Goal: Task Accomplishment & Management: Complete application form

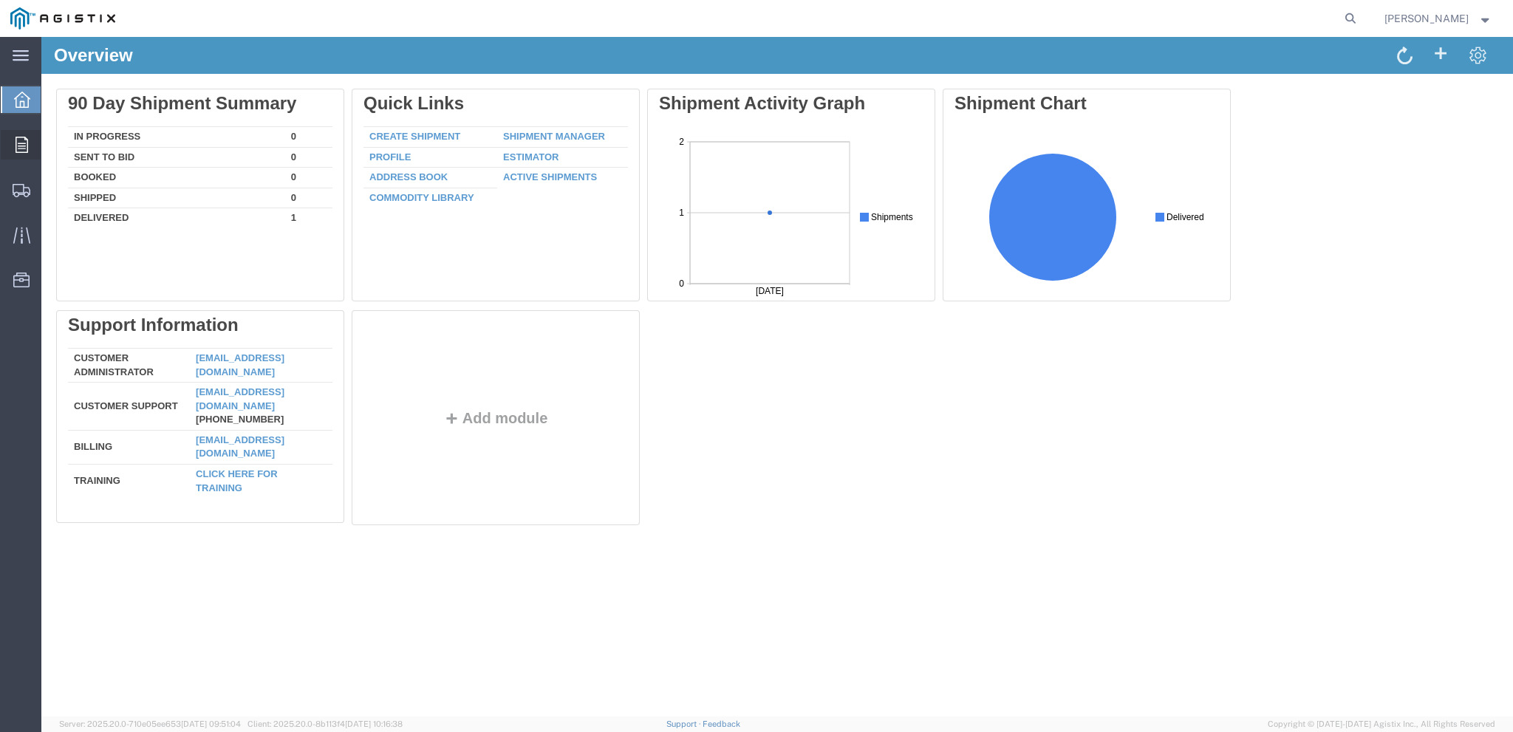
click at [16, 142] on icon at bounding box center [22, 145] width 13 height 16
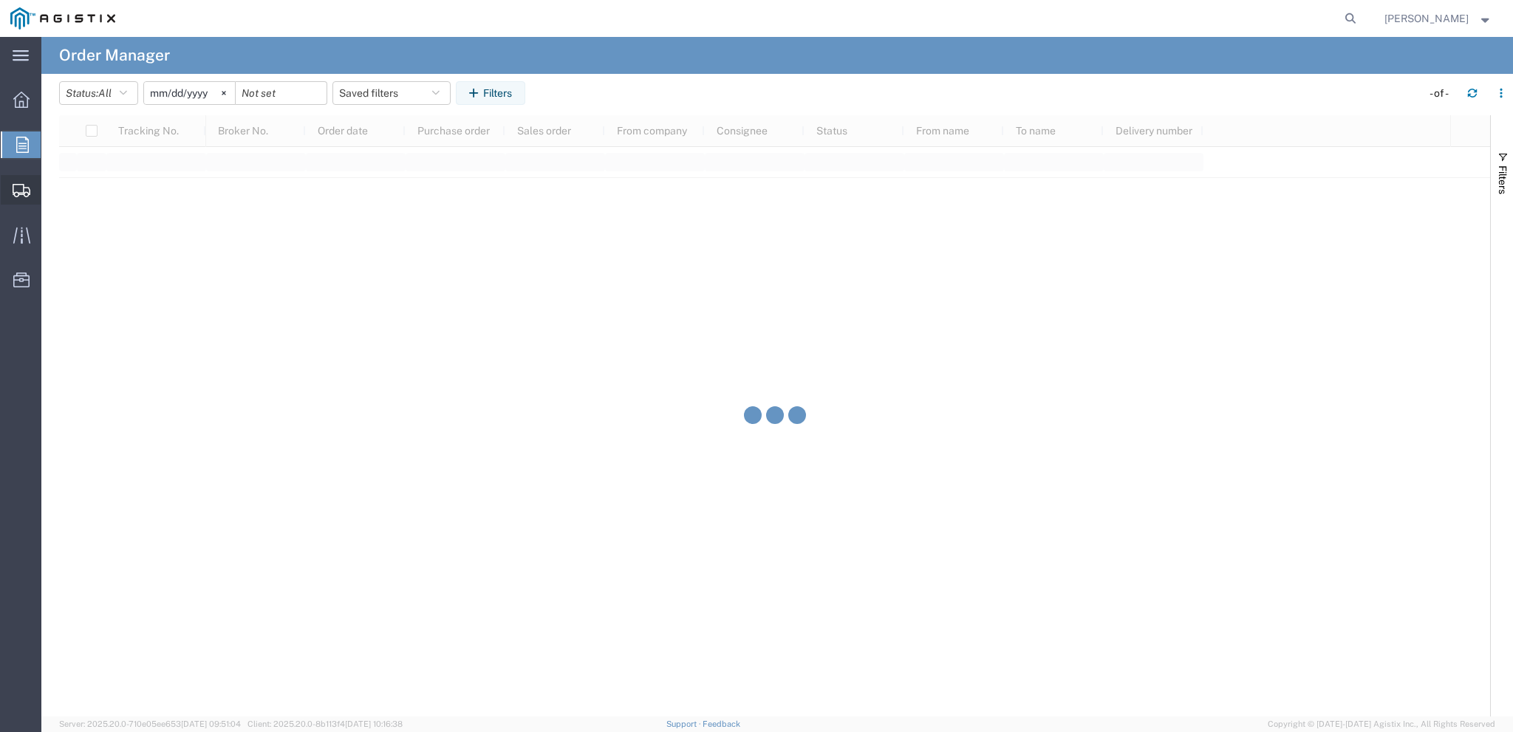
click at [0, 0] on span "Create Shipment" at bounding box center [0, 0] width 0 height 0
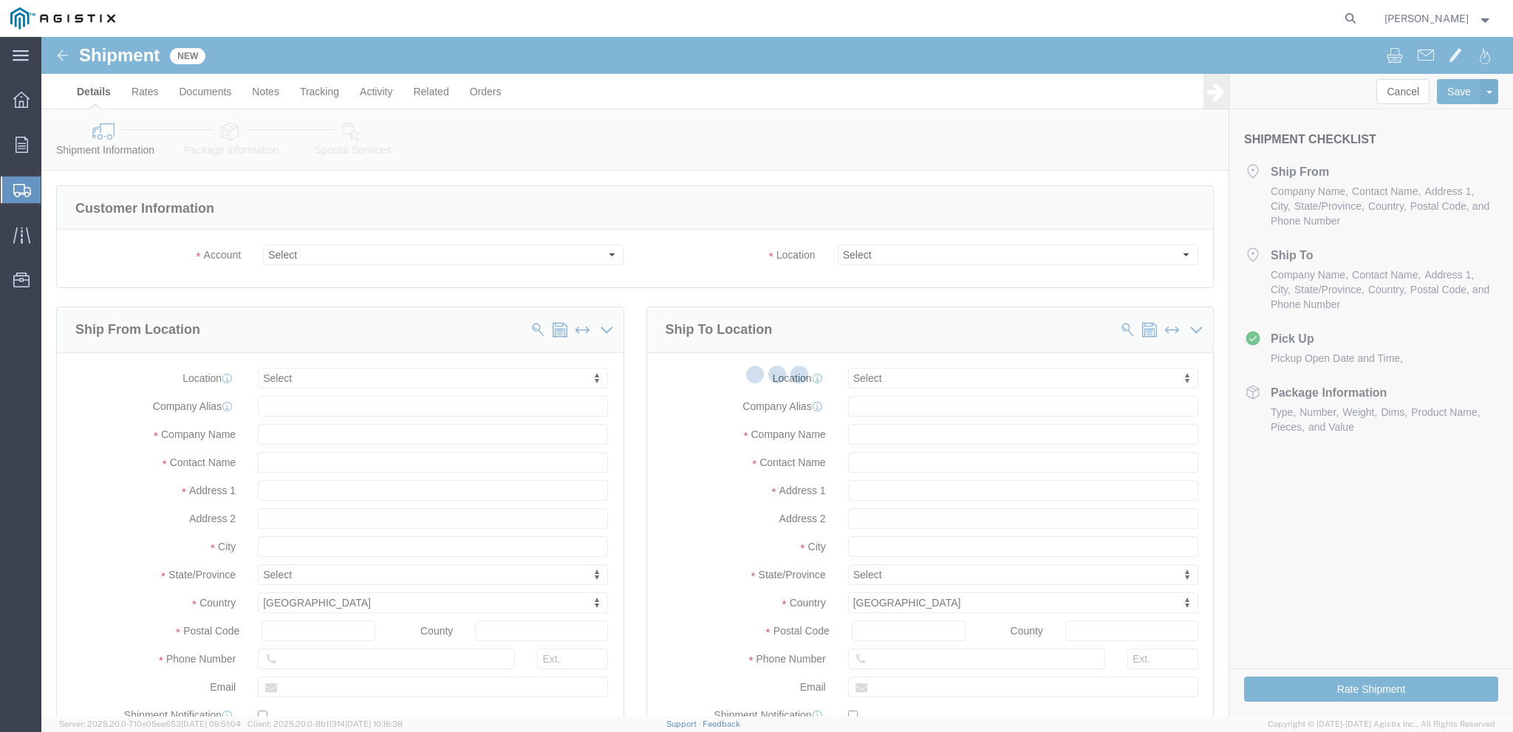
select select
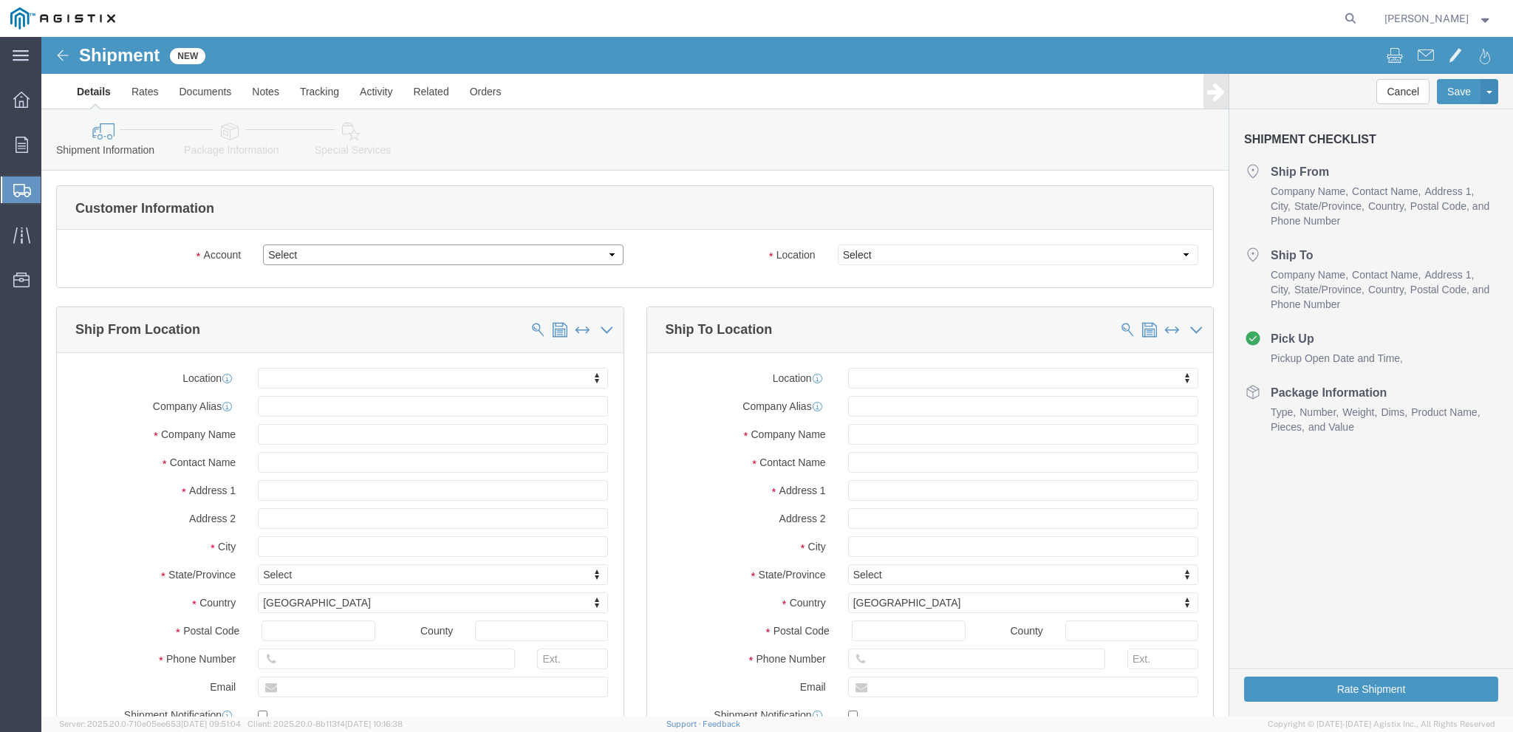
click select "Select PG&E Sealweld USA Inc"
select select "9596"
click option "PG&E"
select select "PURCHORD"
select select
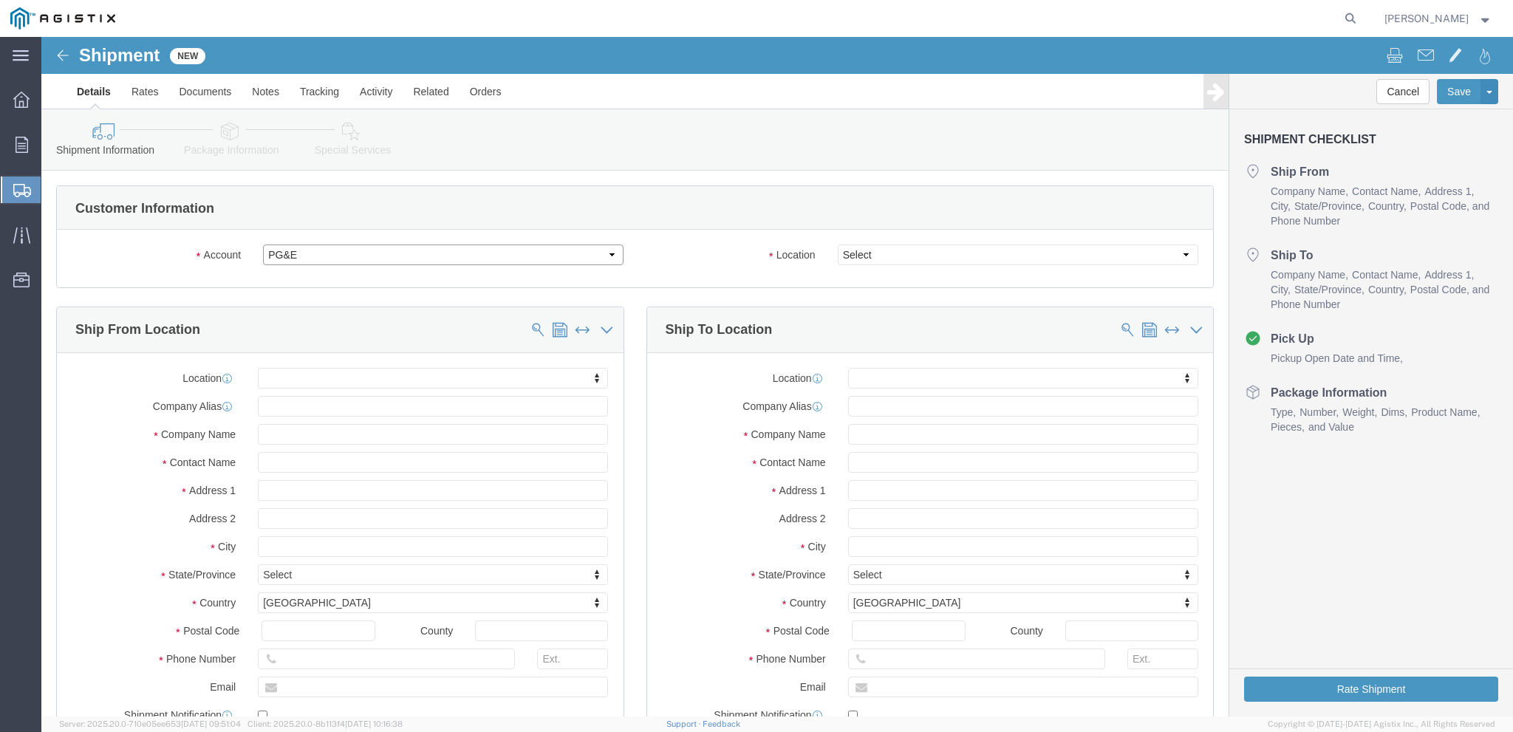
select select
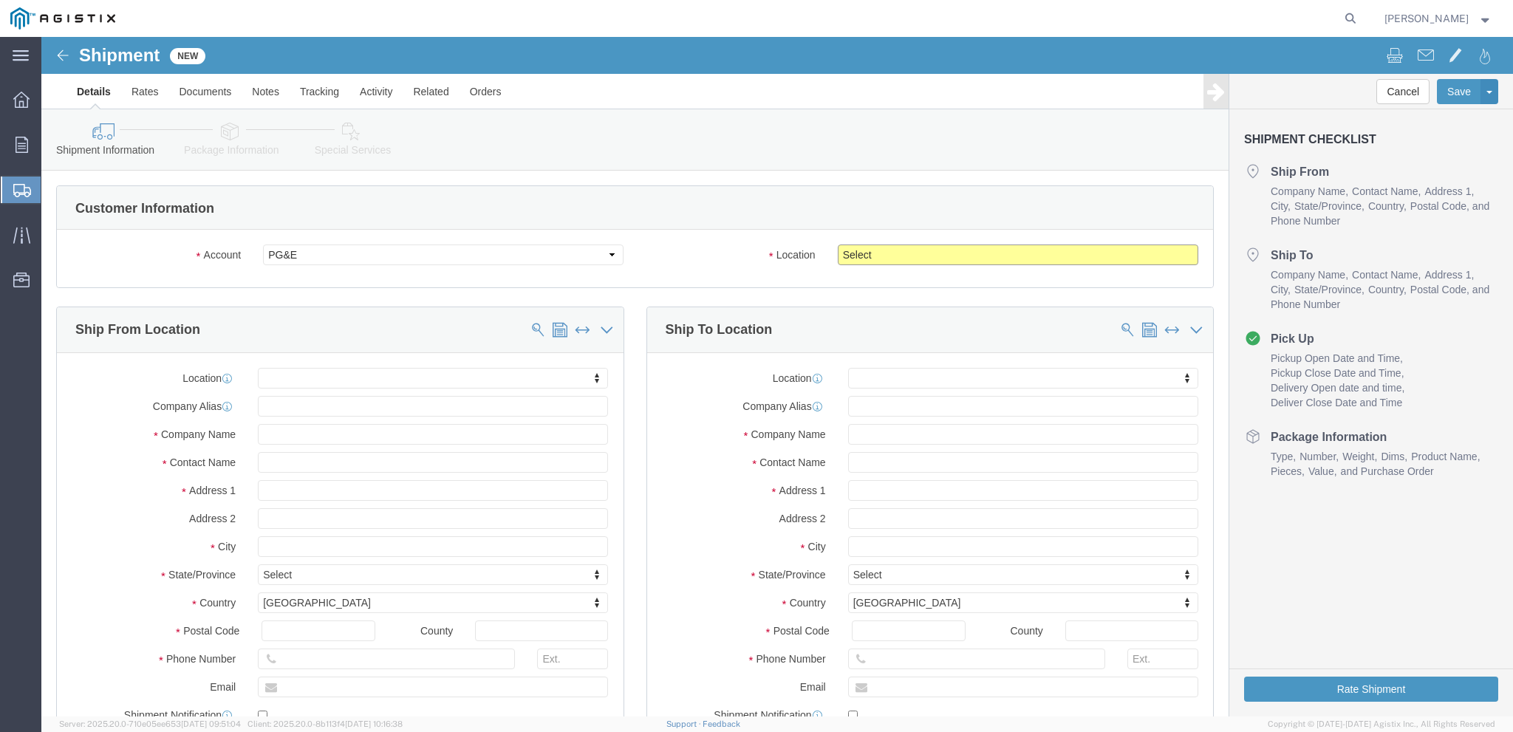
click select "Select All Others Fremont DC Fresno DC Wheatland DC"
select select "23082"
click option "All Others"
click body "Shipment New Details Rates Documents Notes Tracking Activity Related Orders Can…"
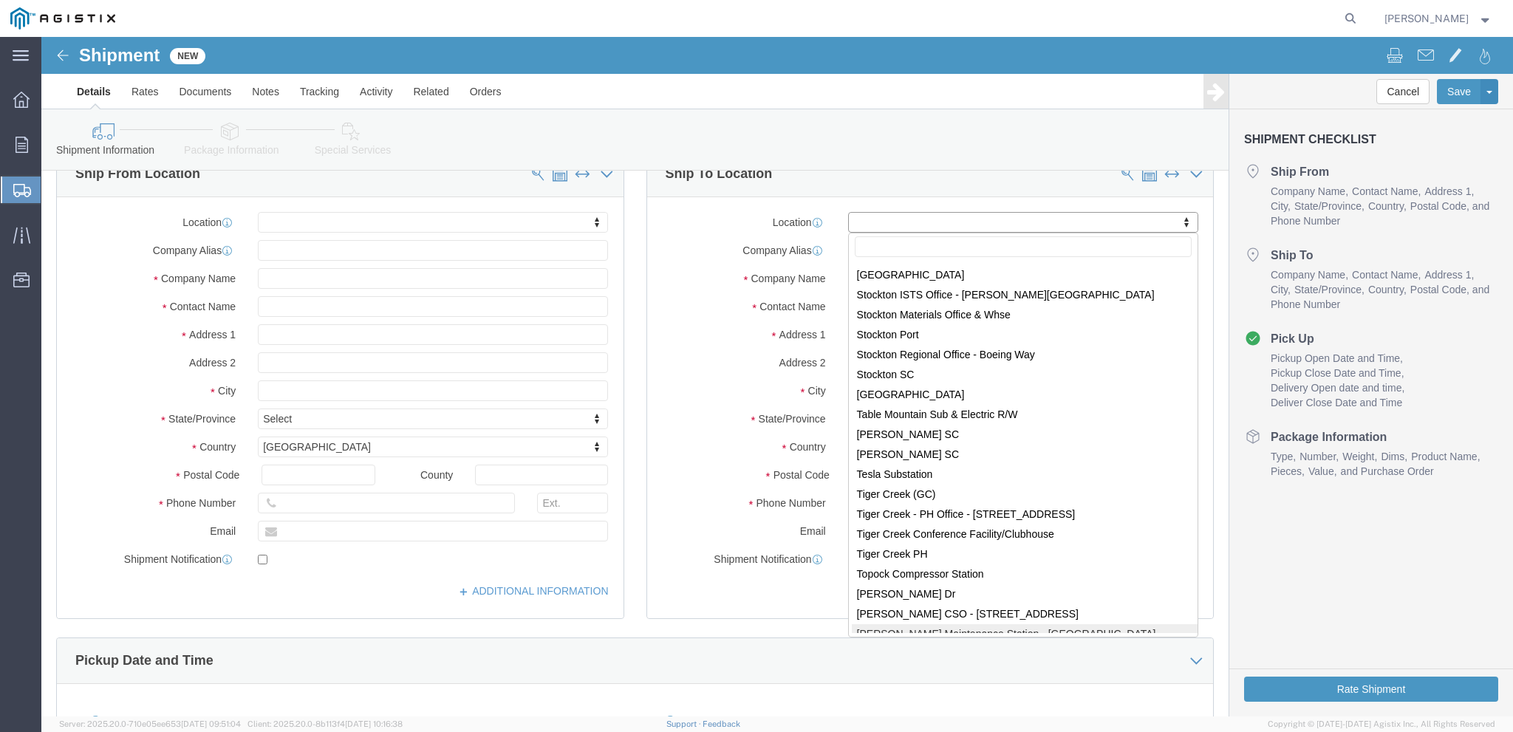
scroll to position [8723, 0]
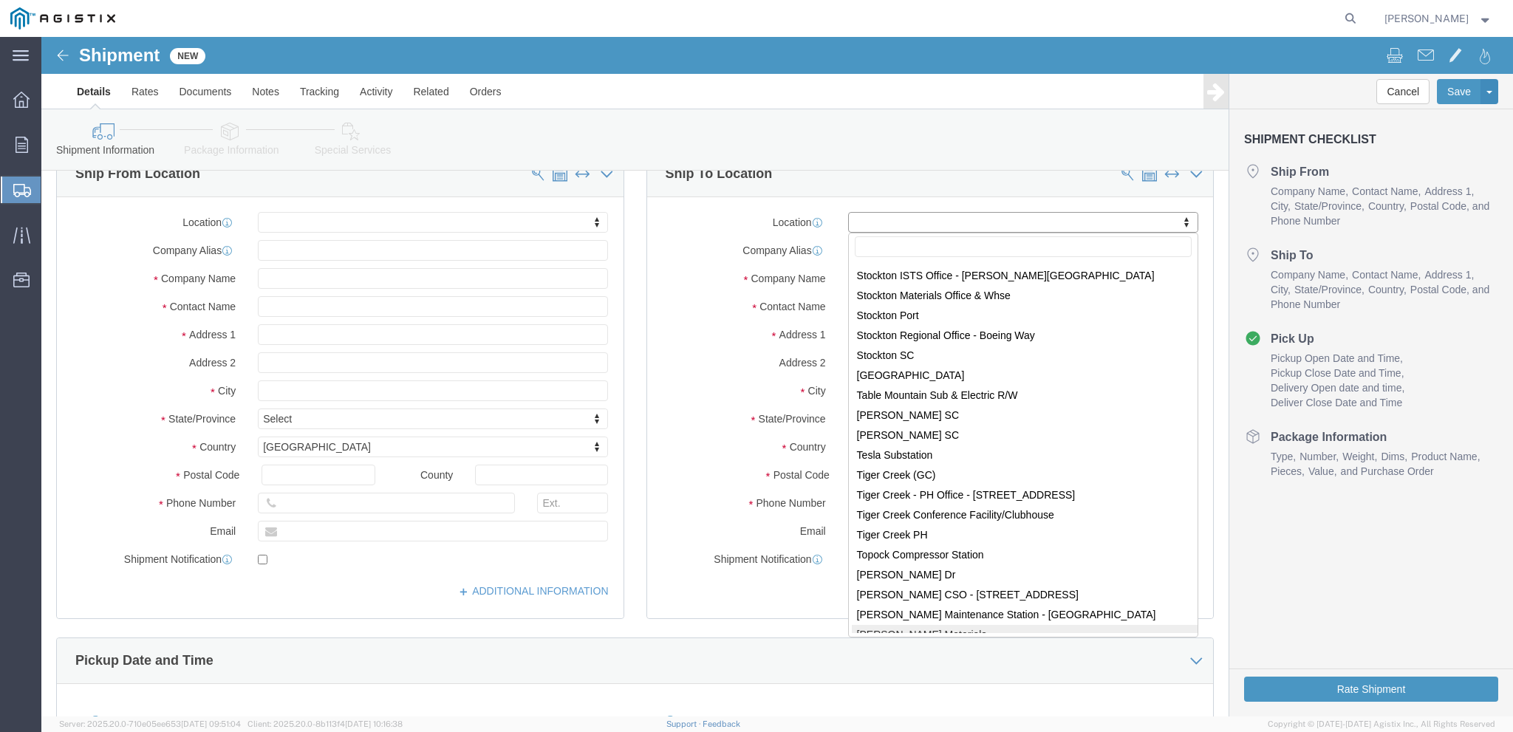
select select "34344"
type input "10126 W. Sugar Rd."
type input "95304-8031"
type input "PG&E"
type input "[PERSON_NAME]"
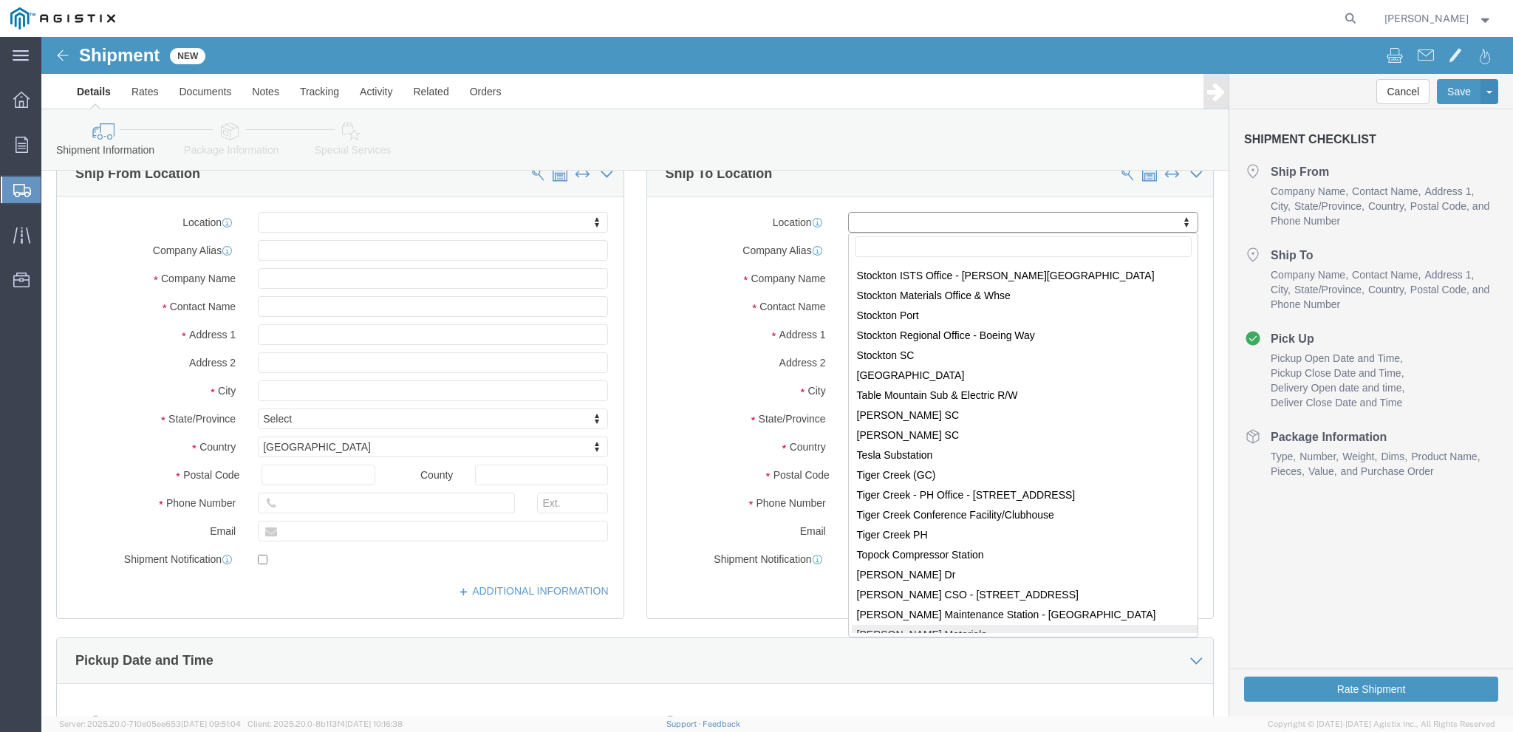
select select "CA"
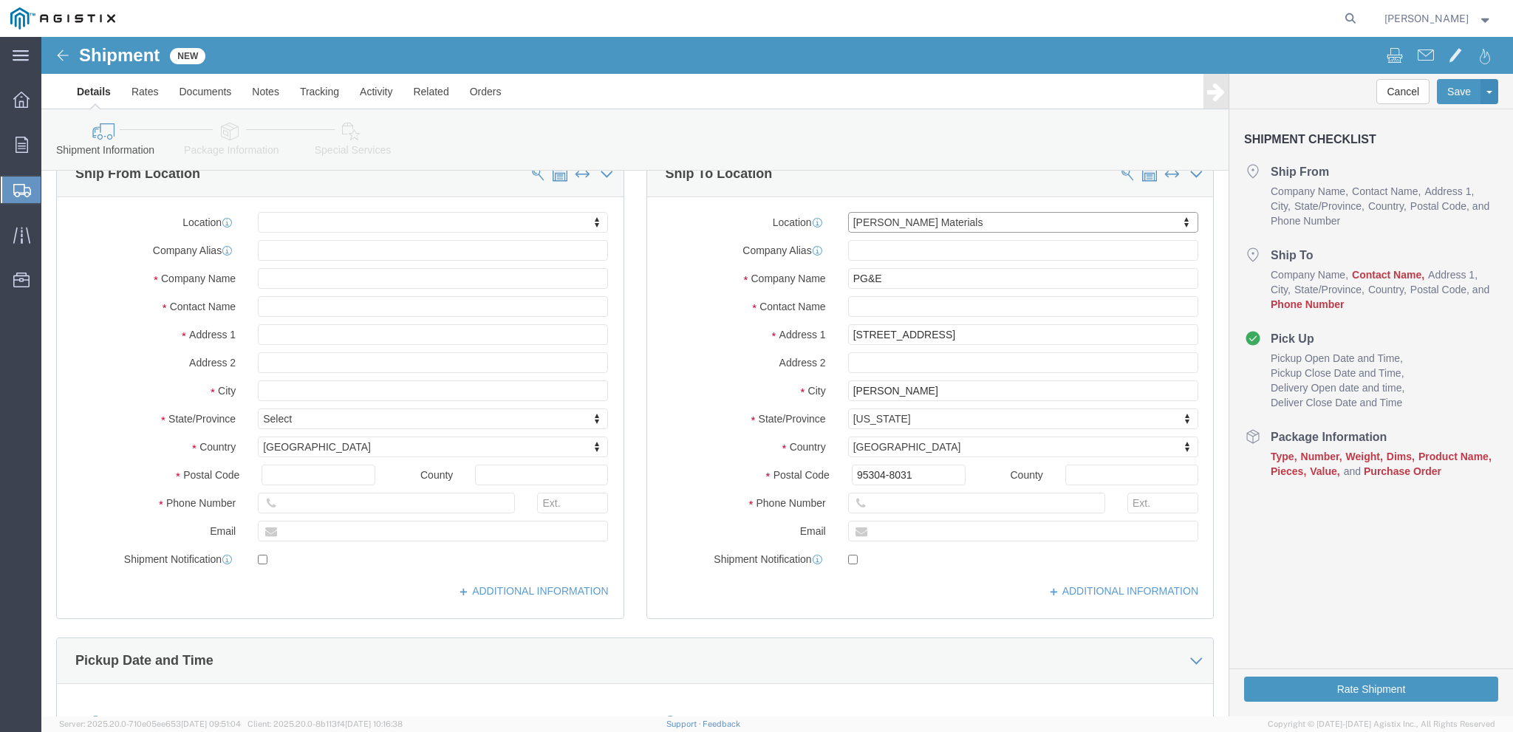
click body "Shipment New Details Rates Documents Notes Tracking Activity Related Orders Can…"
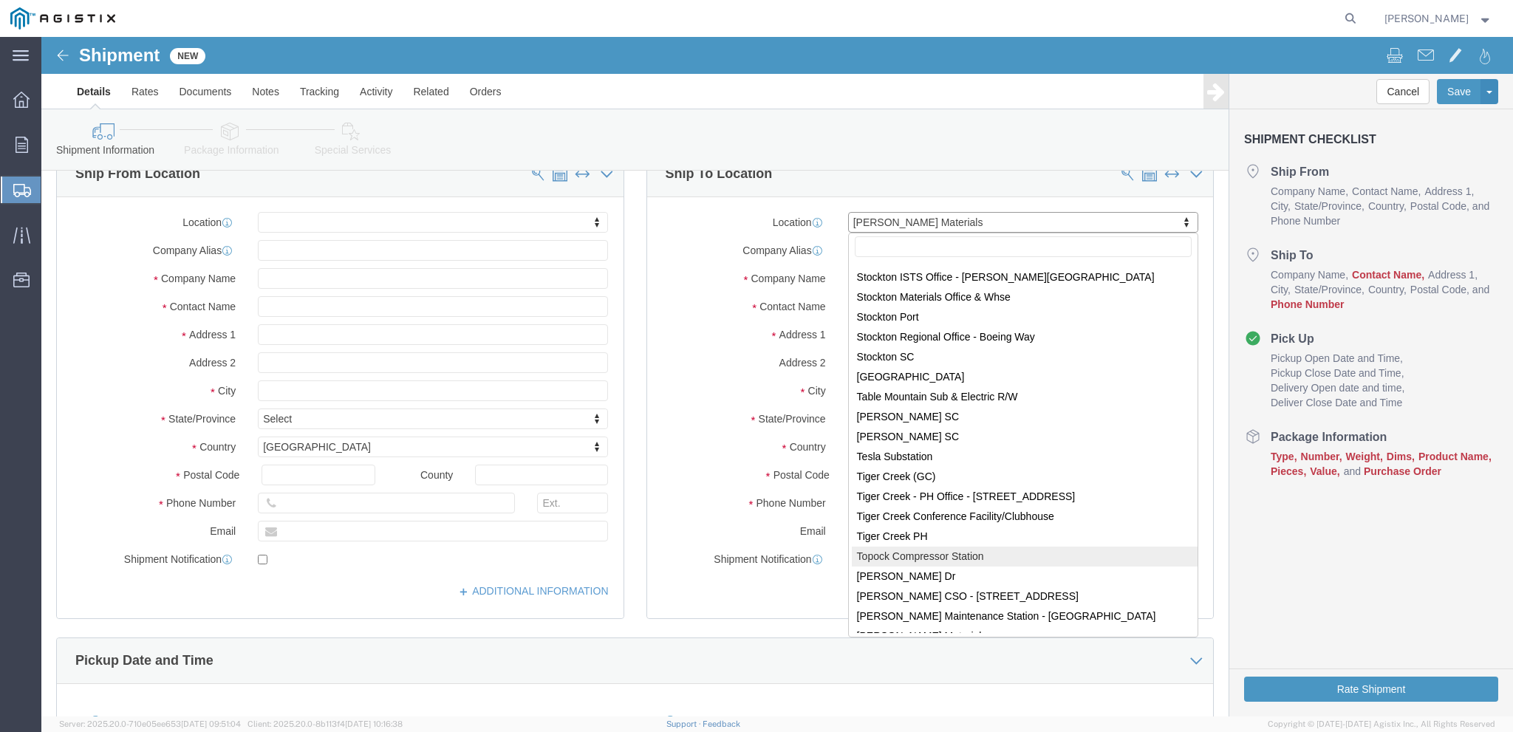
scroll to position [8722, 0]
select select "71772"
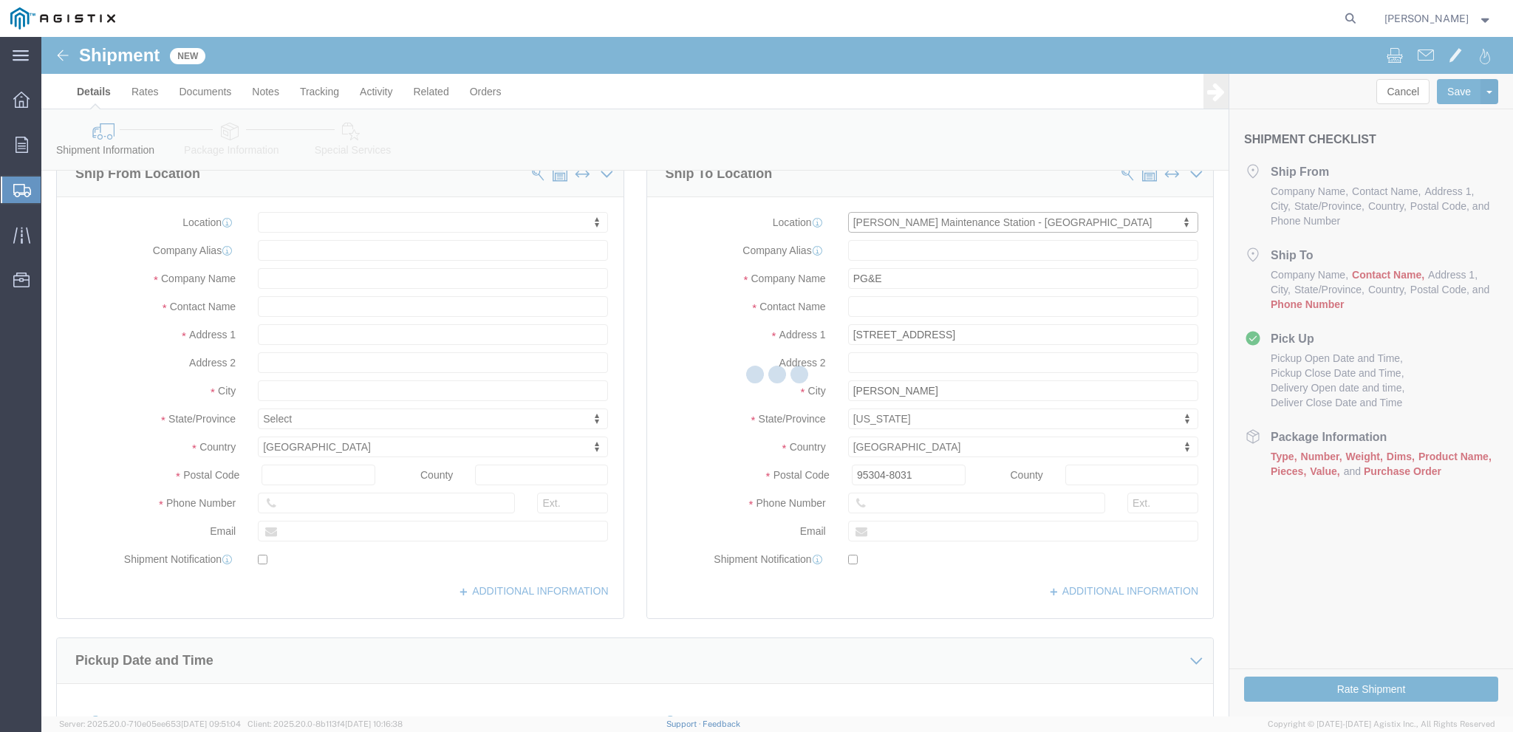
type input "24081 S Mountain House Pkwy"
type input "95376-8790"
select select "CA"
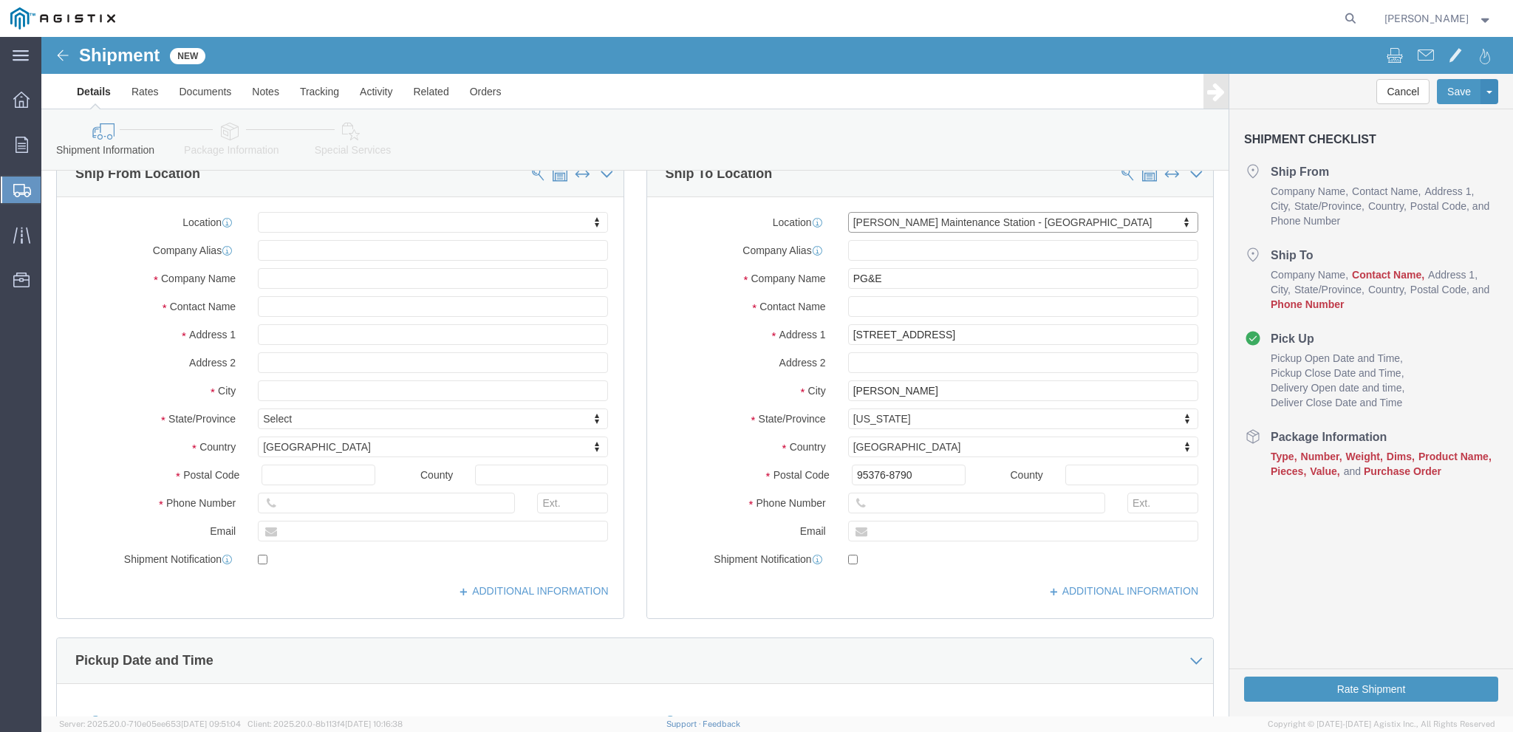
click body "Shipment New Details Rates Documents Notes Tracking Activity Related Orders Can…"
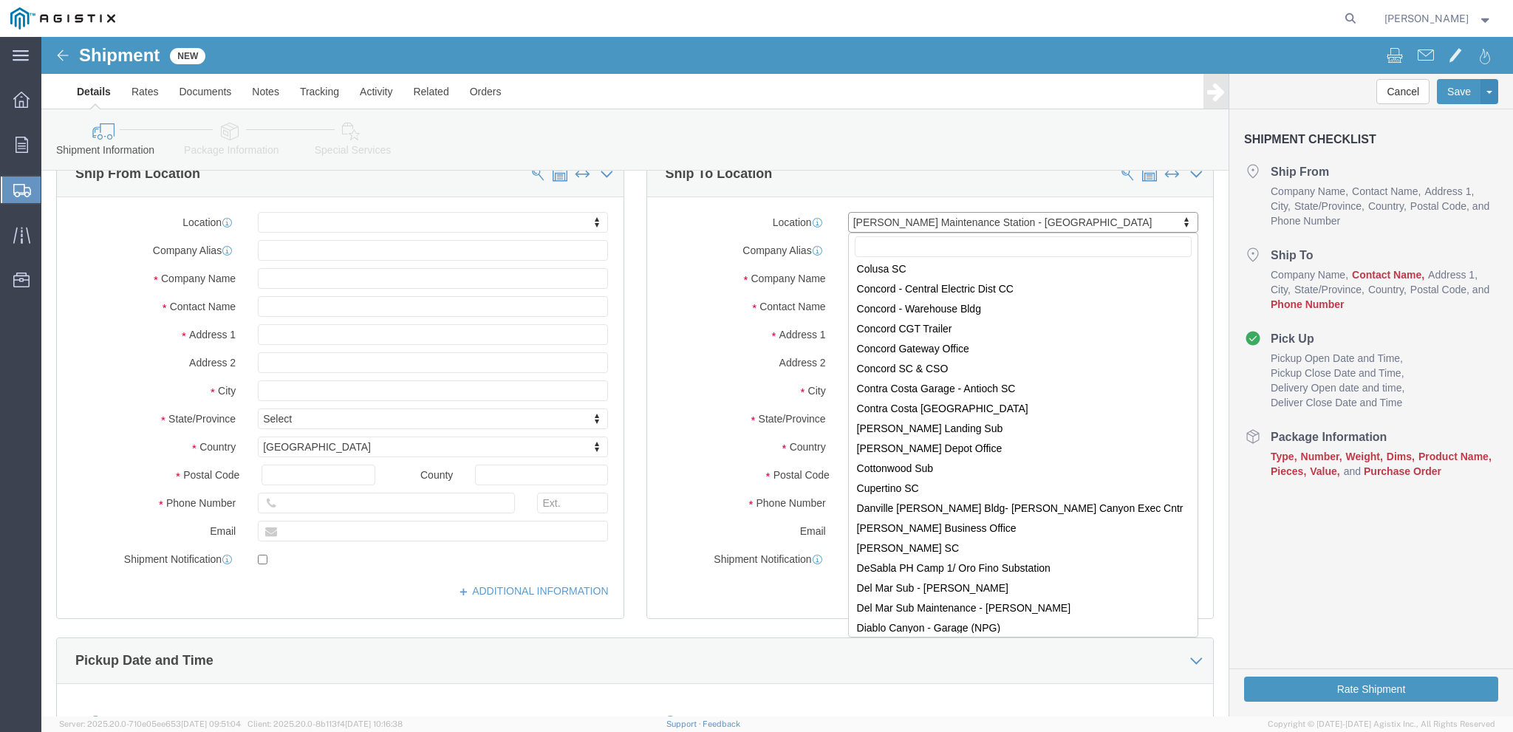
scroll to position [0, 0]
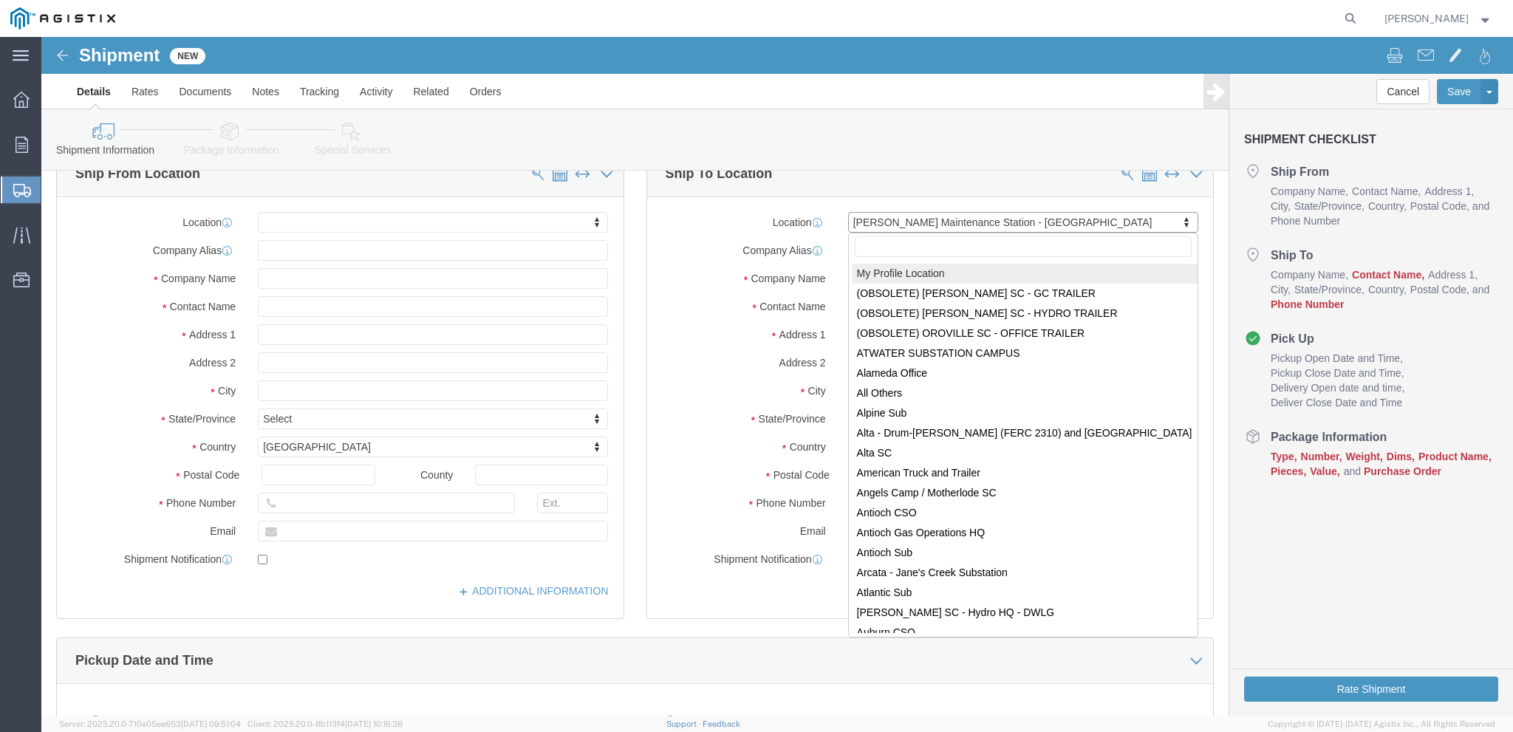
click input "text"
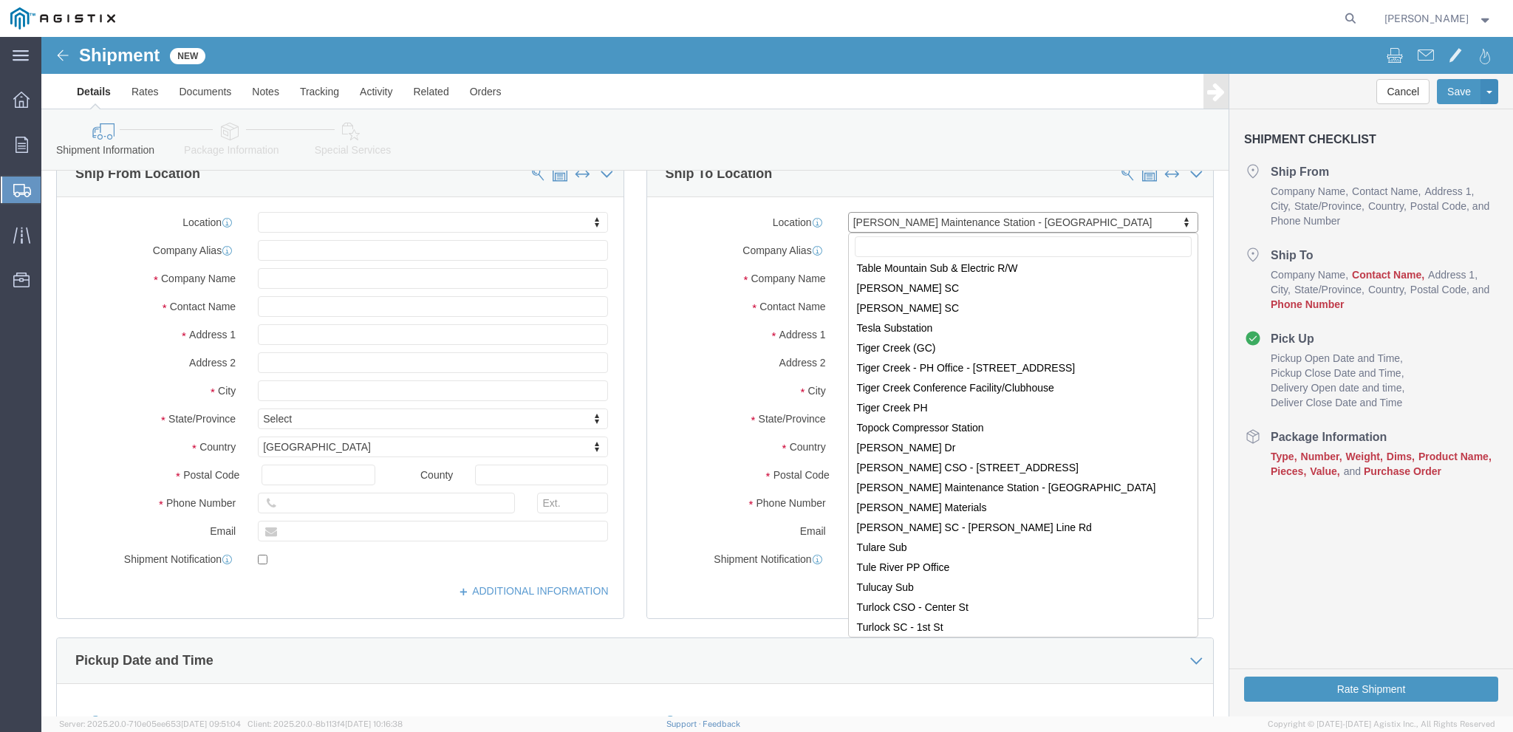
scroll to position [8915, 0]
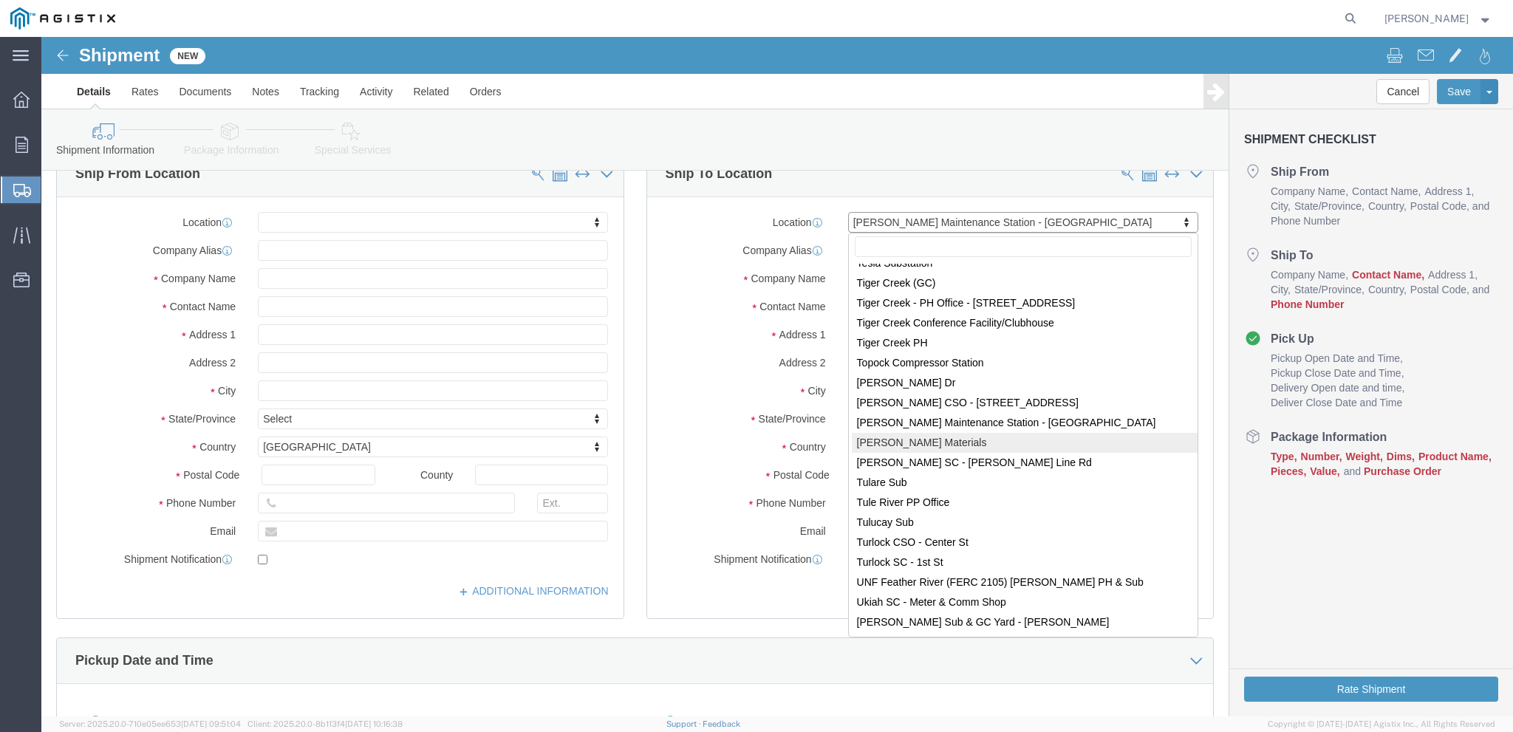
select select "34344"
type input "10126 W. Sugar Rd."
type input "95304-8031"
select select "CA"
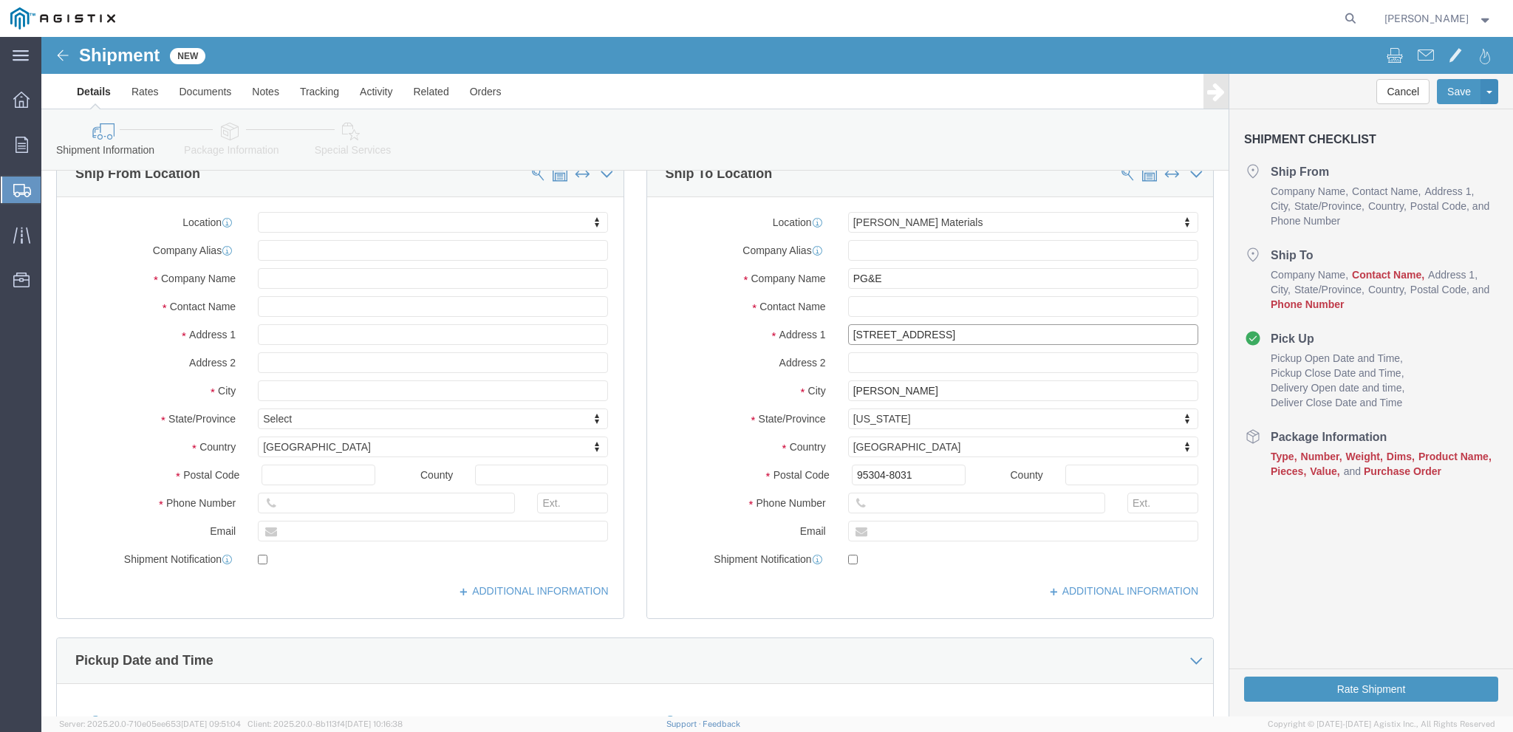
drag, startPoint x: 932, startPoint y: 297, endPoint x: 744, endPoint y: 303, distance: 188.5
click input "10126 W. Sugar Rd."
type input "[GEOGRAPHIC_DATA]"
select select
click body "Shipment New Details Rates Documents Notes Tracking Activity Related Orders Can…"
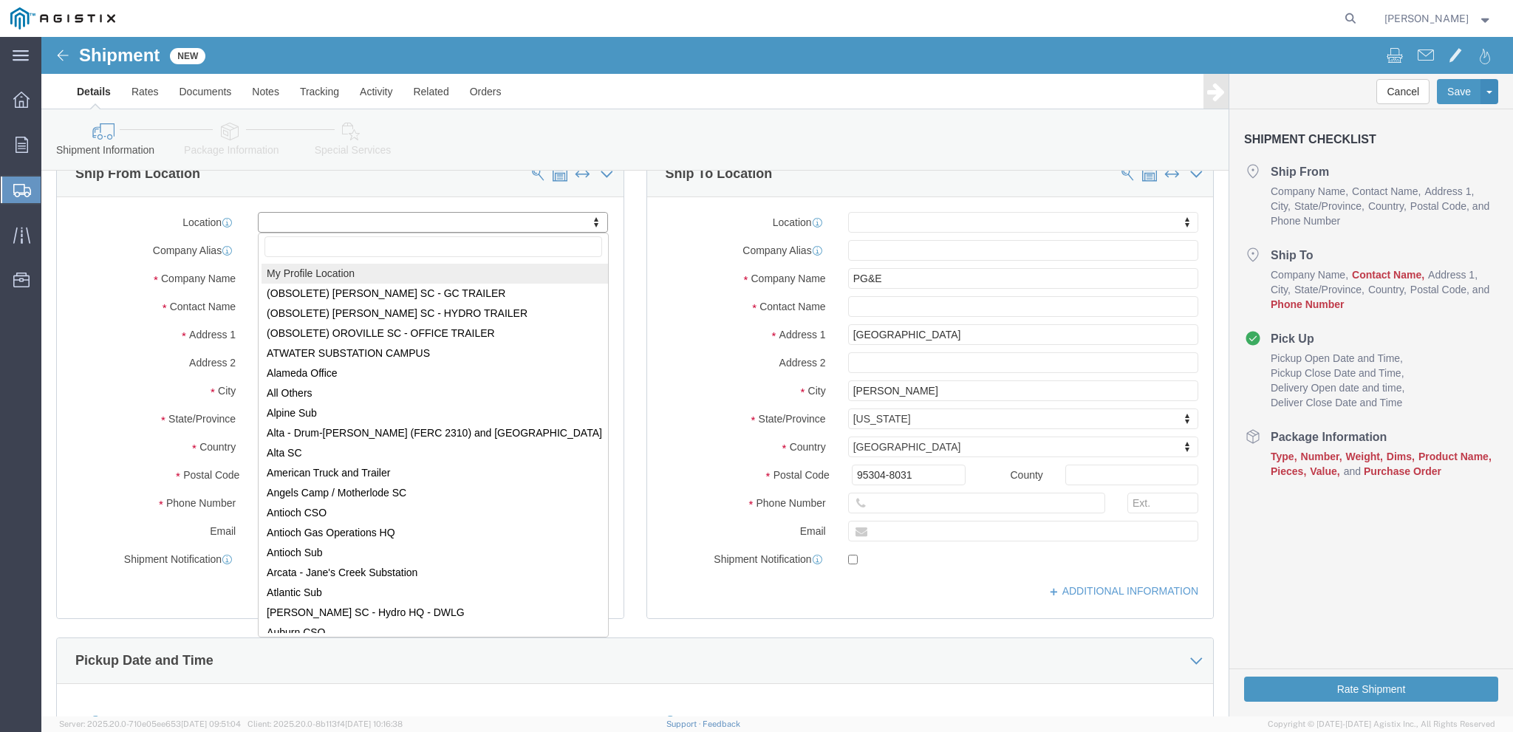
select select "MYPROFILE"
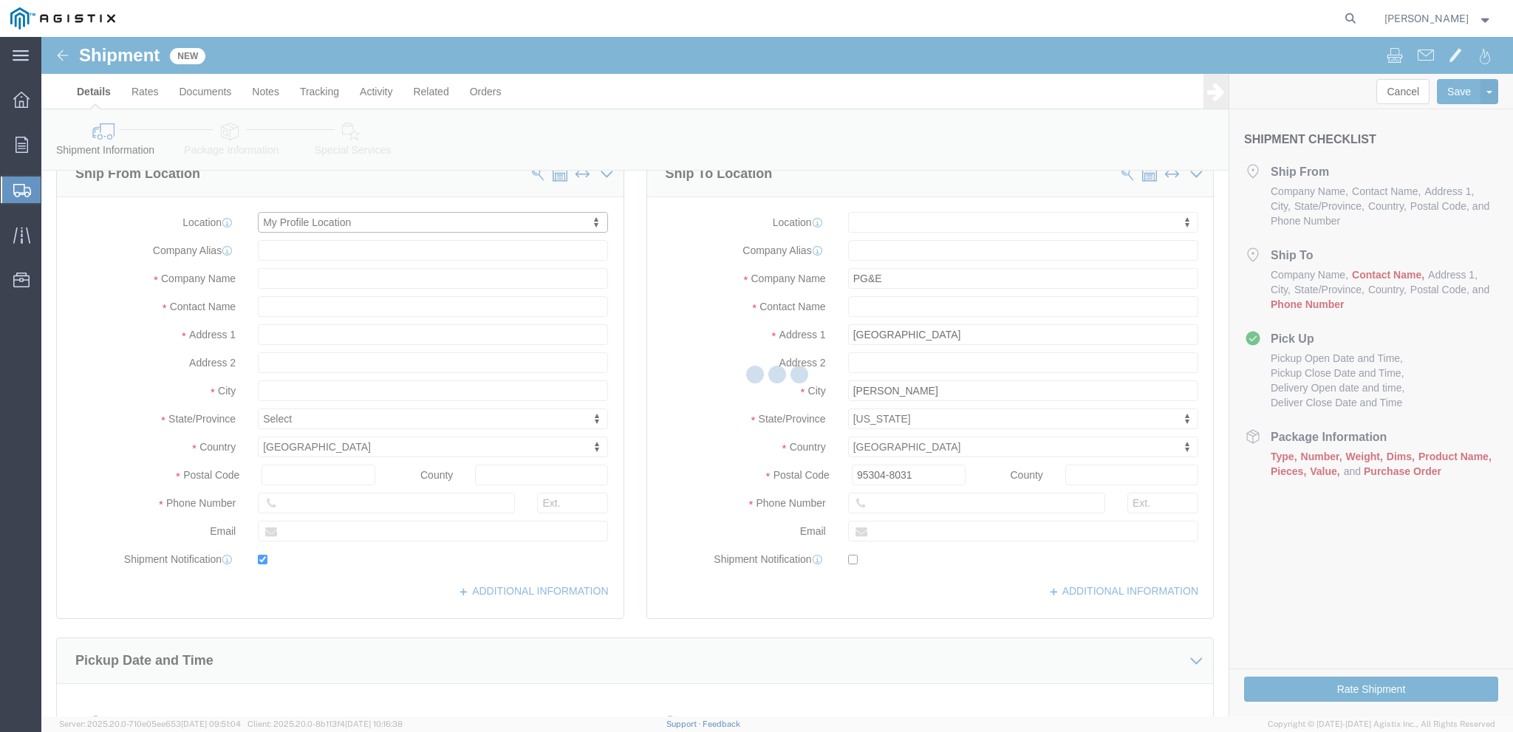
type input "[STREET_ADDRESS]"
type input "SUITE 210"
type input "77032"
type input "2815304848"
type input "[EMAIL_ADDRESS][DOMAIN_NAME]"
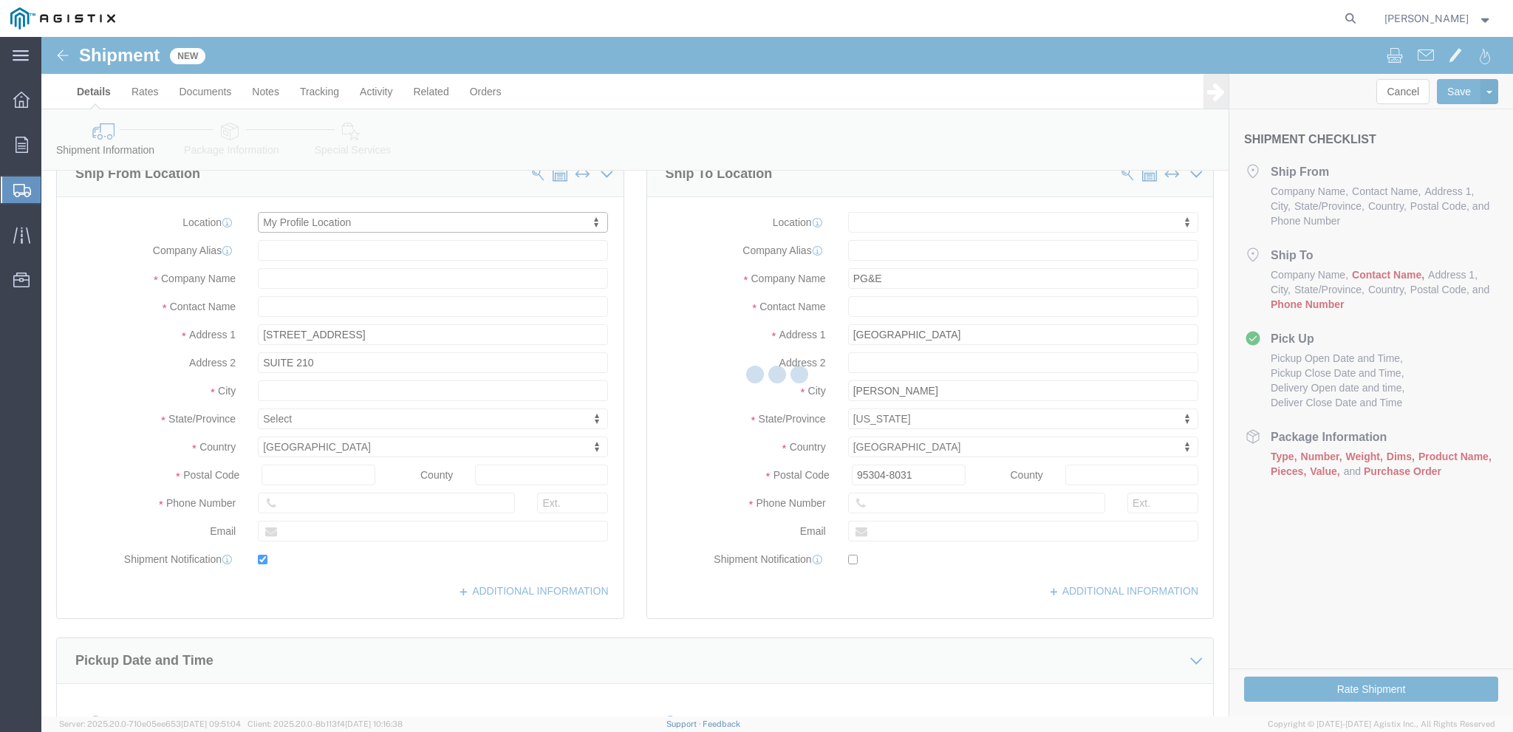
checkbox input "true"
type input "VAL-TEX"
type input "[PERSON_NAME]"
type input "[GEOGRAPHIC_DATA]"
select select "TX"
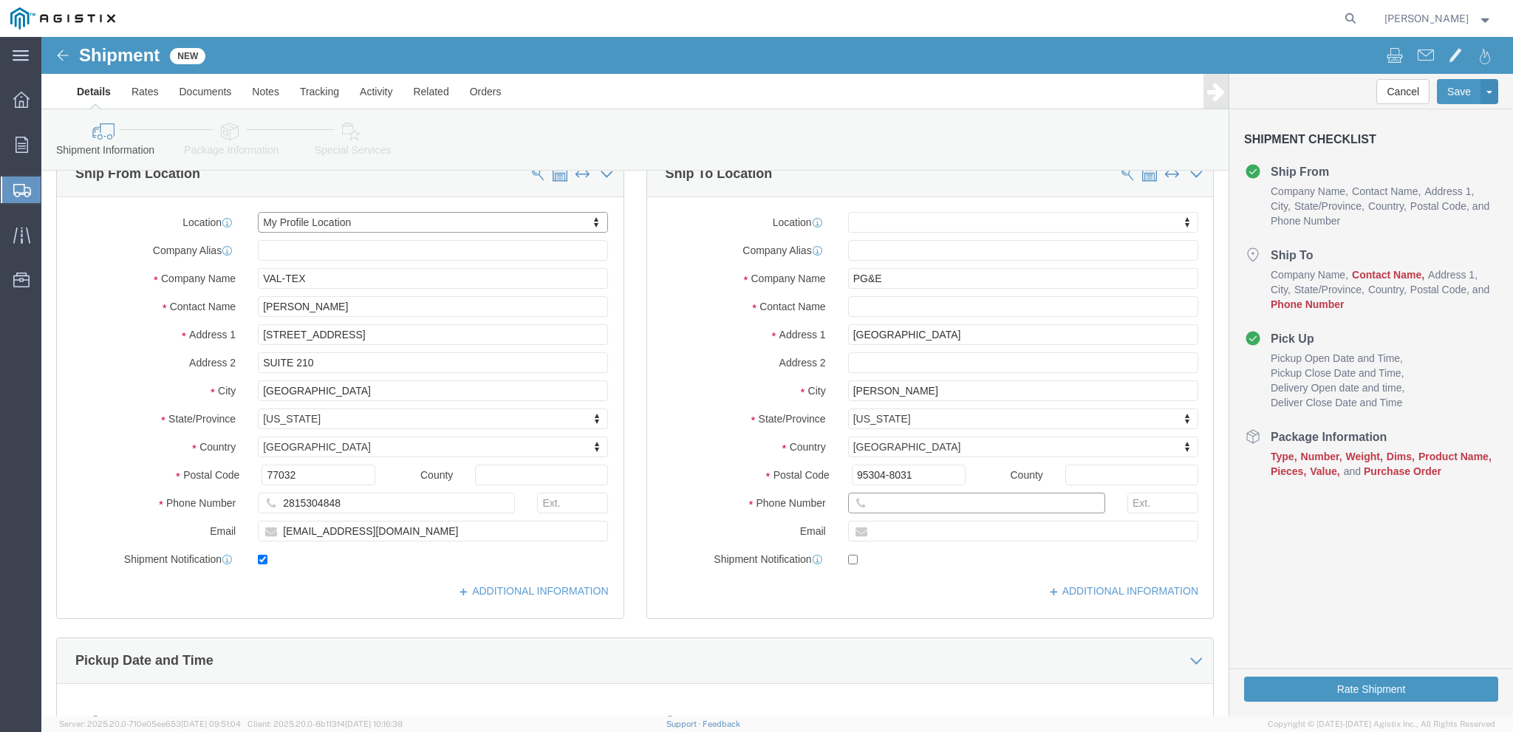
click input "text"
type input "2815304848"
drag, startPoint x: 884, startPoint y: 438, endPoint x: 641, endPoint y: 452, distance: 242.7
click input "95304-8031"
type input "95377"
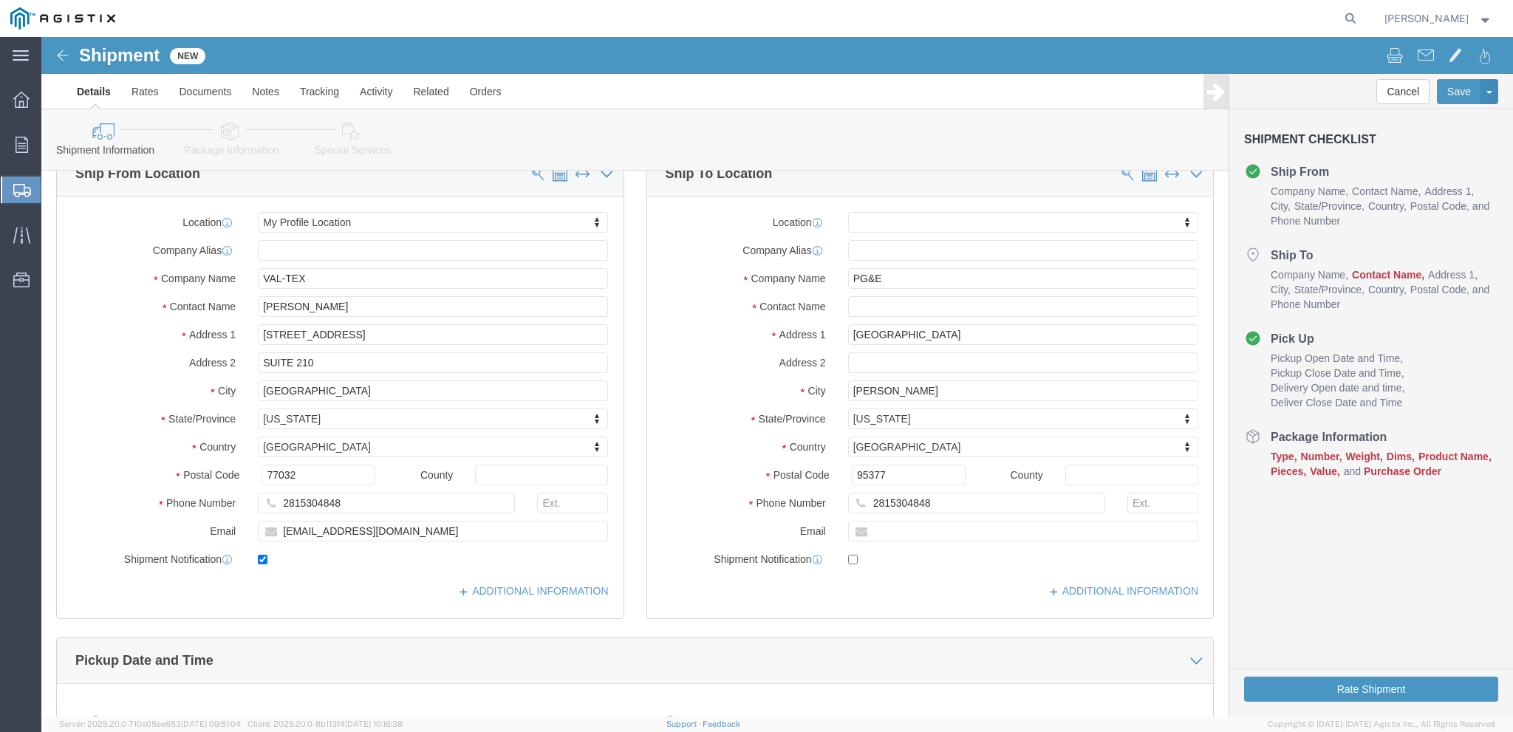
select select
click div "ADDITIONAL INFORMATION"
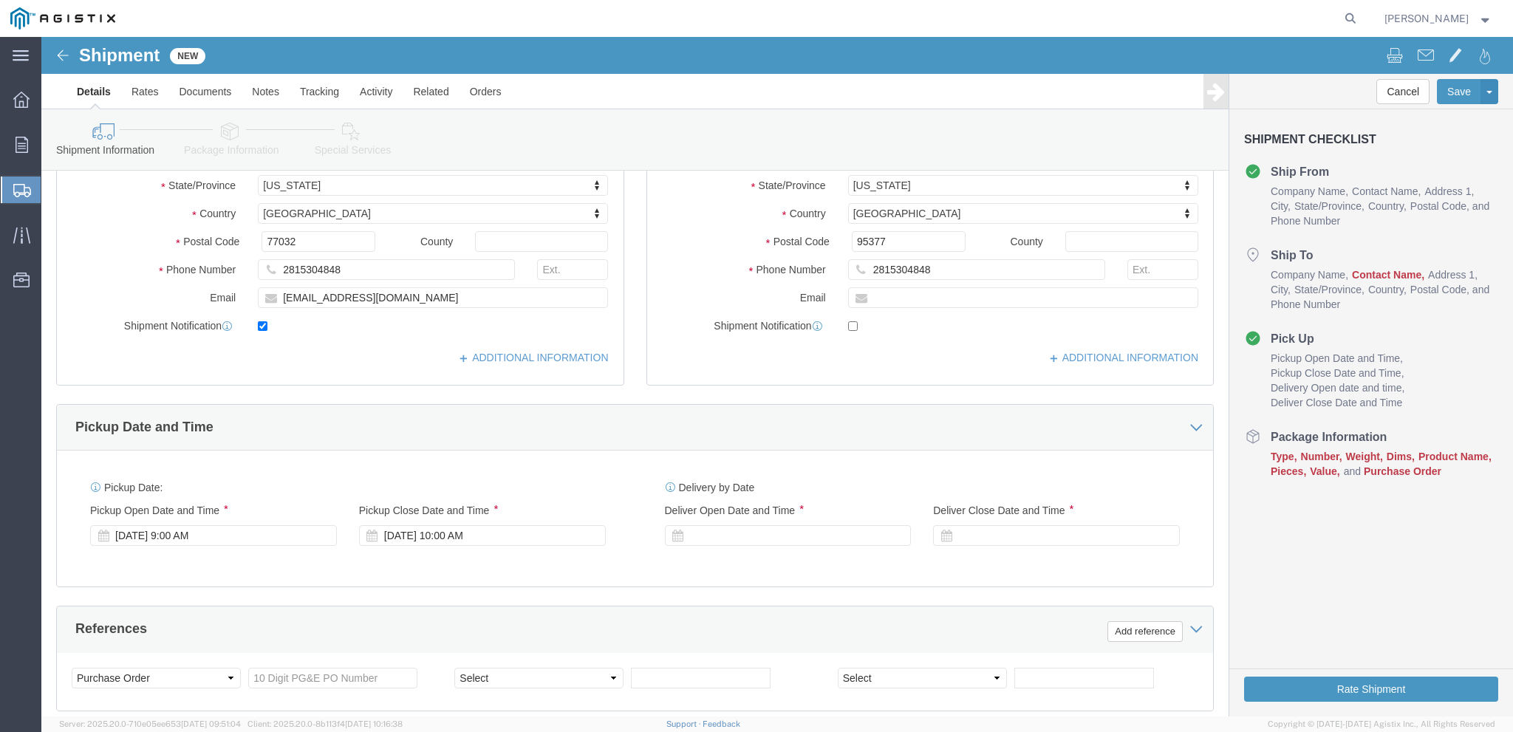
scroll to position [390, 0]
click div "Oct 01 2025 9:00 AM"
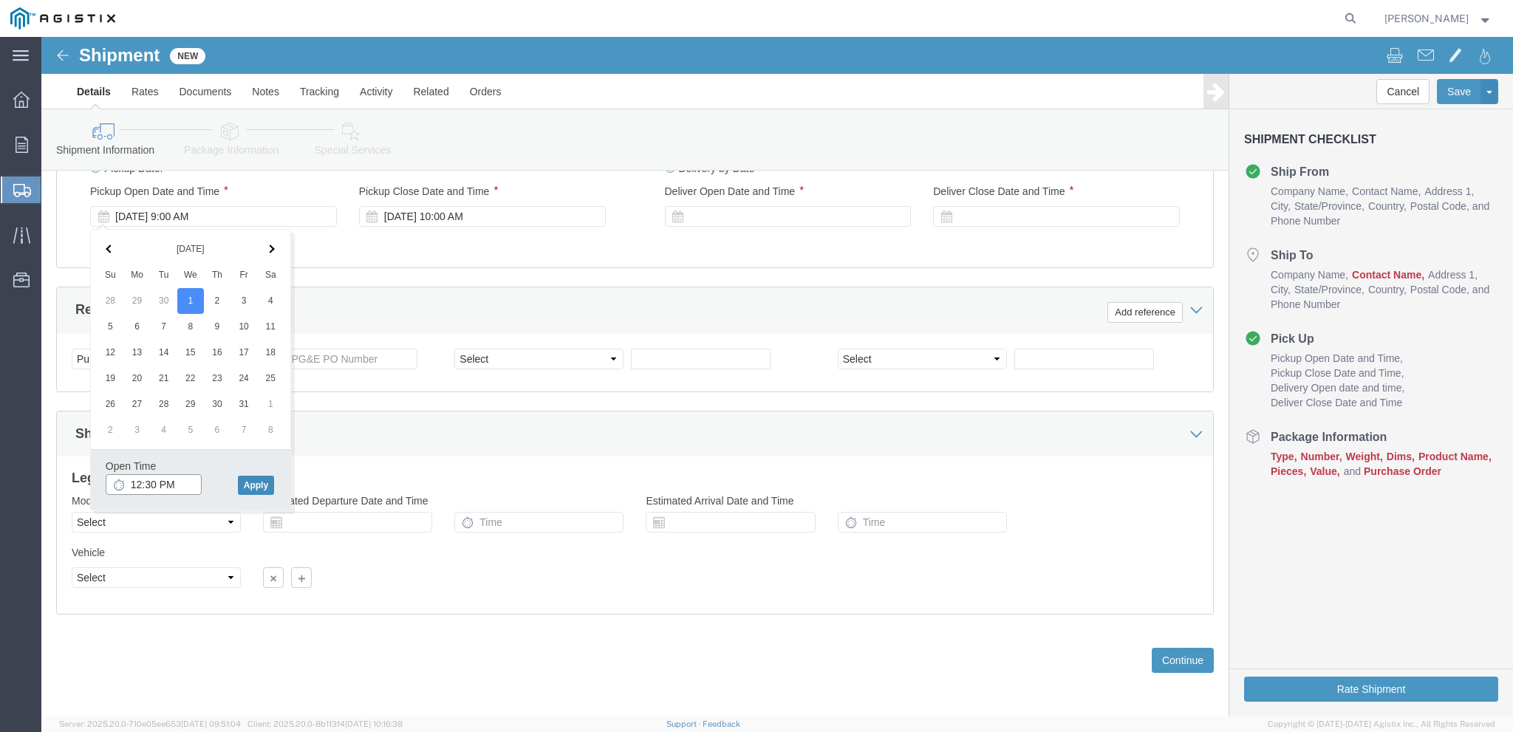
type input "12:30 PM"
click button "Apply"
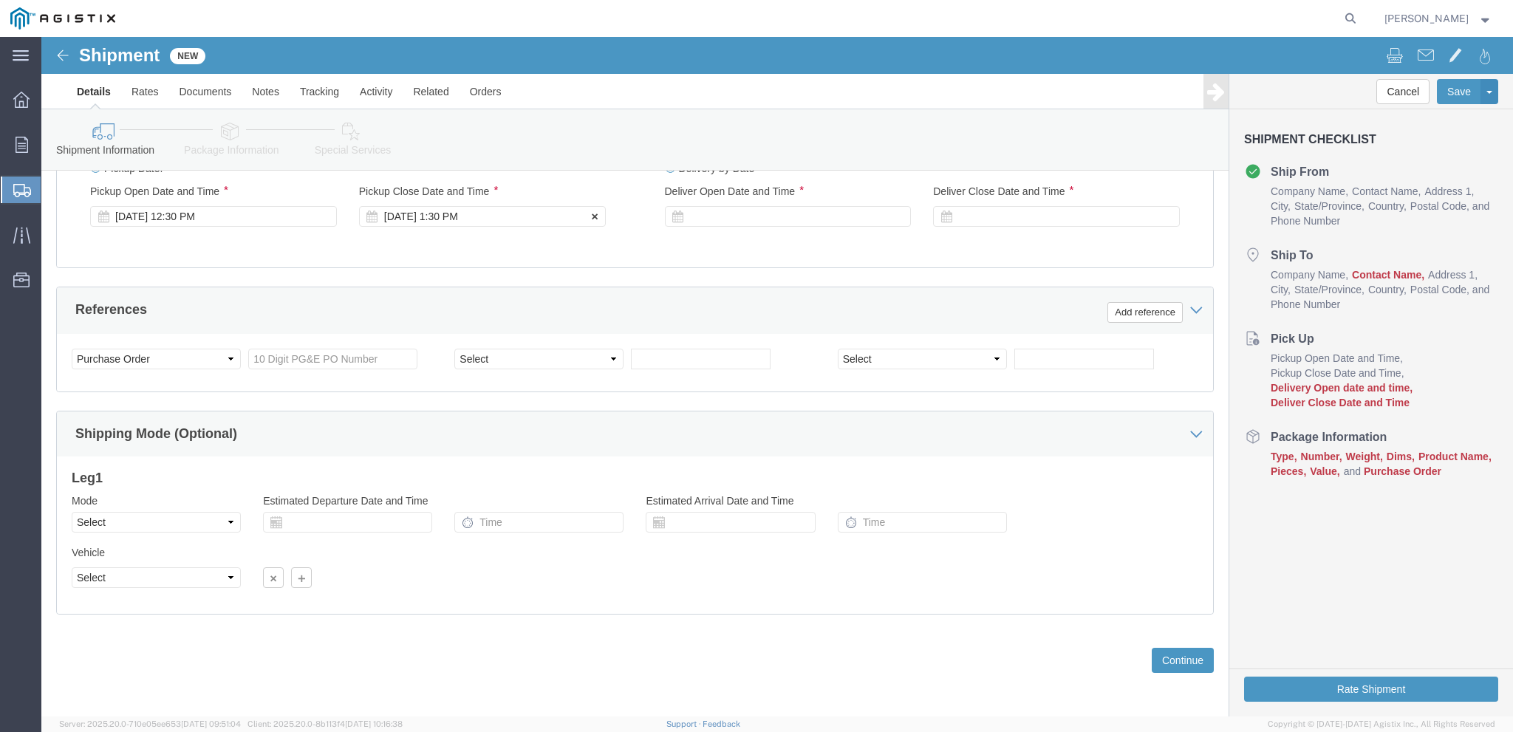
click div "Oct 01 2025 1:30 PM"
type input "3:00 PM"
click button "Apply"
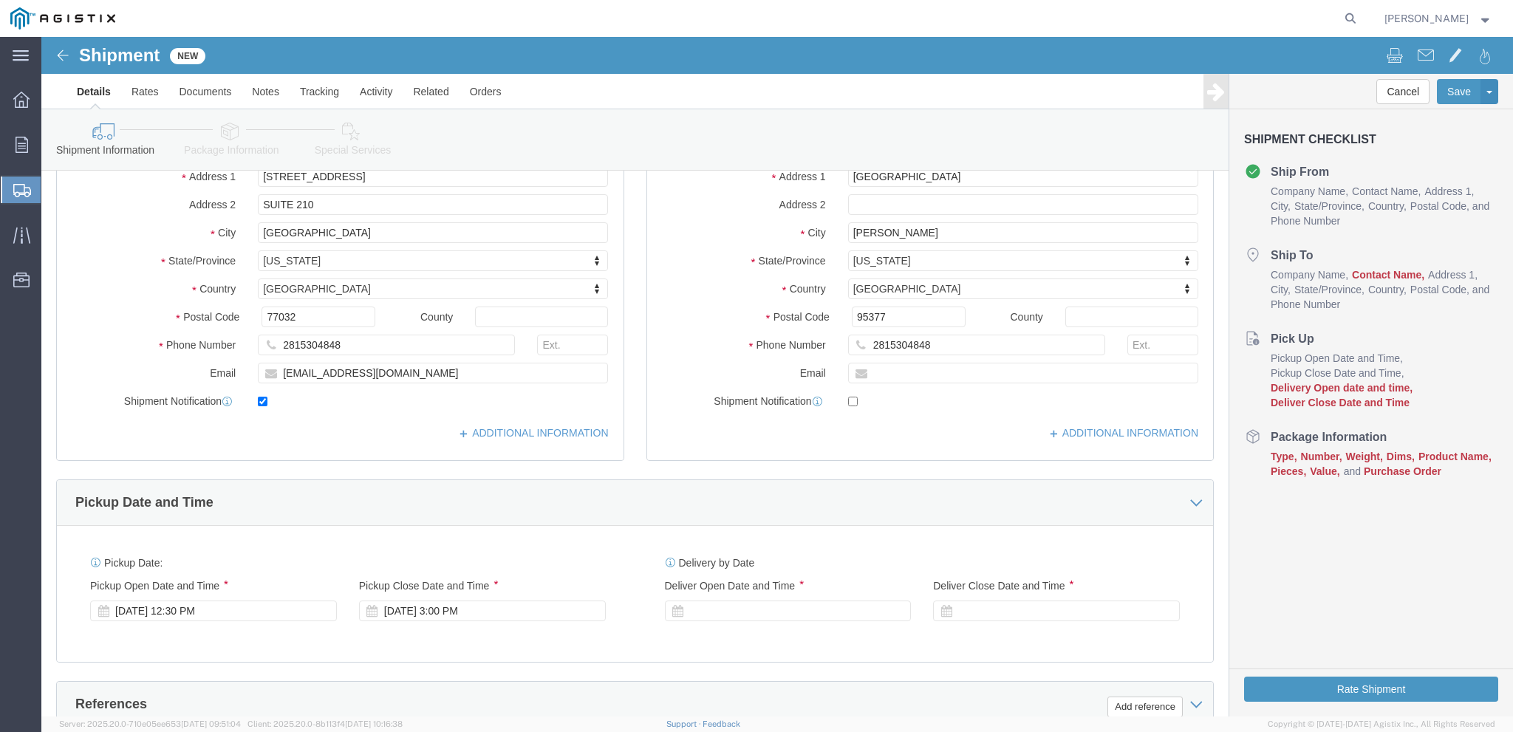
scroll to position [240, 0]
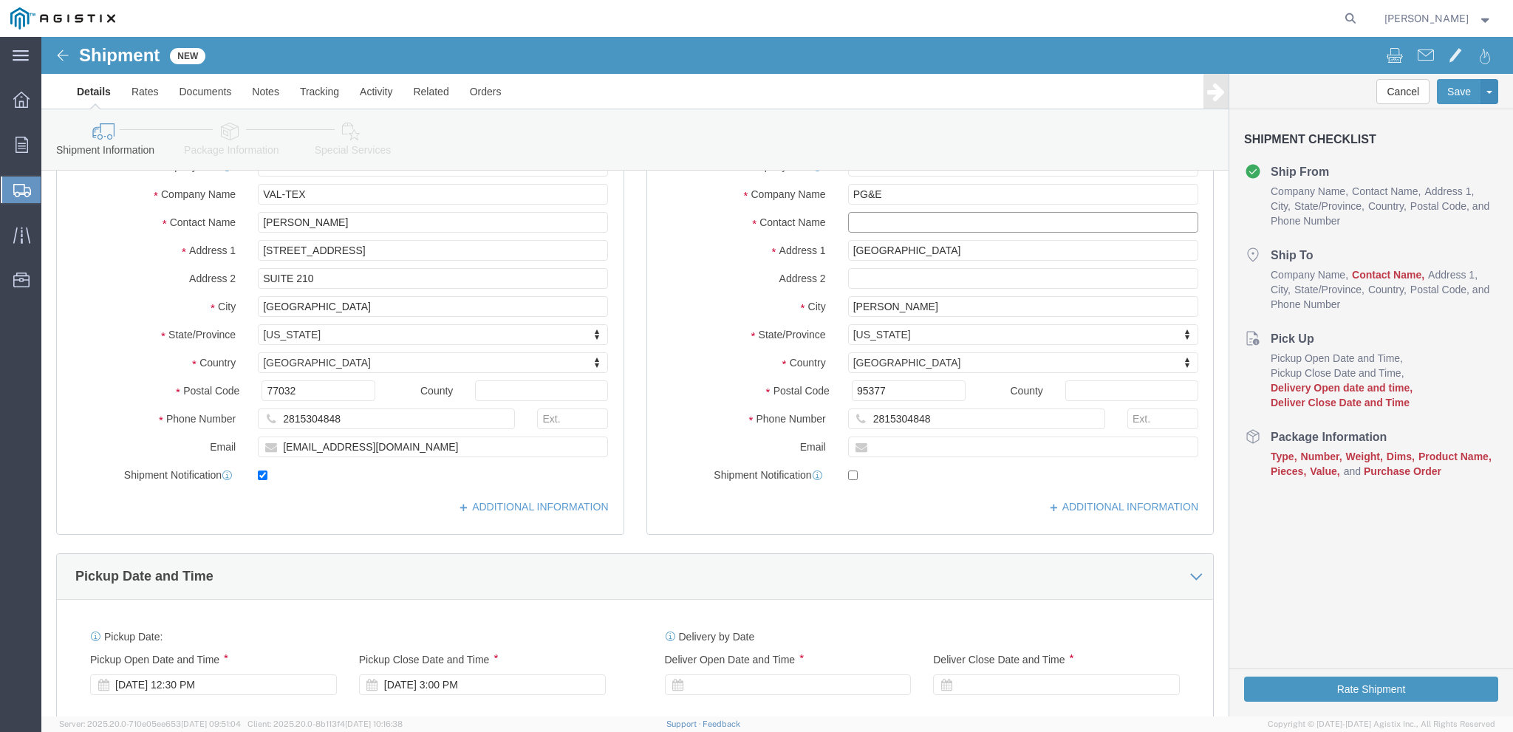
click input "text"
type input "[PERSON_NAME]"
click input "text"
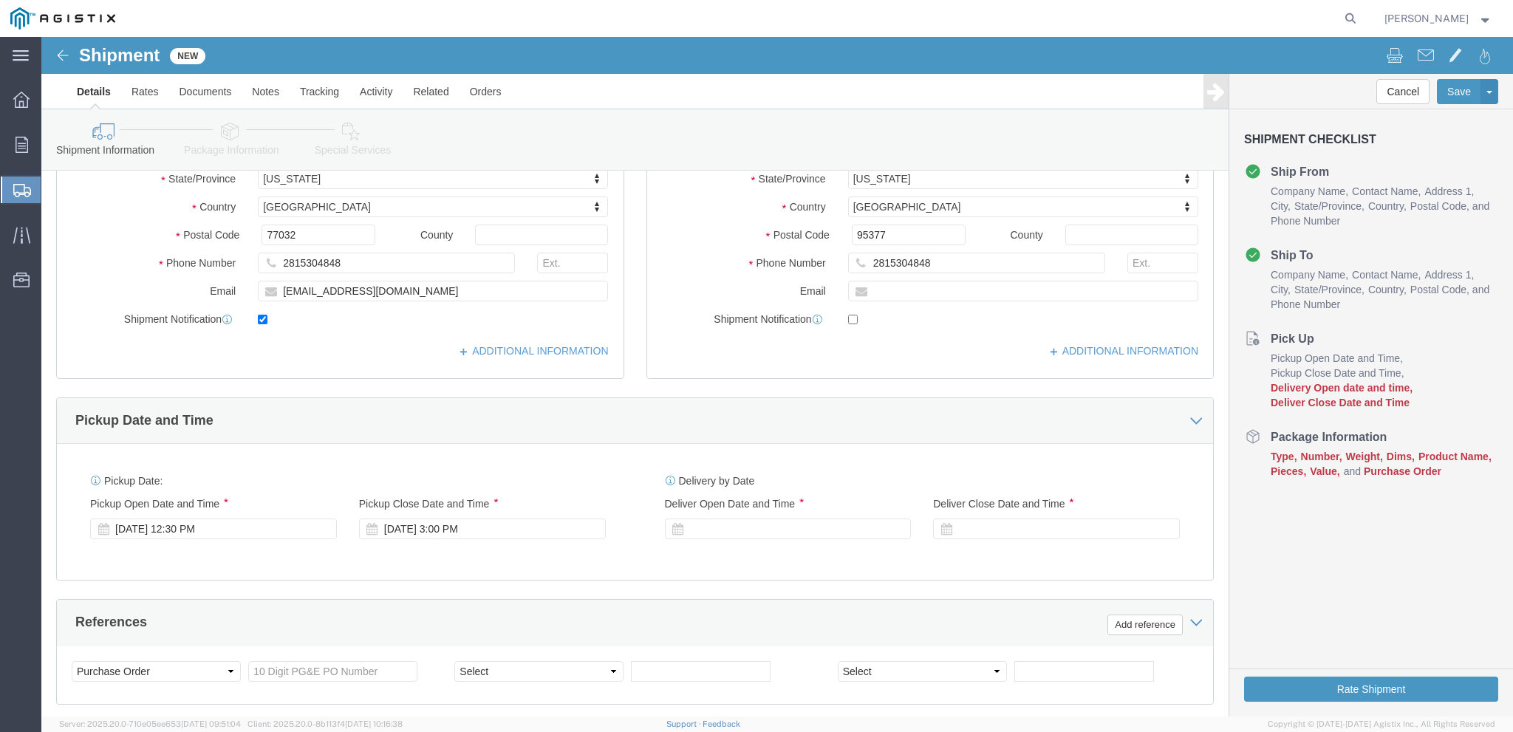
click div
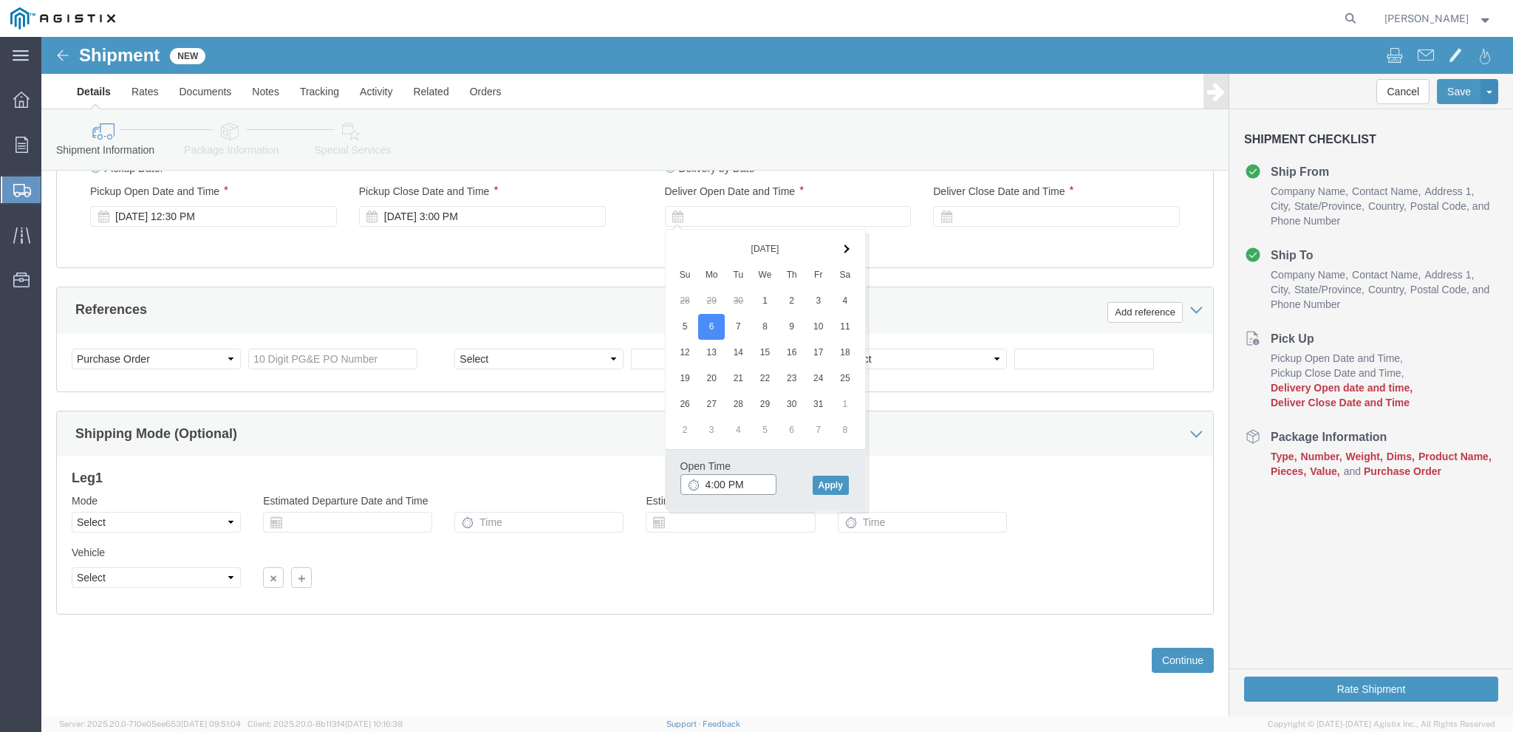
click input "4:00 PM"
type input "11:00 AM"
click button "Apply"
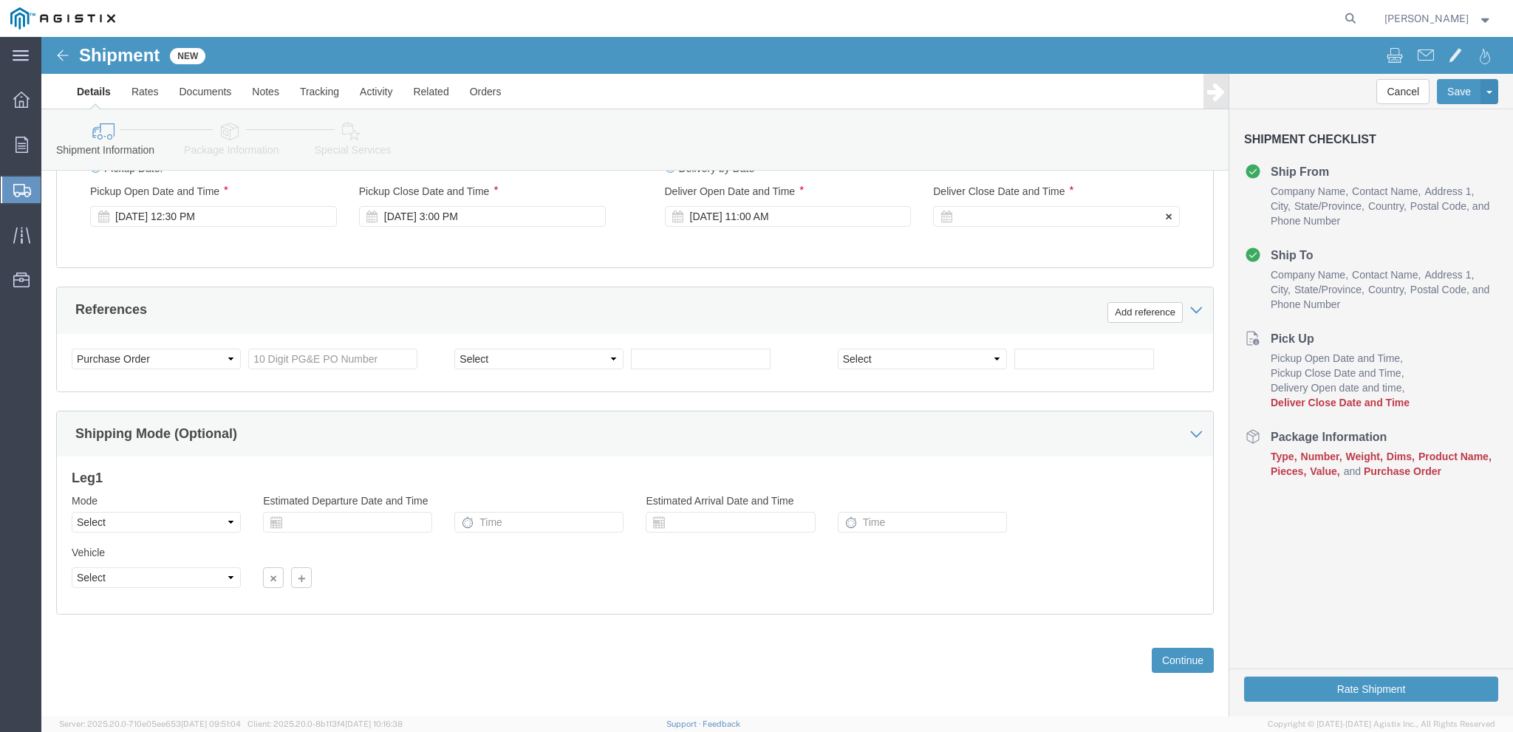
click div
type input "3:00 PM"
click button "Apply"
click button "Continue"
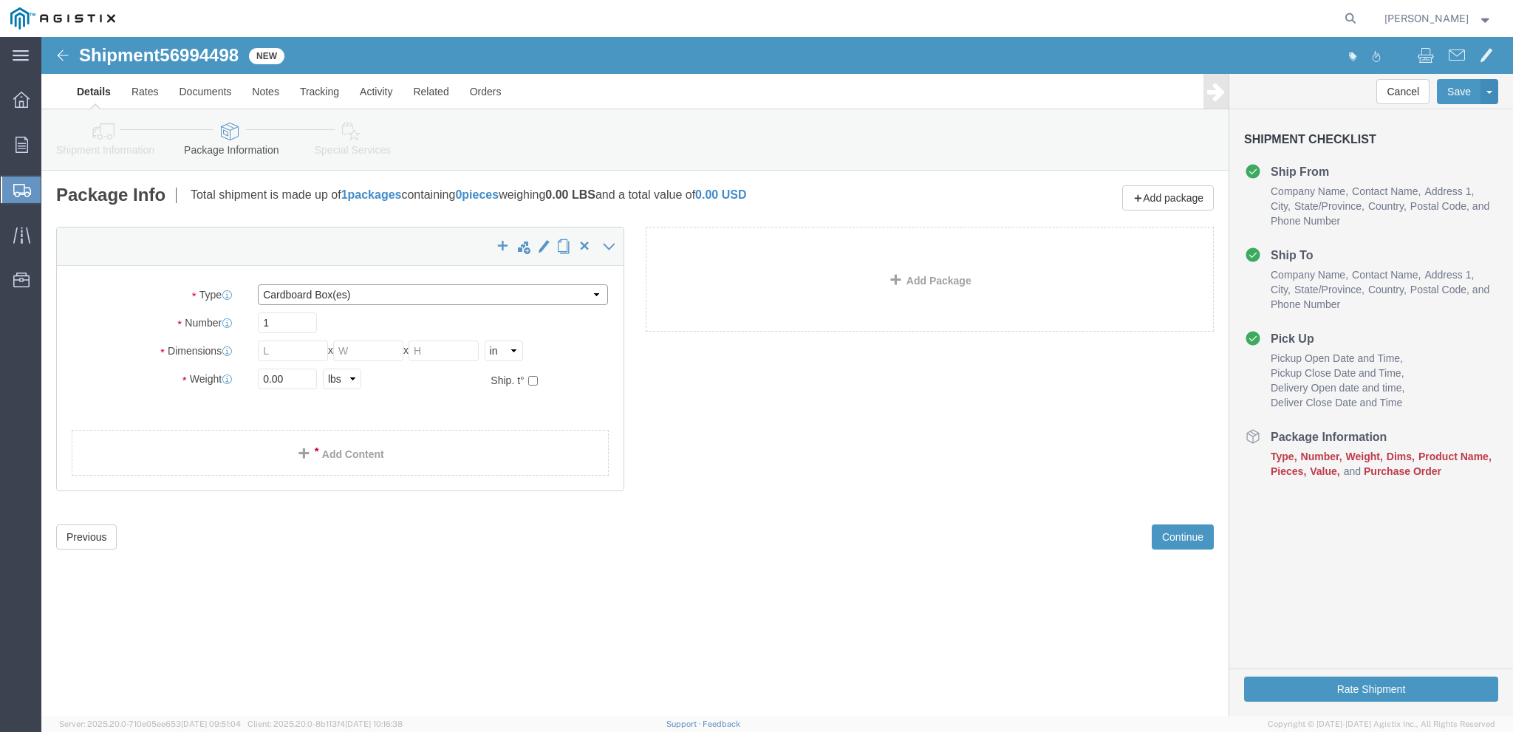
click select "Select Bulk Bundle(s) Cardboard Box(es) Carton(s) Crate(s) Drum(s) (Fiberboard)…"
select select "PSNS"
click option "Pallet(s) Standard (Not Stackable)"
click input "text"
type input "36"
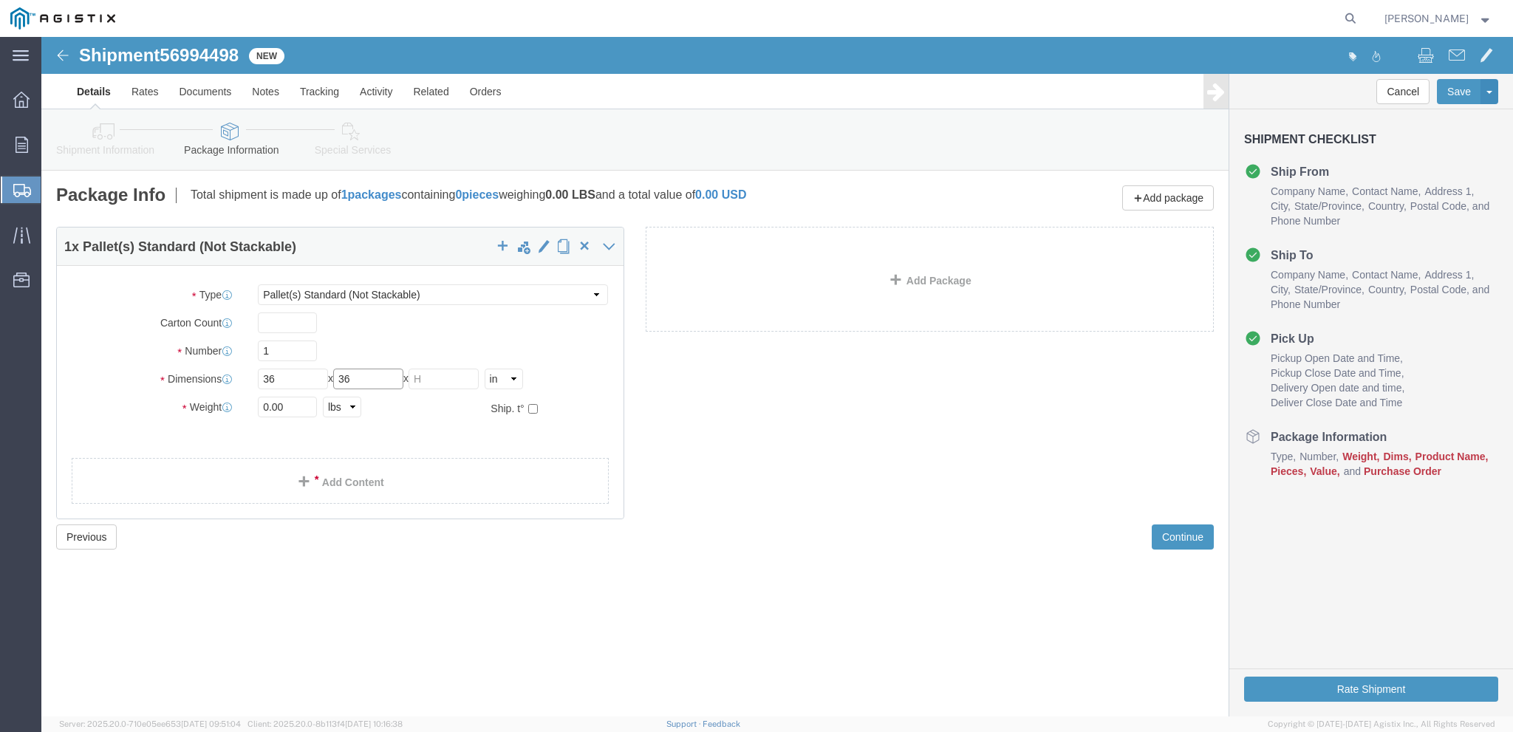
type input "36"
type input "26"
type input "265"
click link "Add Content"
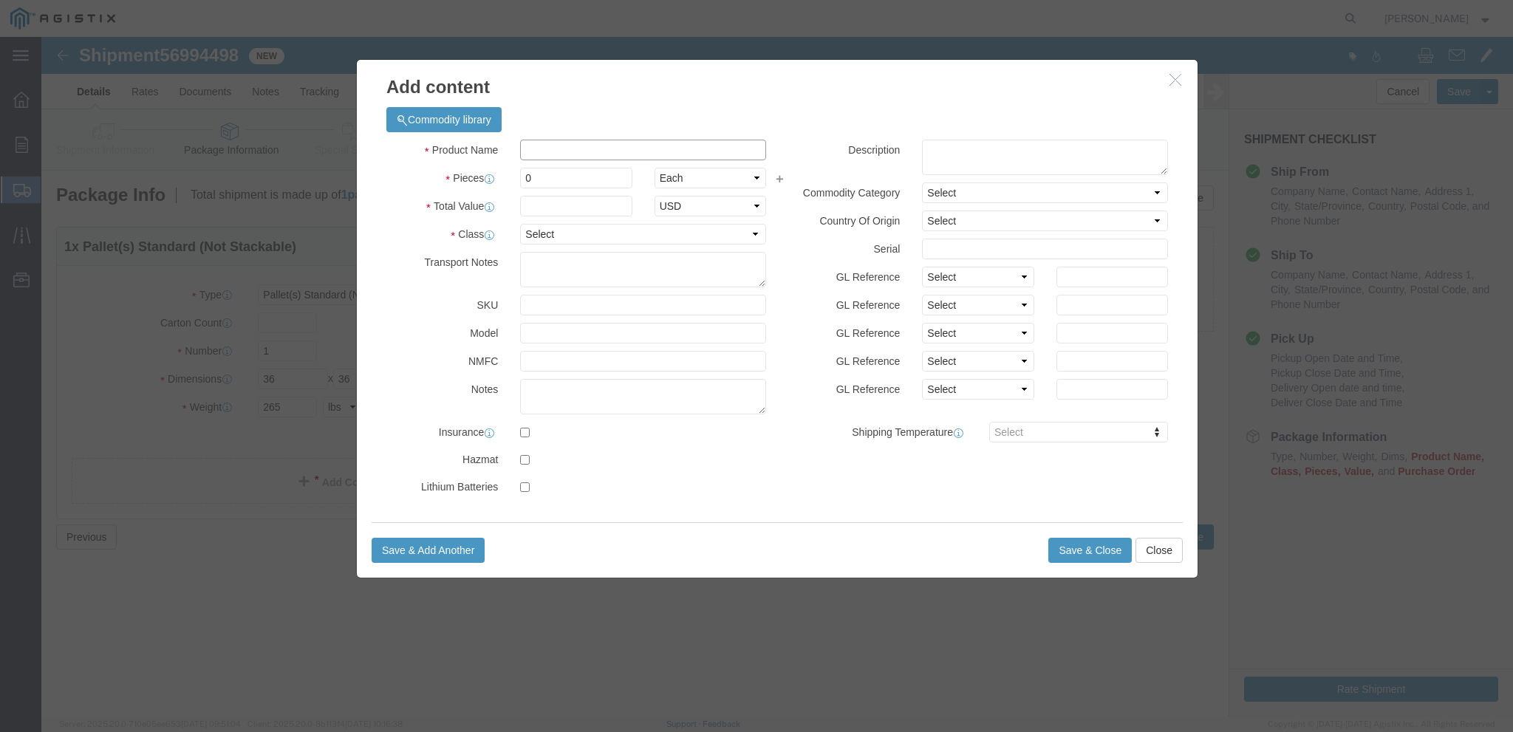
click input "text"
type input "l"
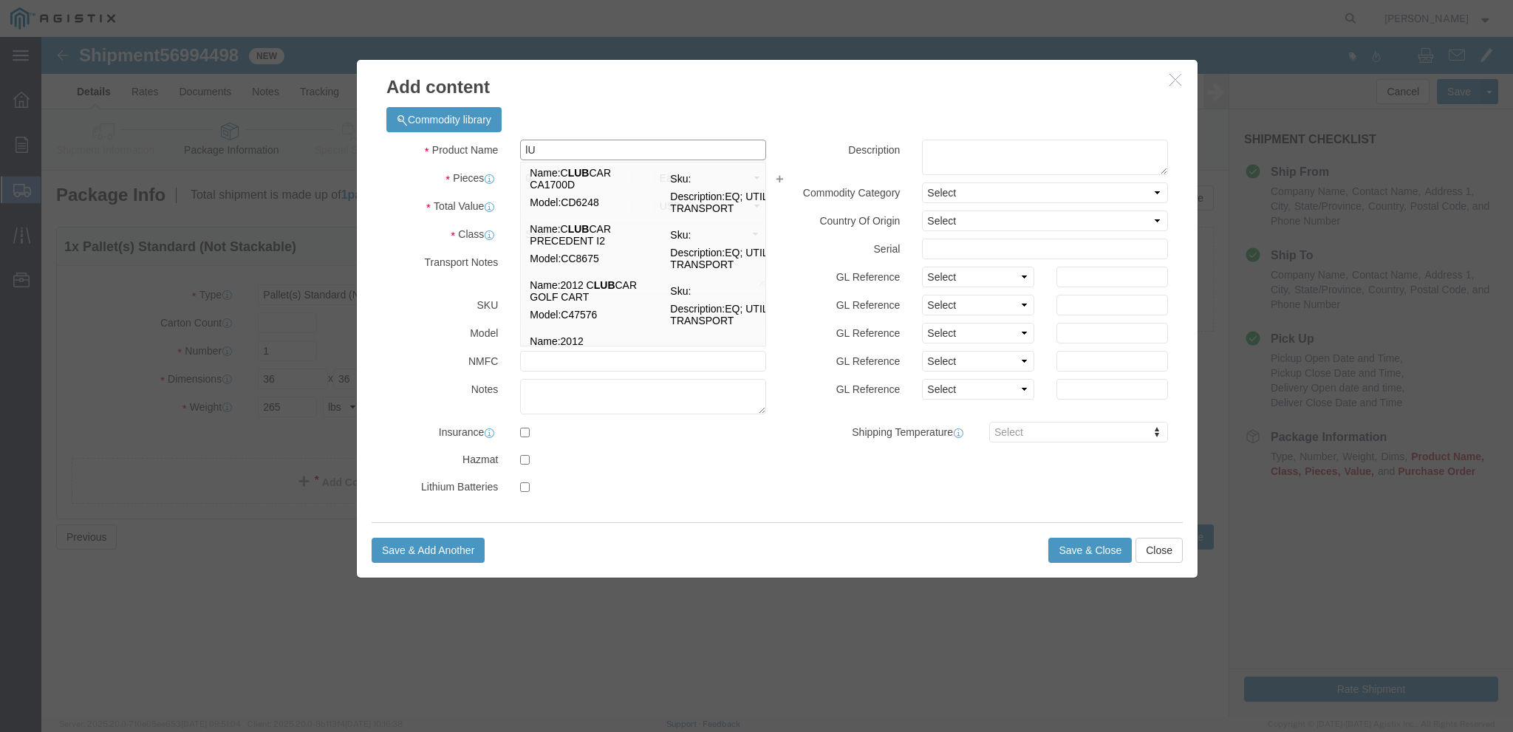
type input "l"
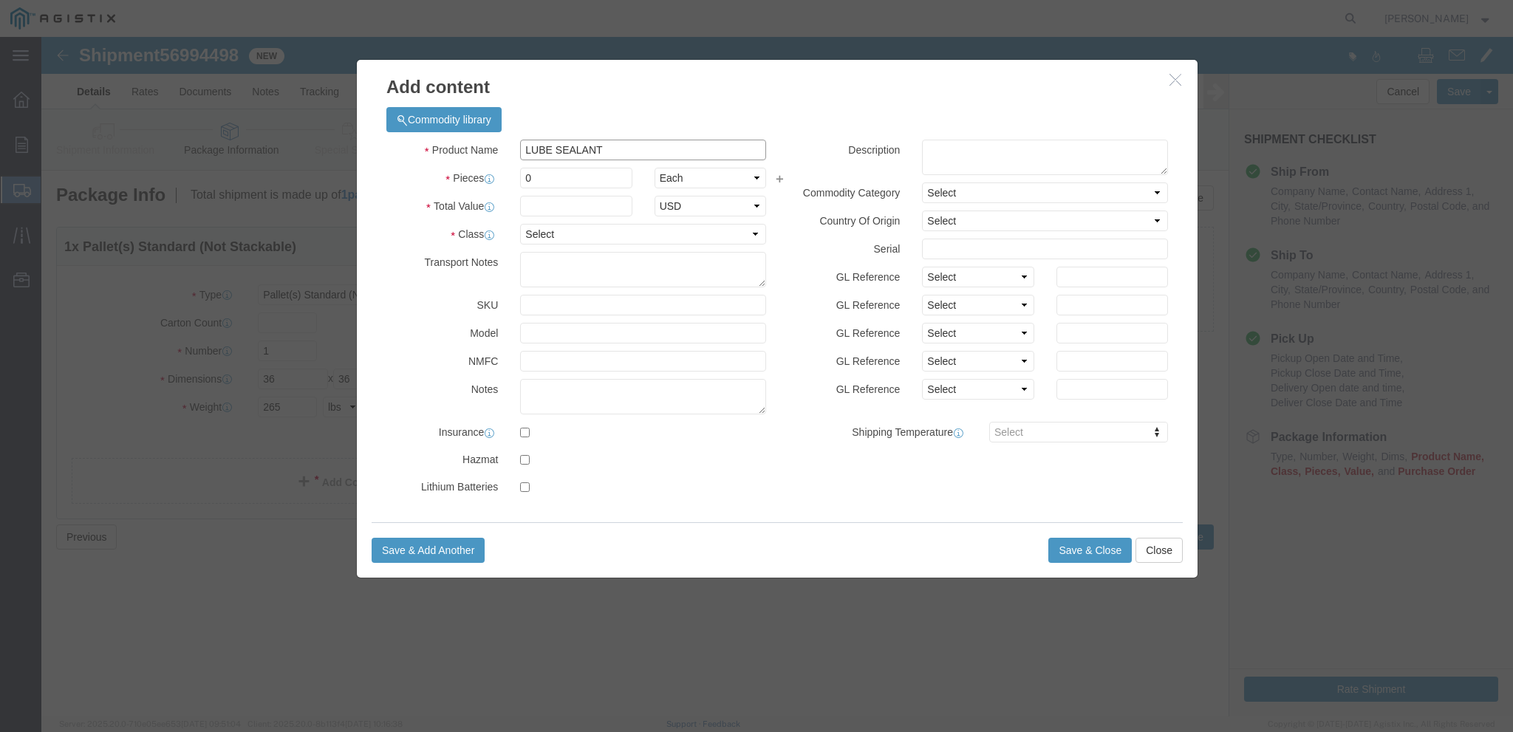
type input "LUBE SEALANT"
type input "1"
type input "3610"
select select "USD"
click select "Select 50 55 60 65 70 85 92.5 100 125 175 250 300 400"
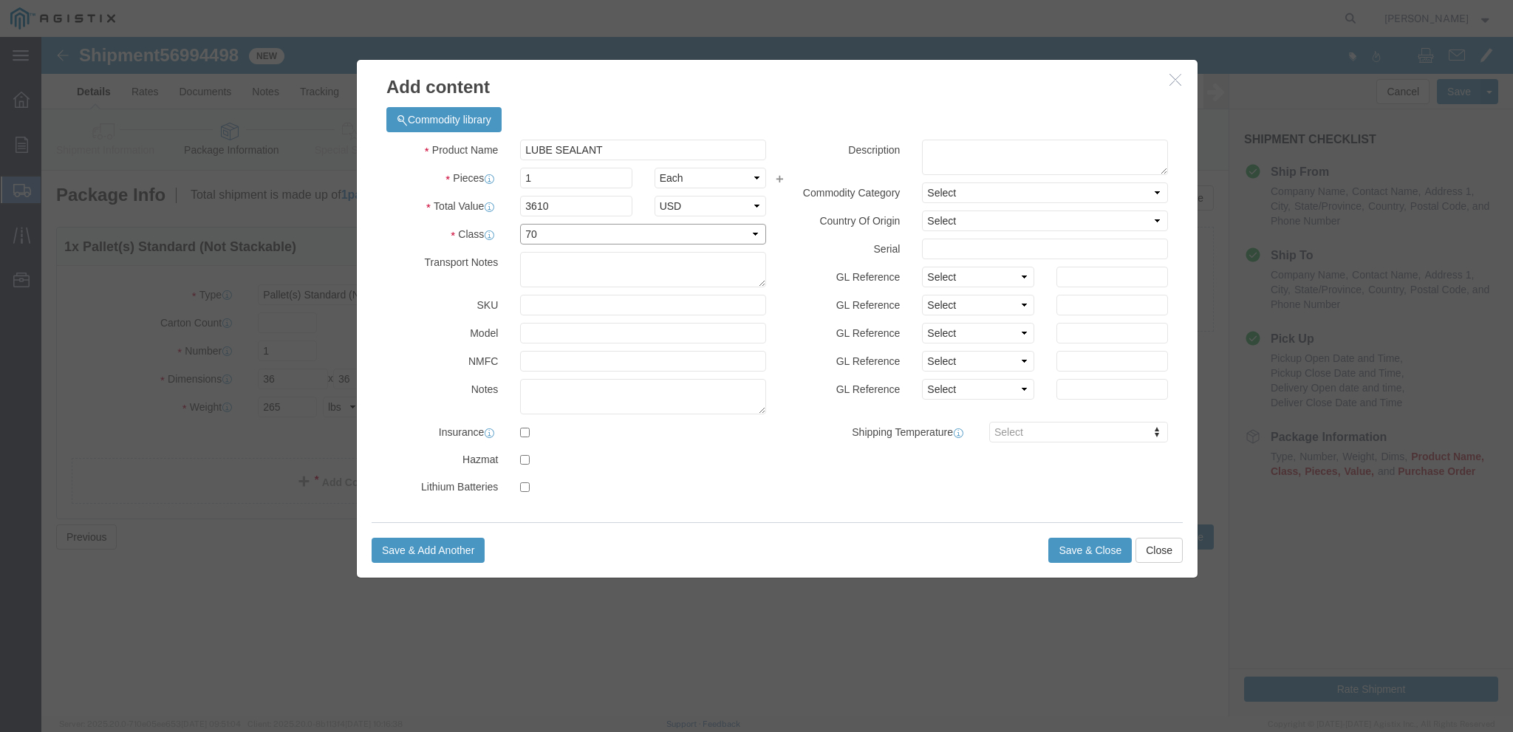
select select "85"
click option "85"
click button "Save & Close"
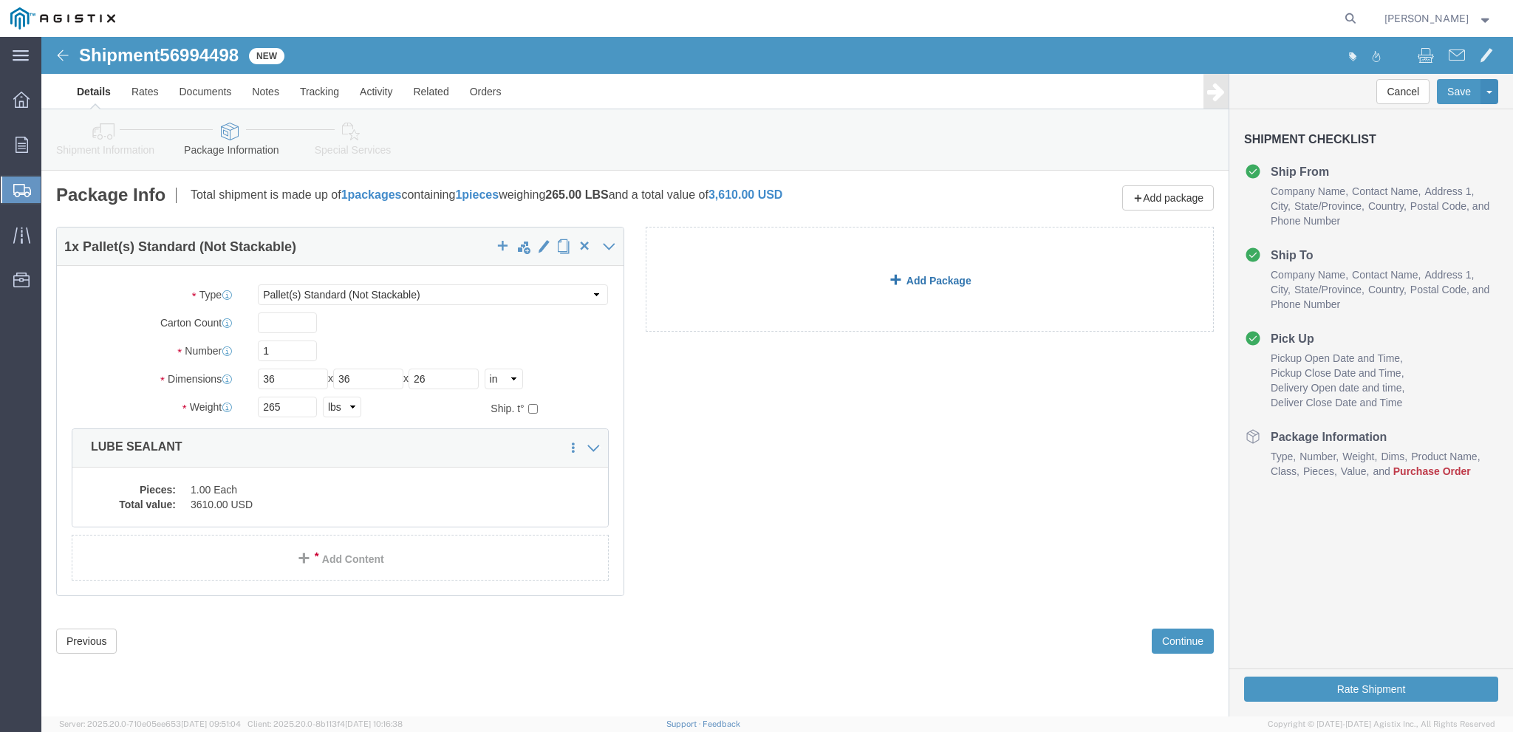
click link "Add Package"
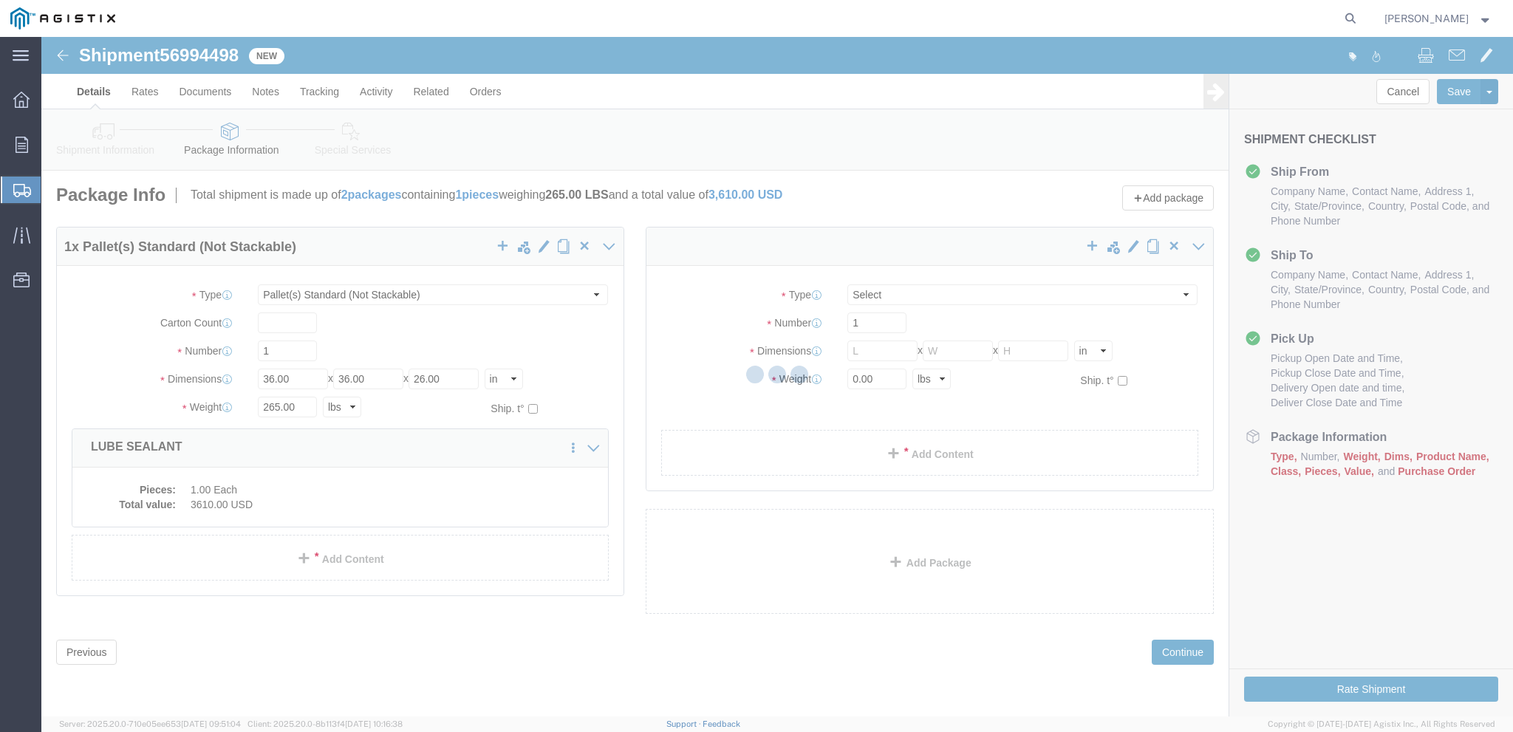
select select "PSNS"
select select "CBOX"
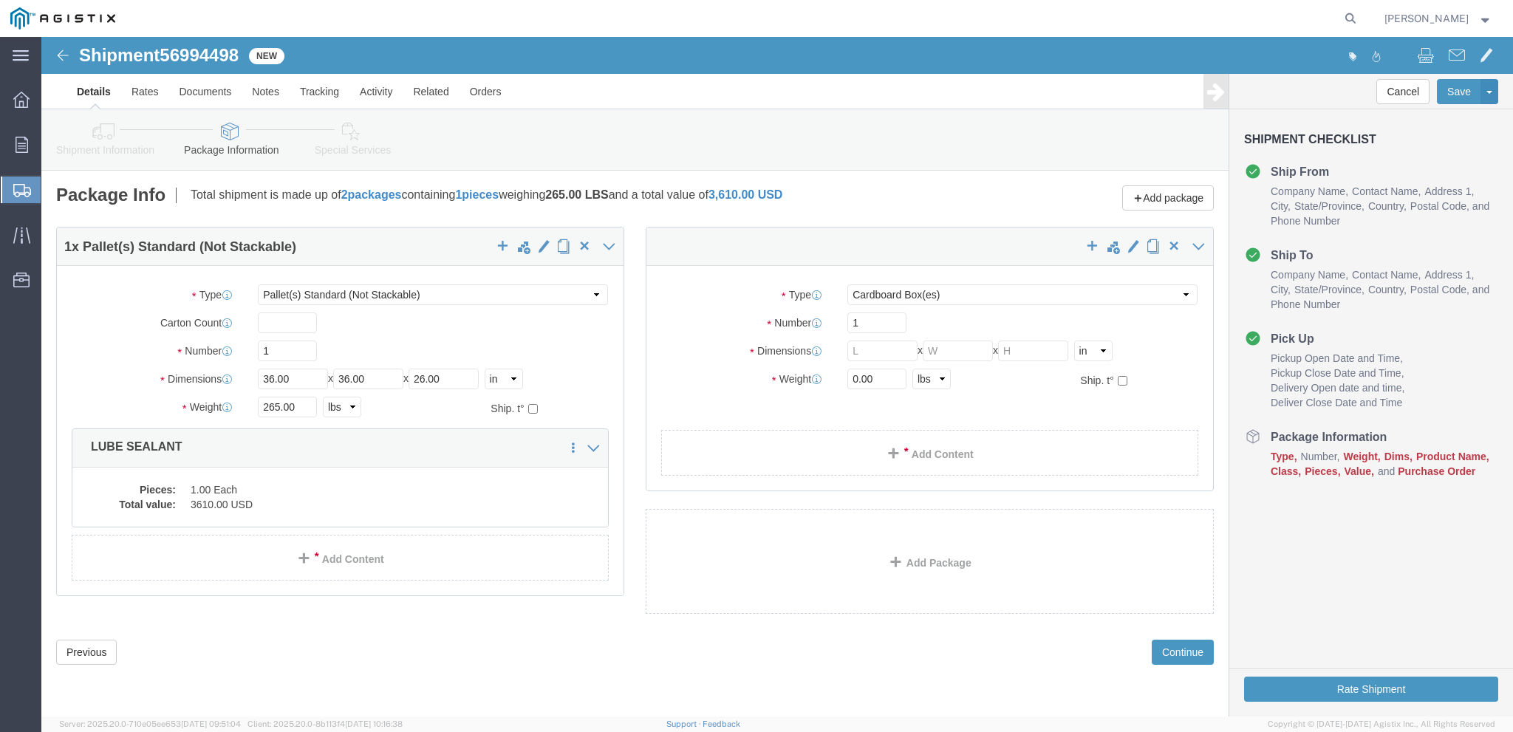
click span "button"
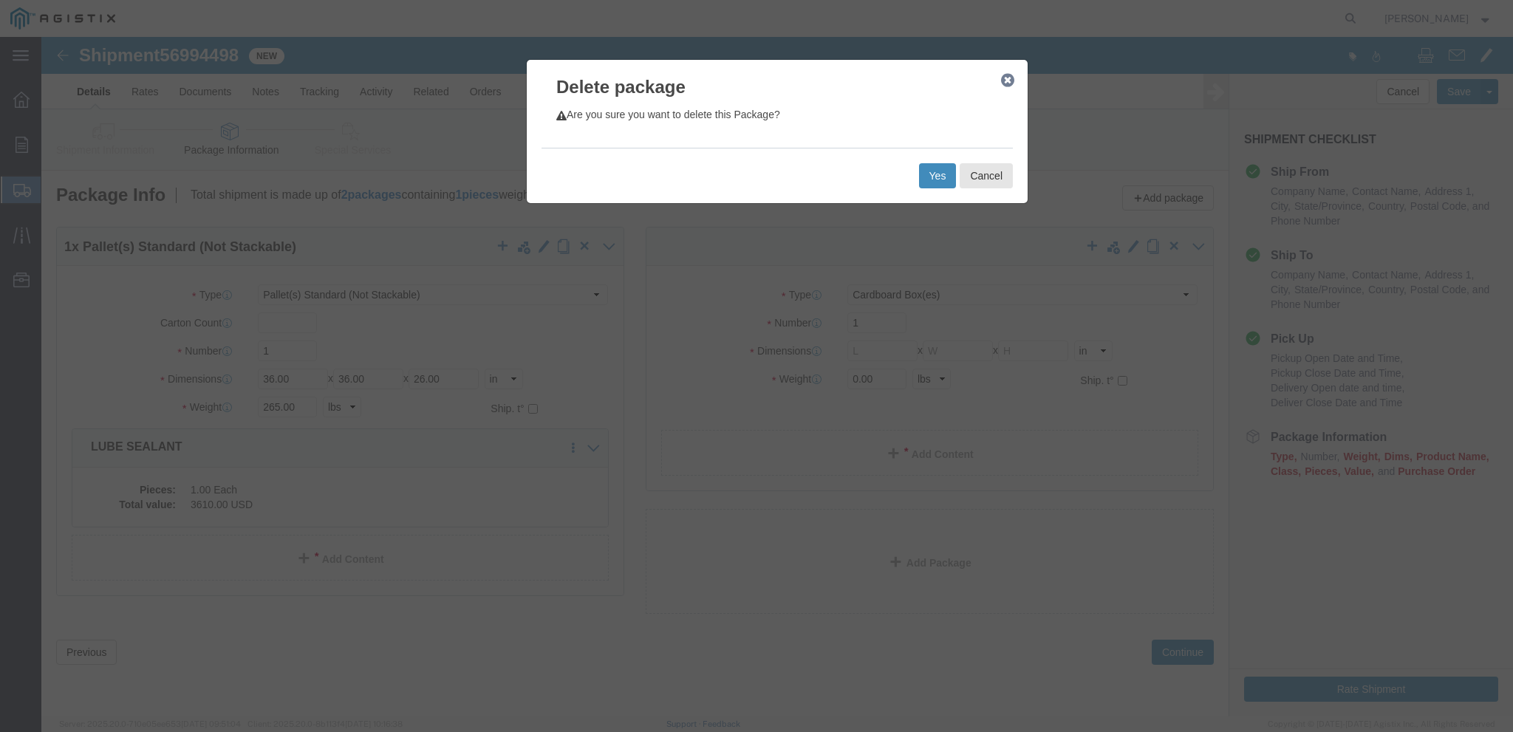
click button "Yes"
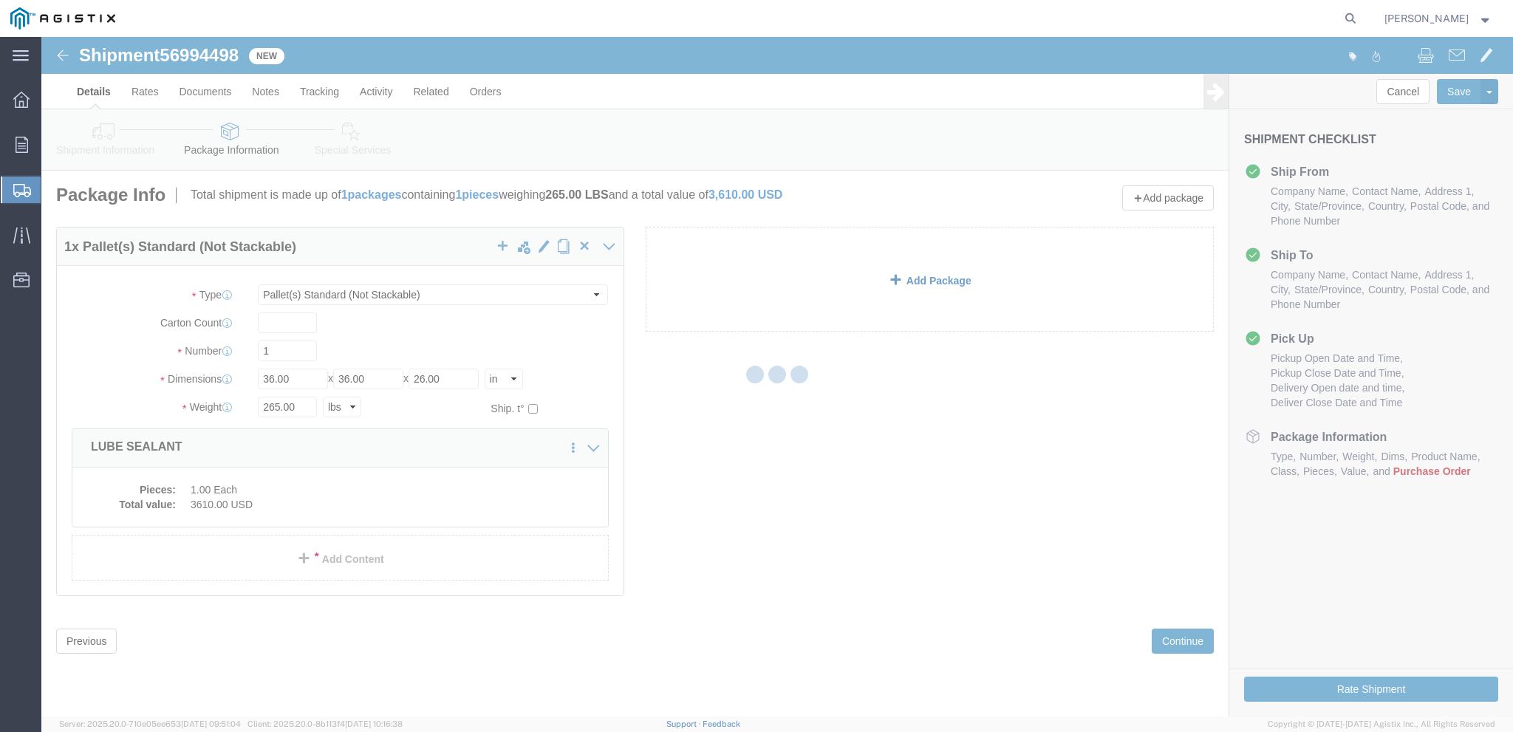
select select "PSNS"
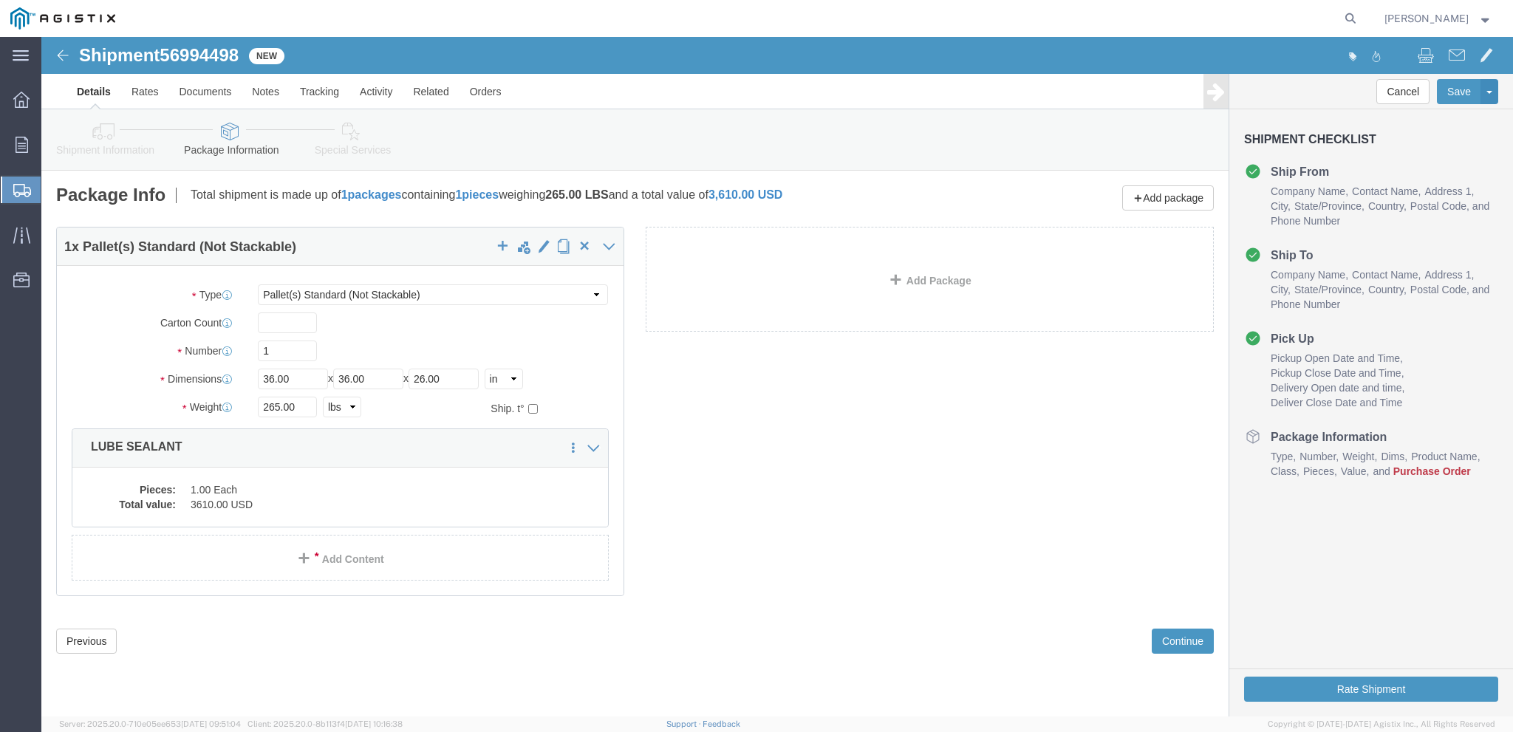
click ul "Ship From Company Name Contact Name Address 1 City State/Province Country Posta…"
click span "Pickup Close Date and Time"
click dd "3610.00 USD"
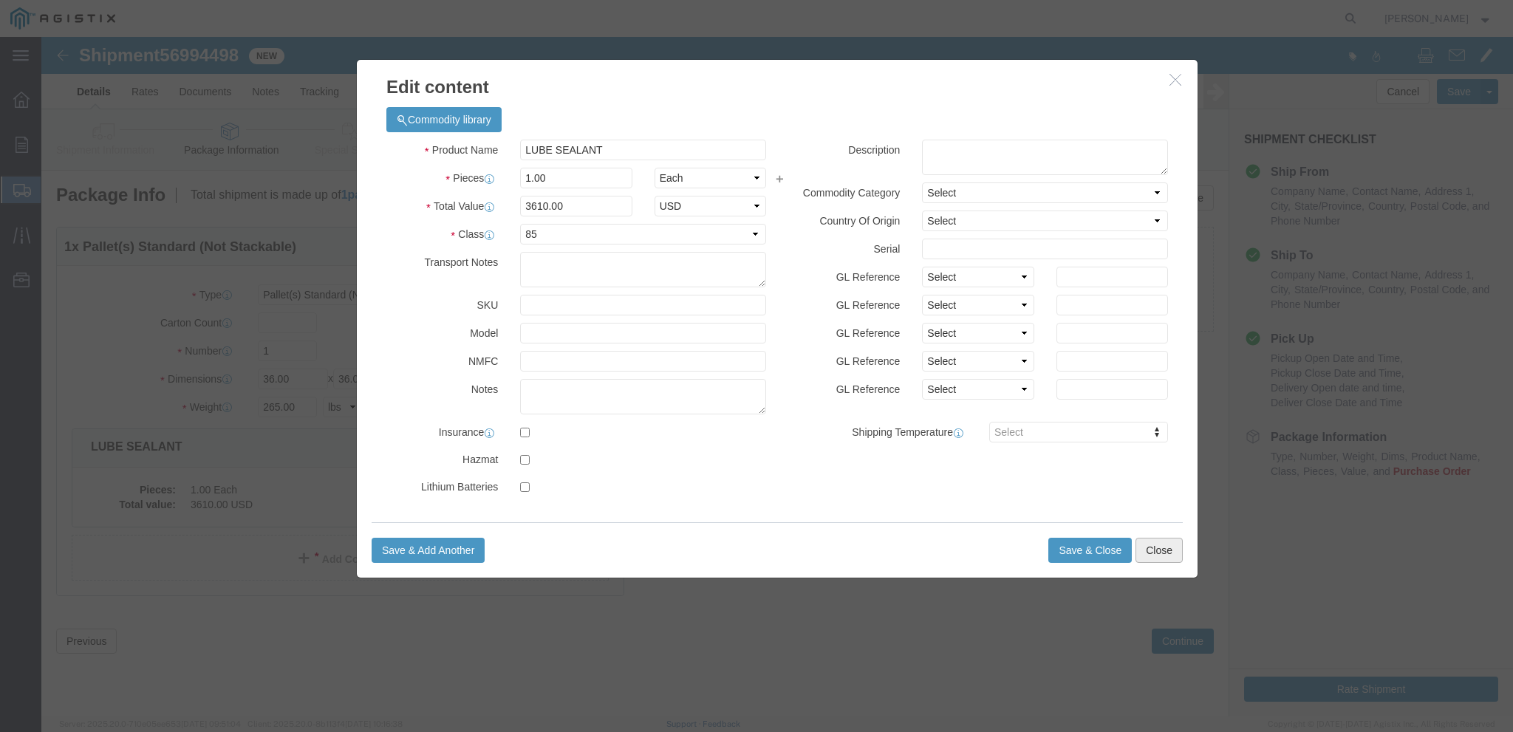
click div "Edit content Commodity library Product Name LUBE SEALANT Pieces 1.00 Select Bag…"
click button "Close"
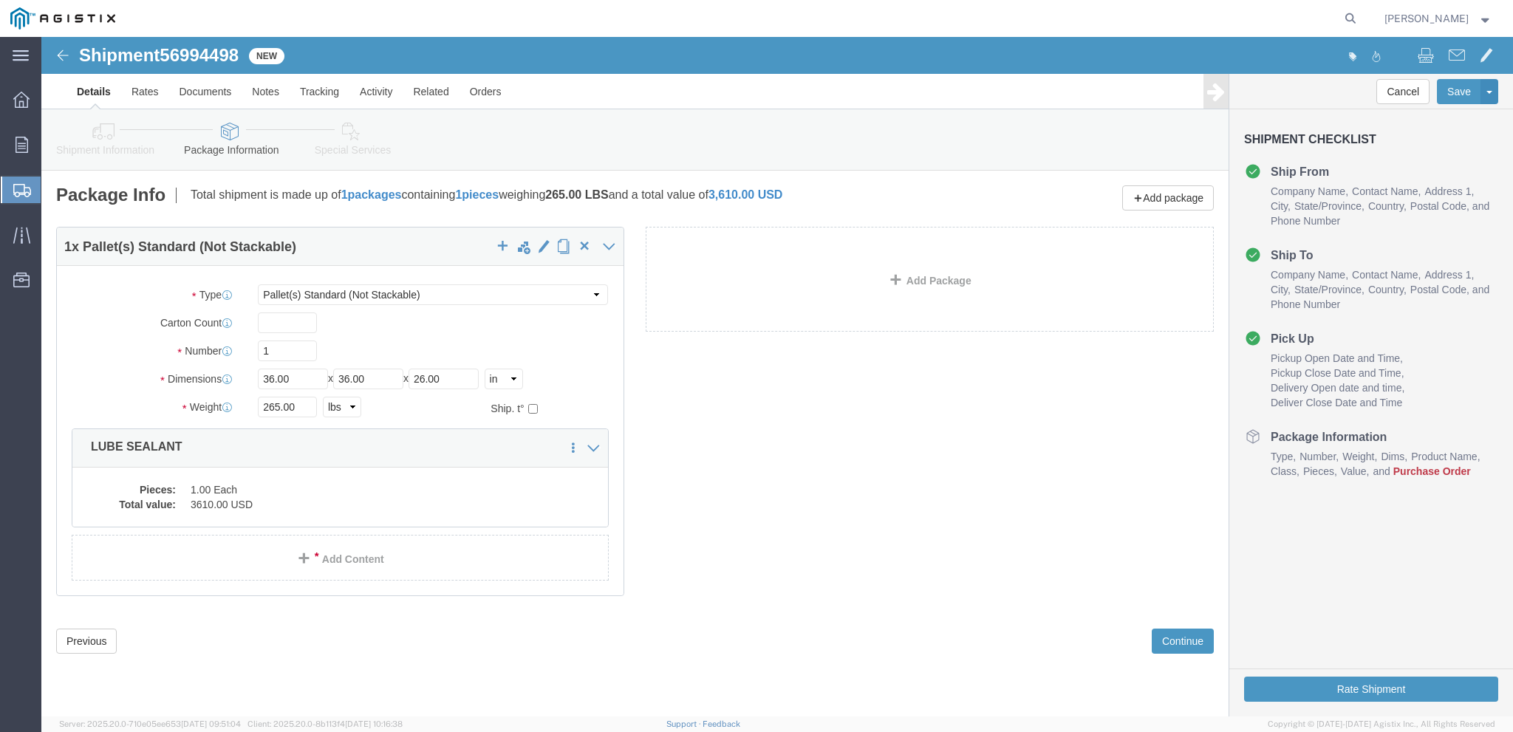
click icon
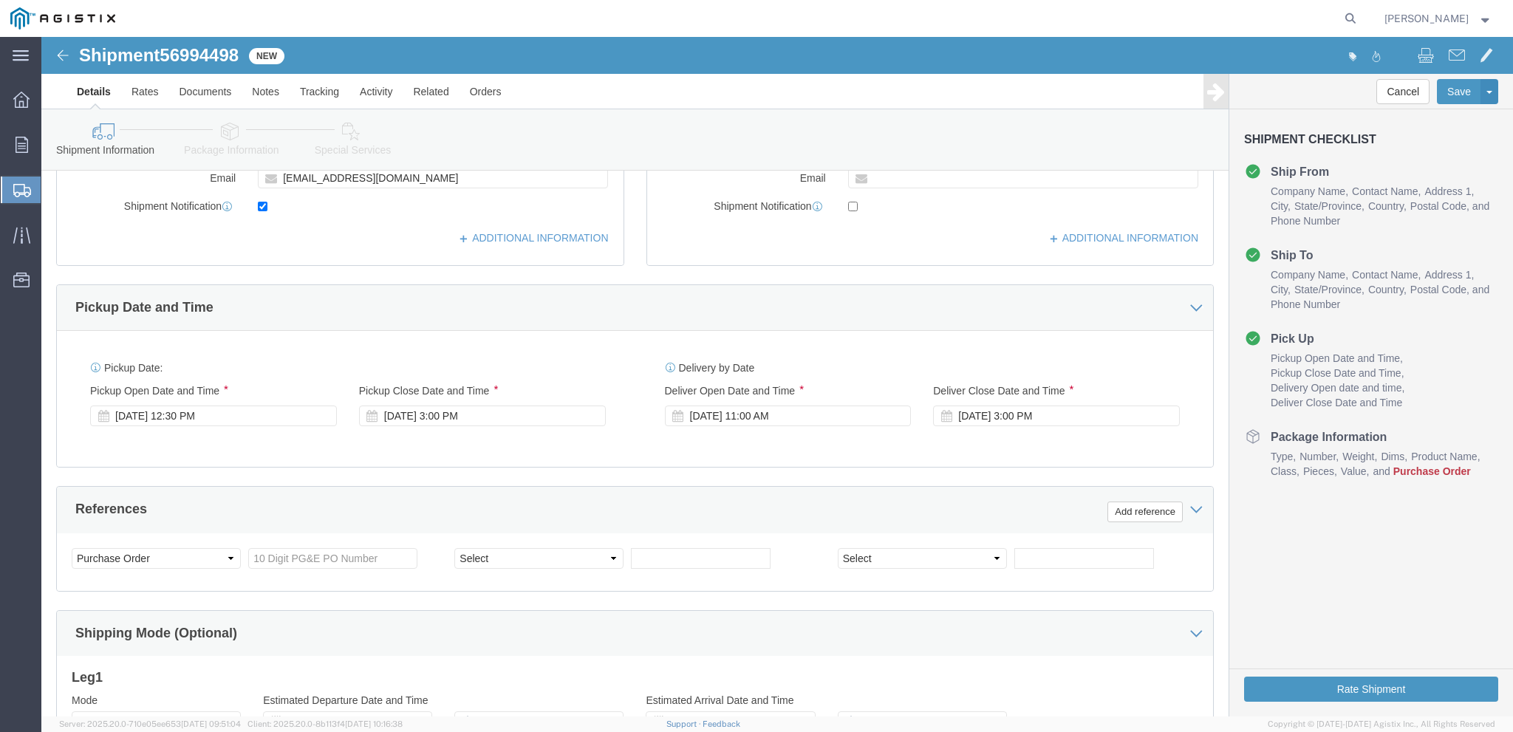
scroll to position [702, 0]
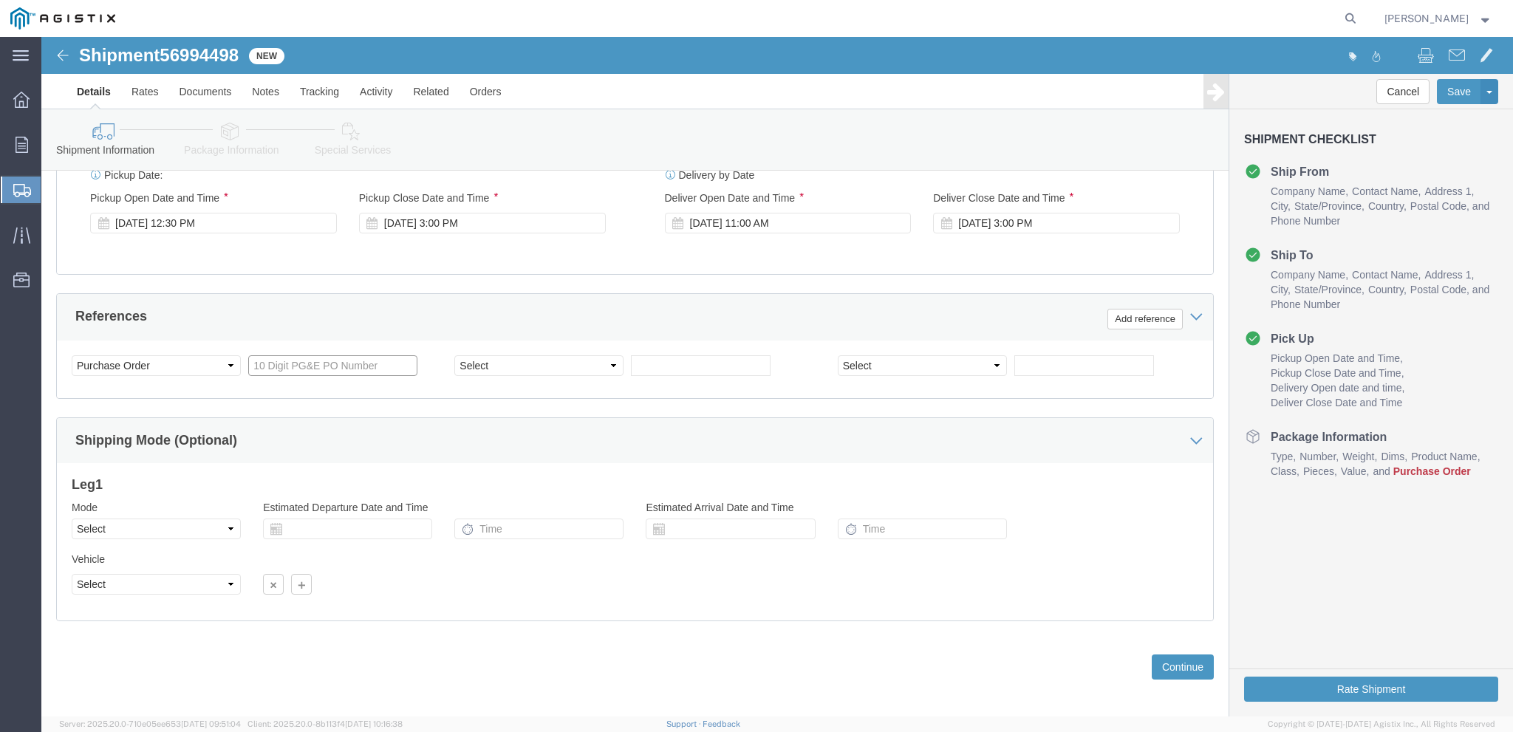
click input "text"
click button "Continue"
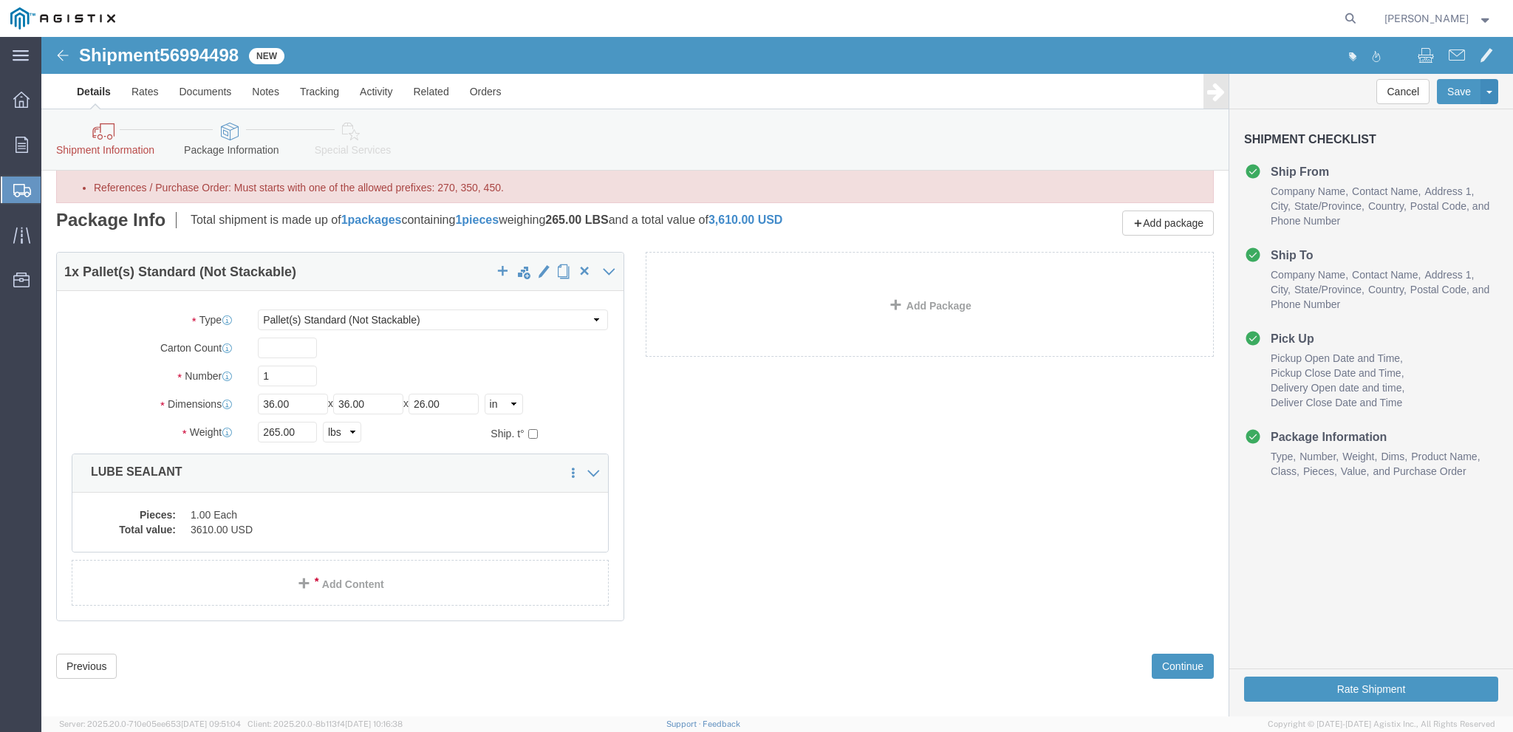
click icon
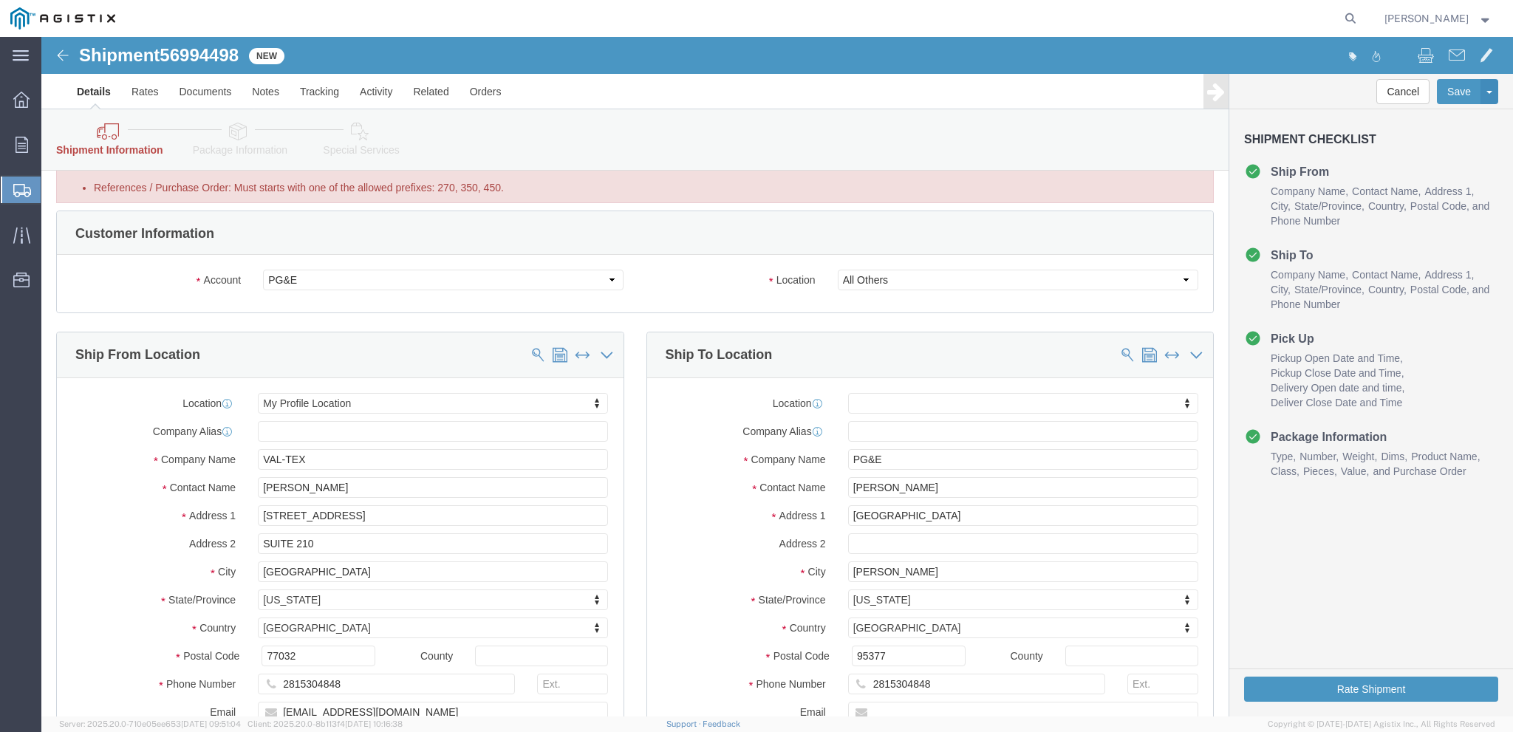
scroll to position [763, 0]
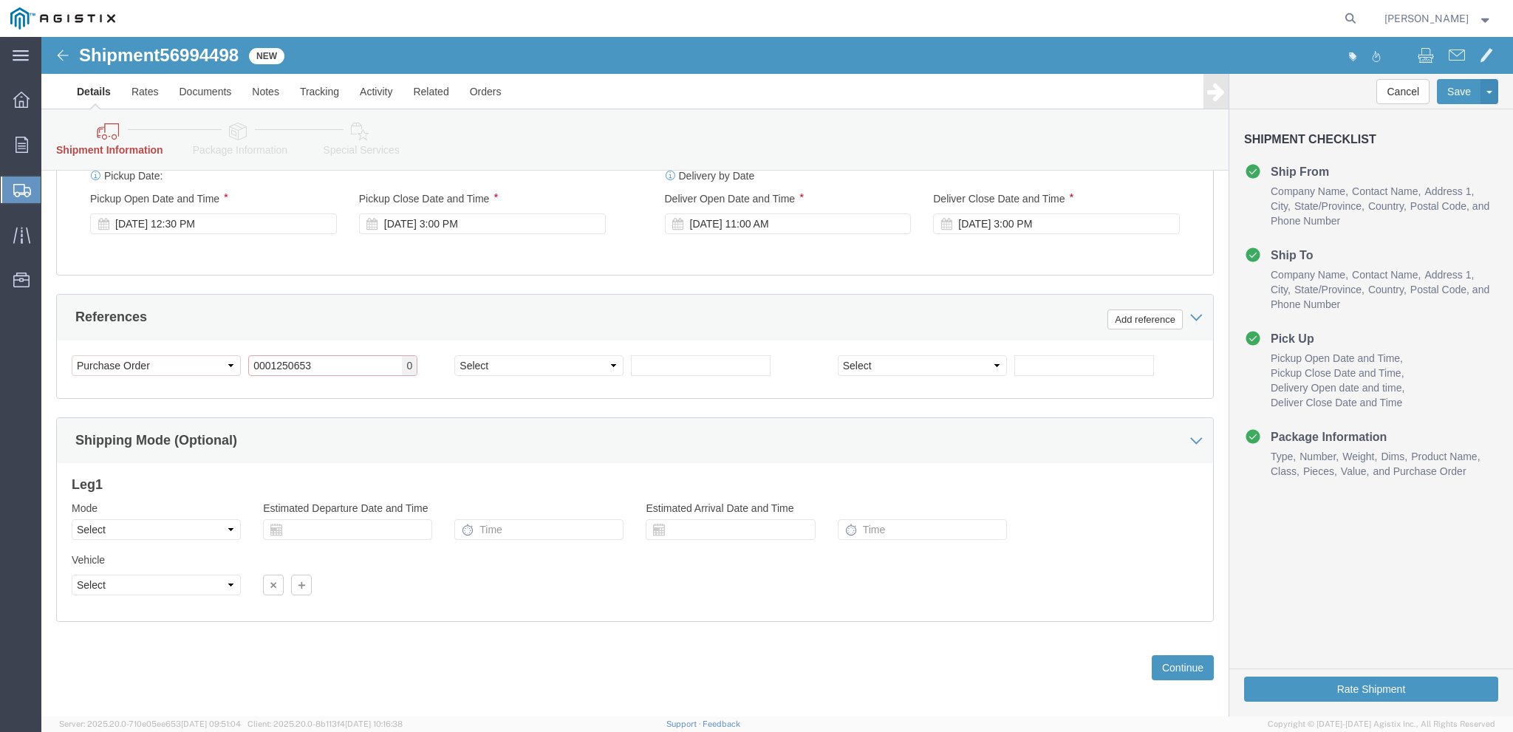
drag, startPoint x: 302, startPoint y: 329, endPoint x: 146, endPoint y: 326, distance: 155.9
click input "0001250653"
type input "450-------"
click select "Select Account Type Activity ID Airline Appointment Number ASN Batch Request # …"
select select "CUSTREF"
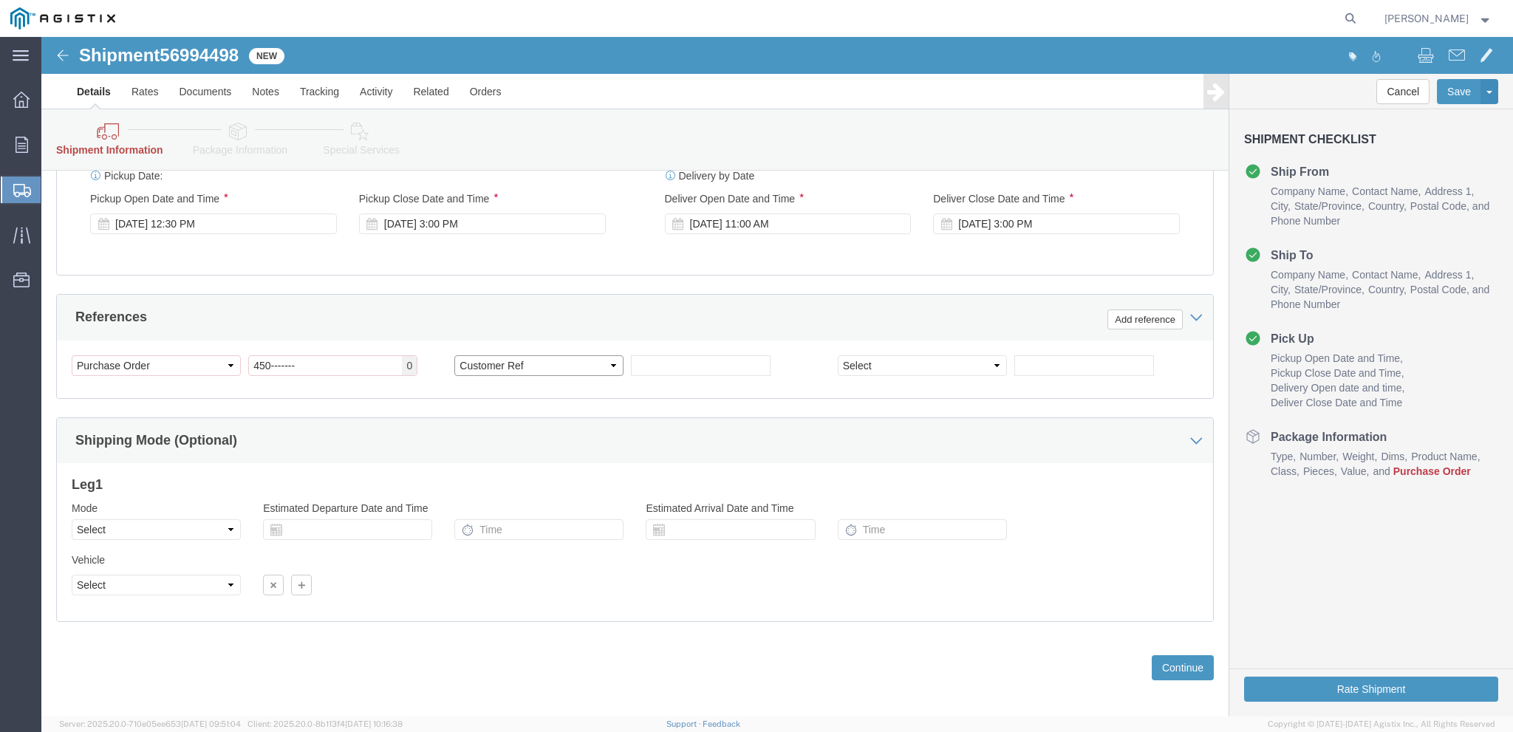
click option "Customer Ref"
click input "text"
type input "1250653"
click button "Continue"
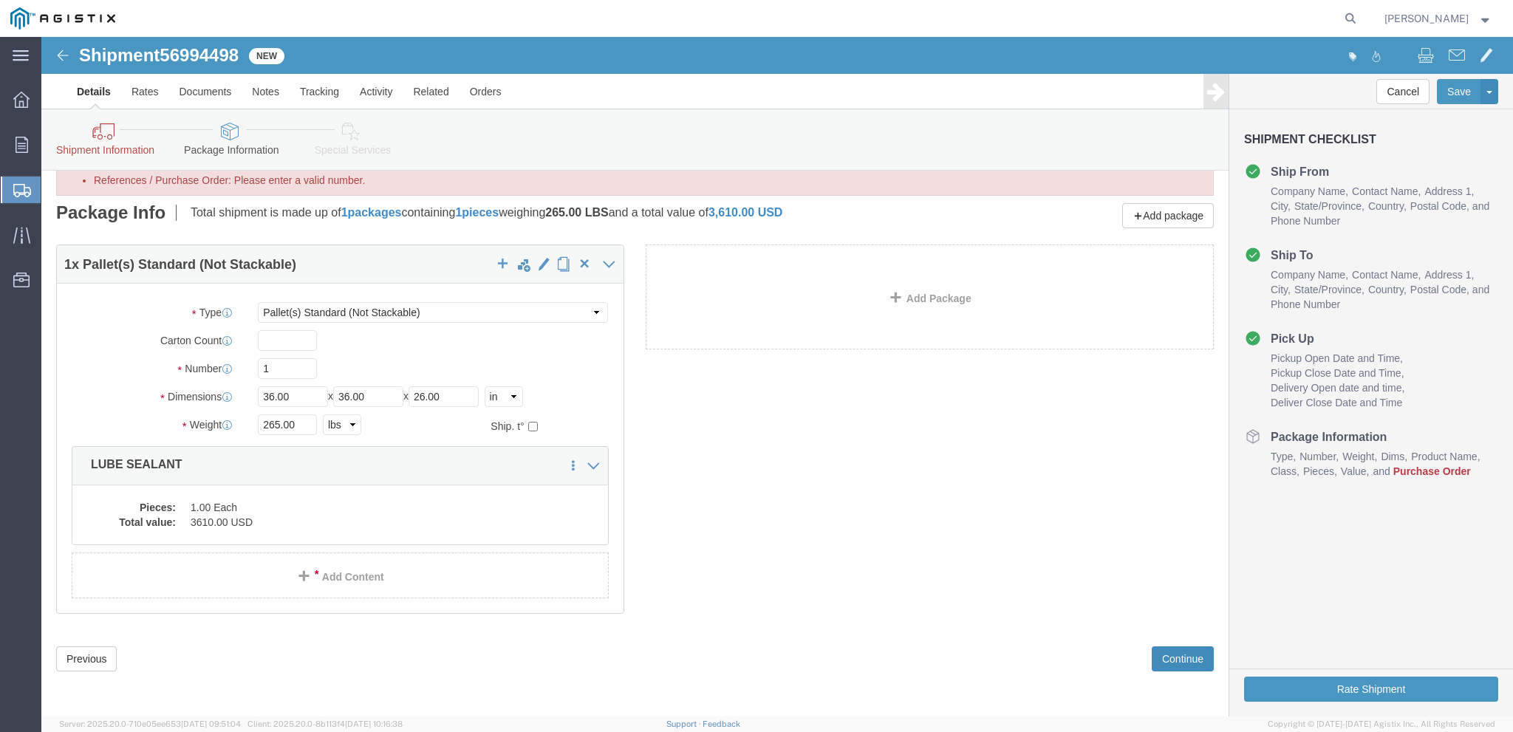
scroll to position [37, 0]
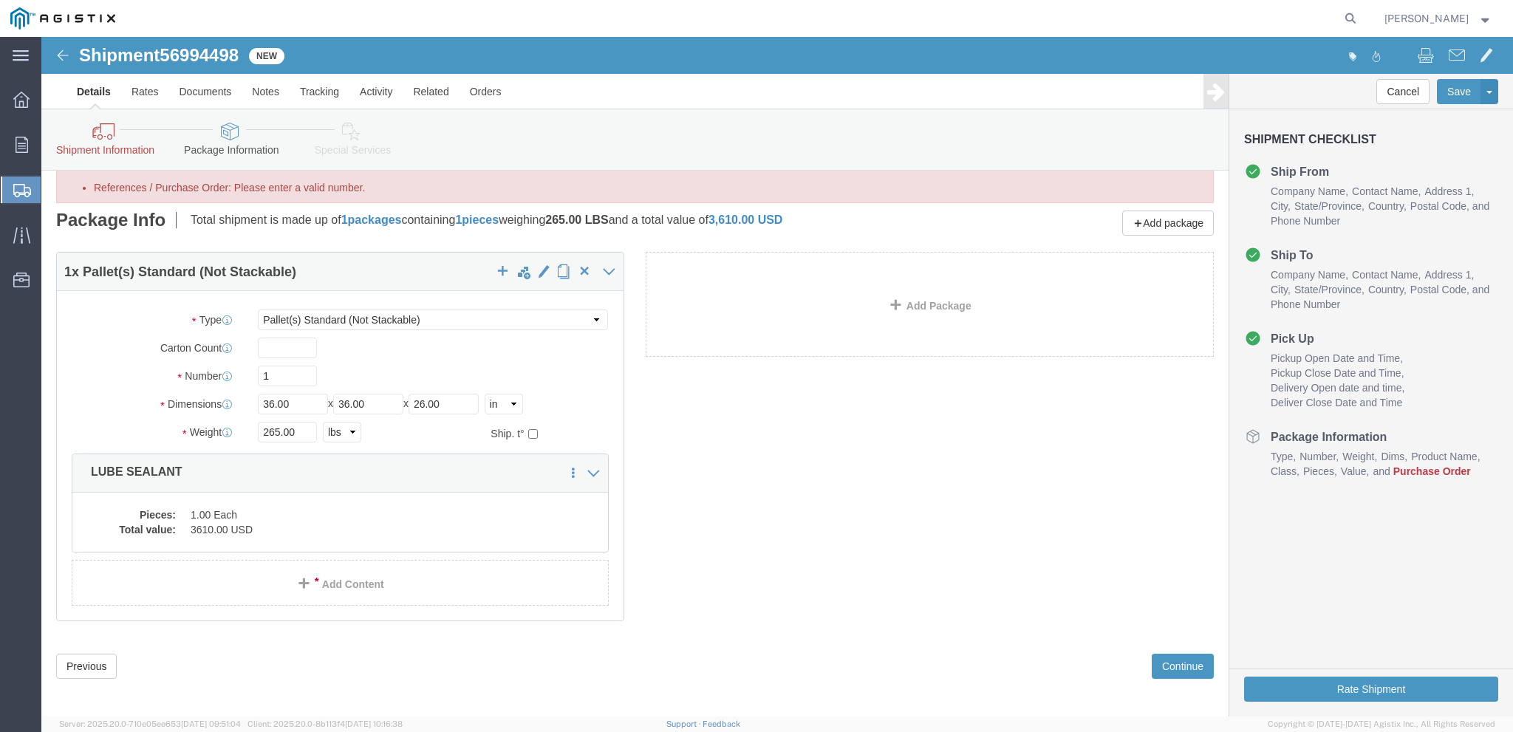
click icon
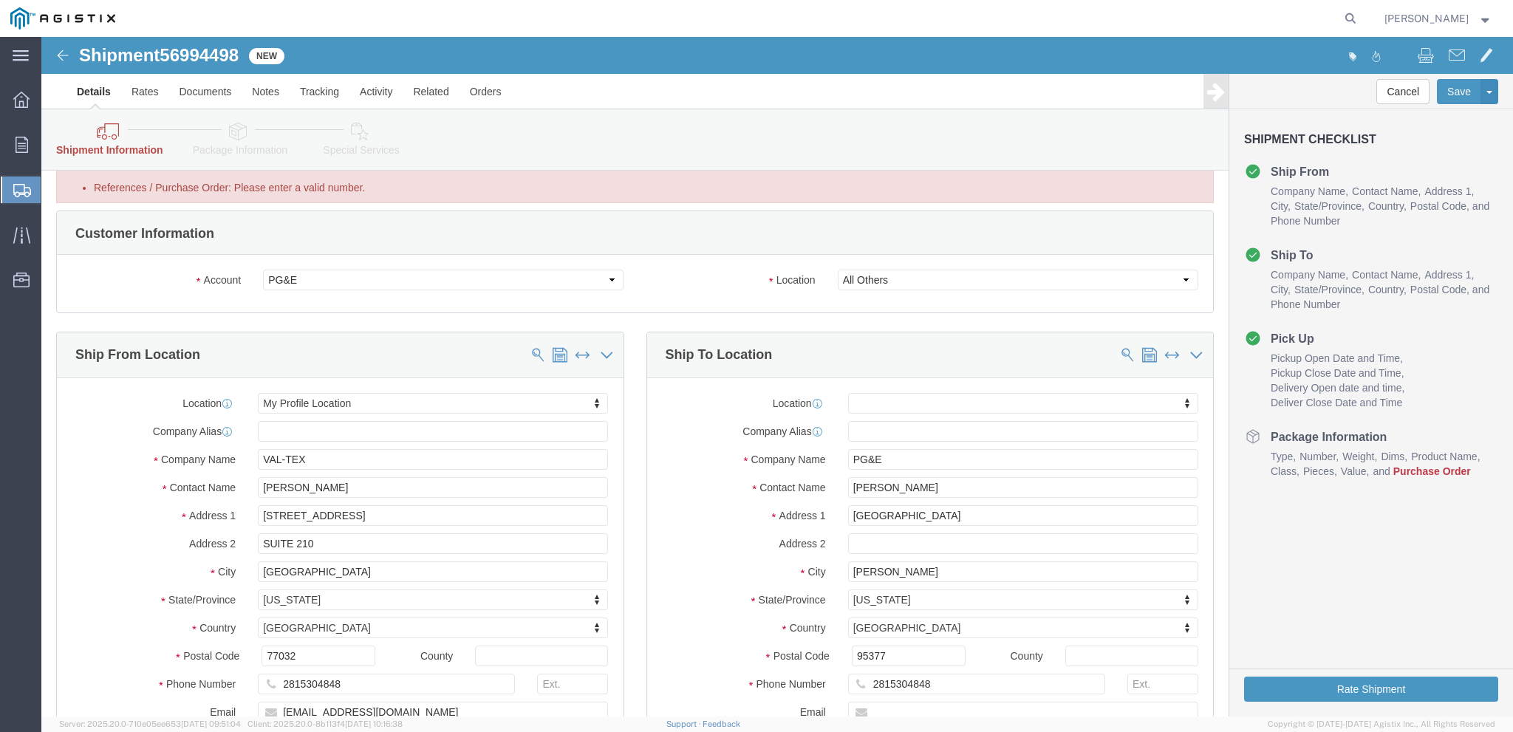
scroll to position [763, 0]
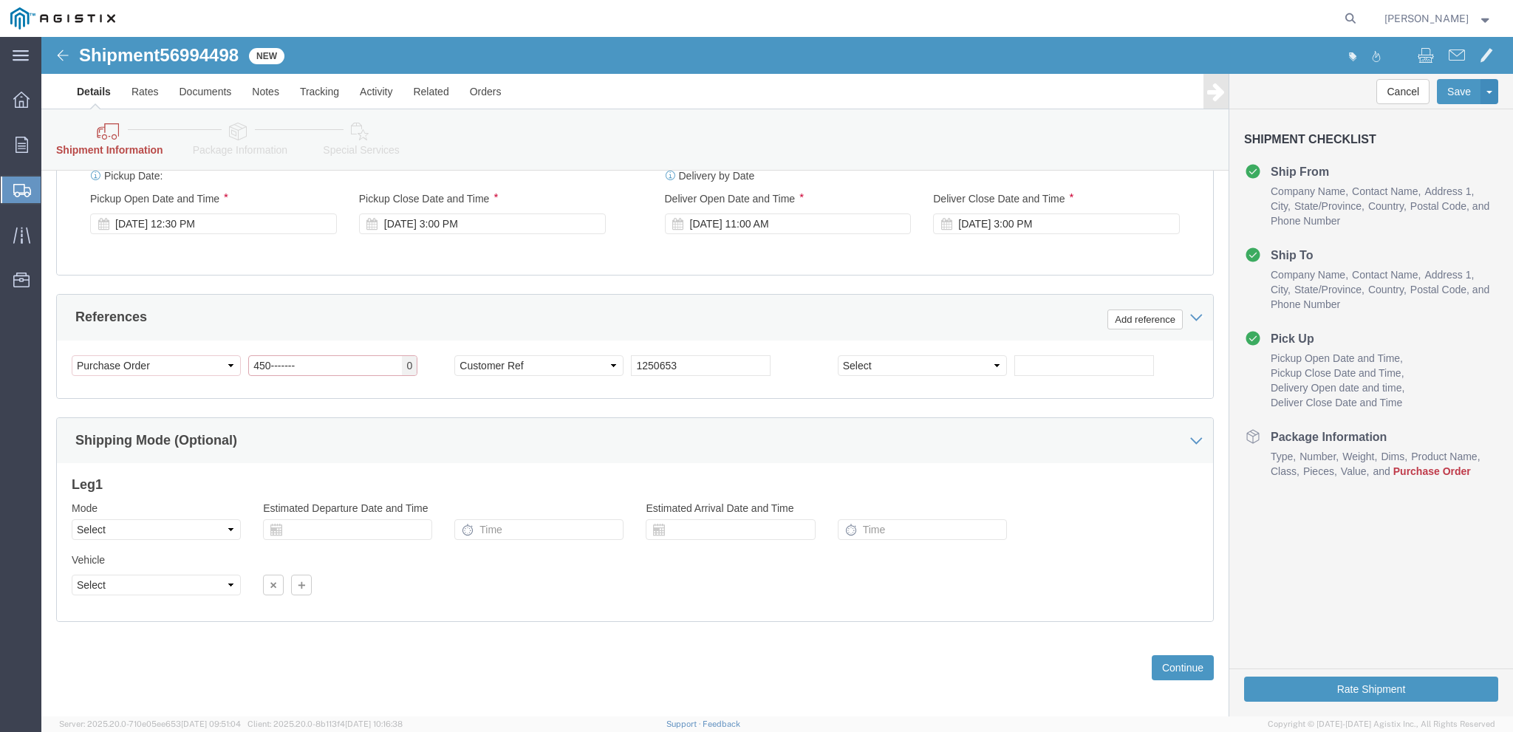
drag, startPoint x: 288, startPoint y: 325, endPoint x: 225, endPoint y: 335, distance: 64.3
click input "450-------"
type input "4500000000"
click button "Continue"
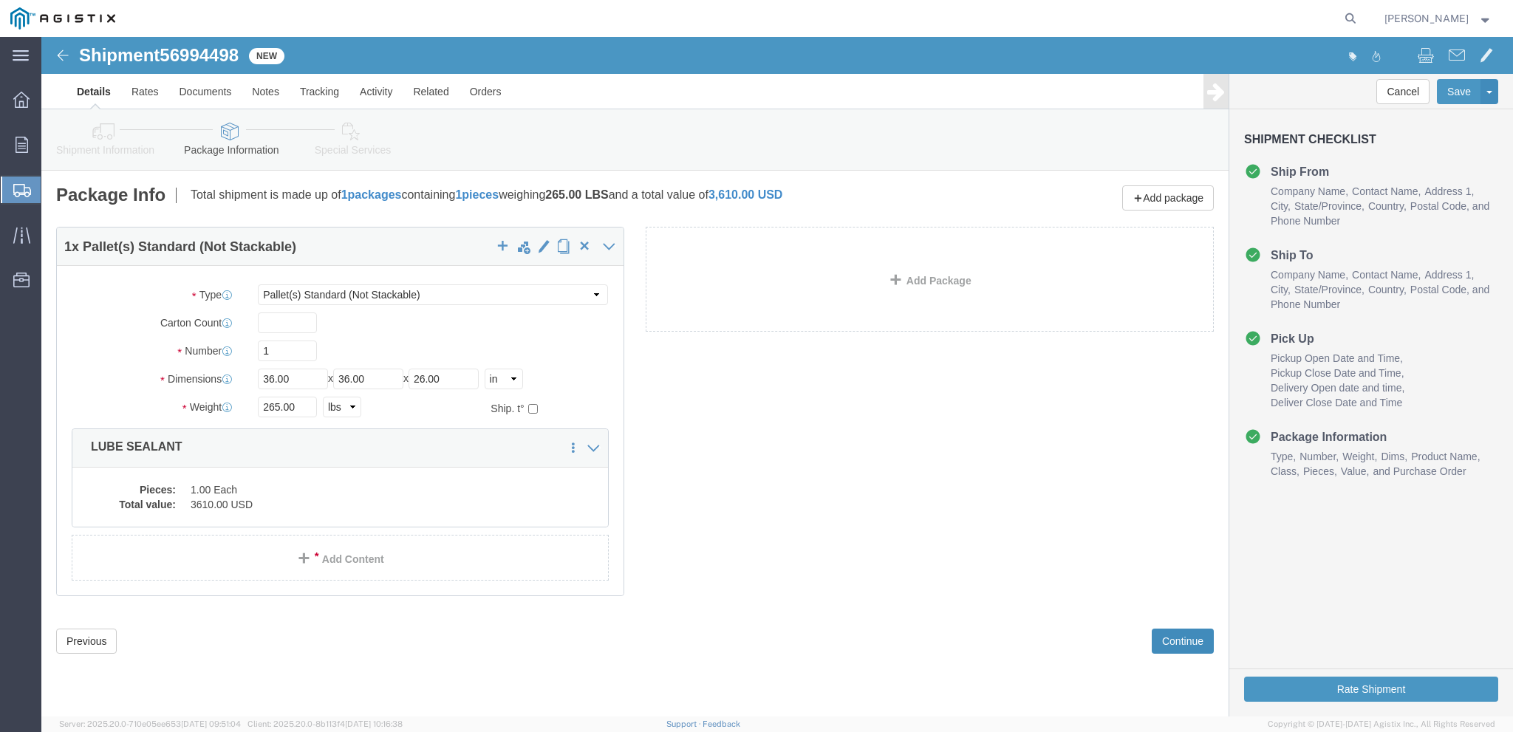
scroll to position [0, 0]
click button "Continue"
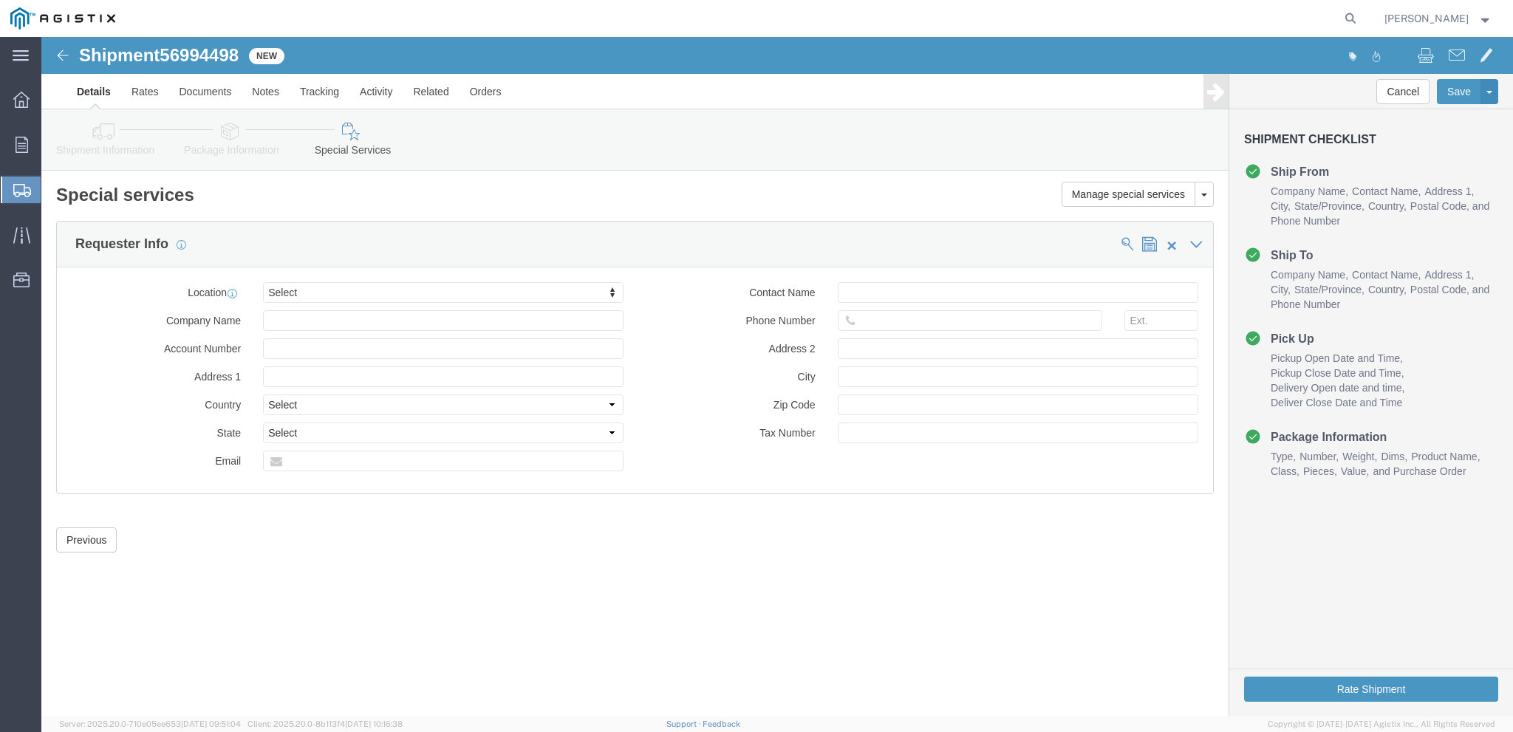
click body "Shipment 56994498 New Details Rates Documents Notes Tracking Activity Related O…"
select select "MYPROFILE"
type input "VAL-TEX"
type input "[STREET_ADDRESS]"
select select "US"
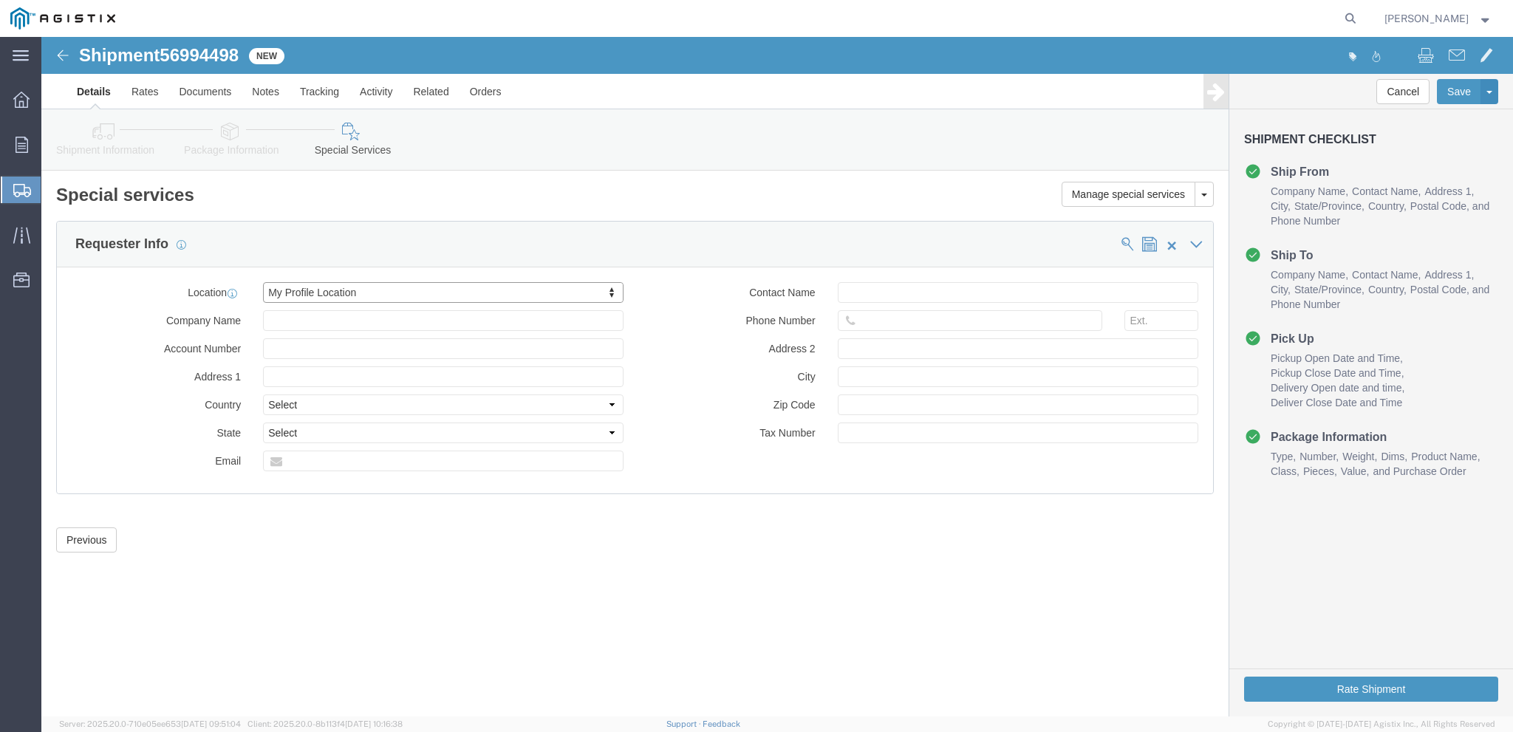
type input "[PERSON_NAME]"
type input "2815304848"
type input "SUITE 210"
type input "[GEOGRAPHIC_DATA]"
type input "77032"
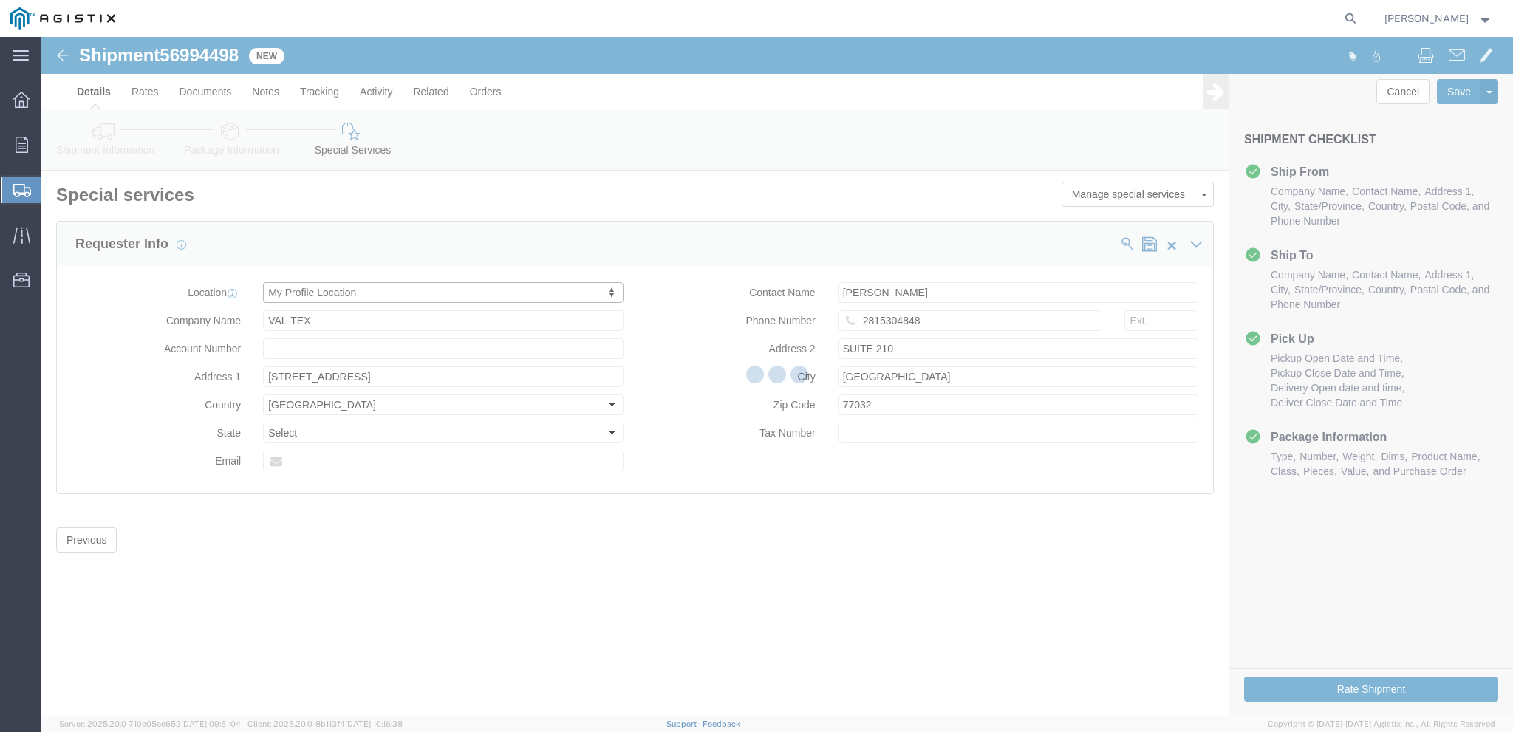
select select "TX"
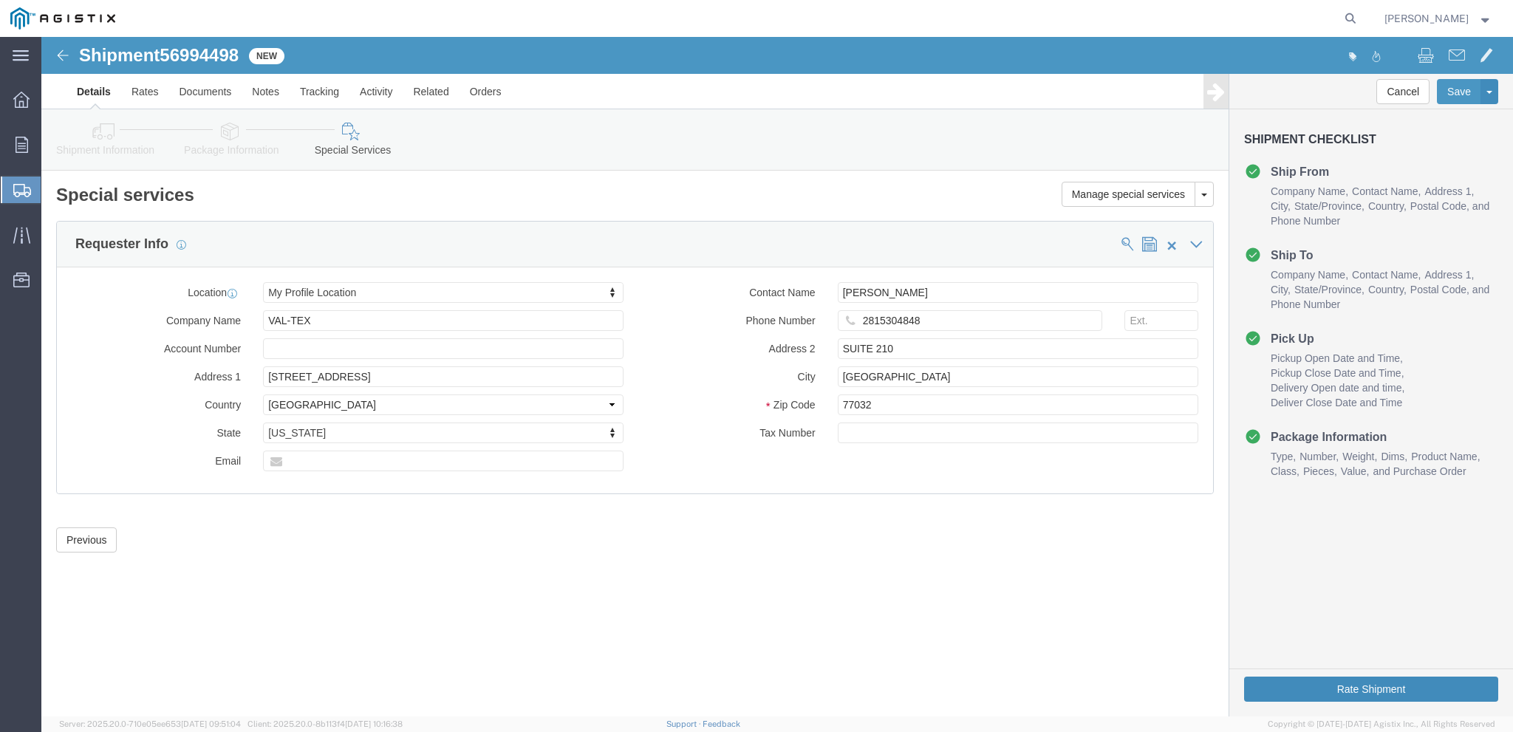
click button "Rate Shipment"
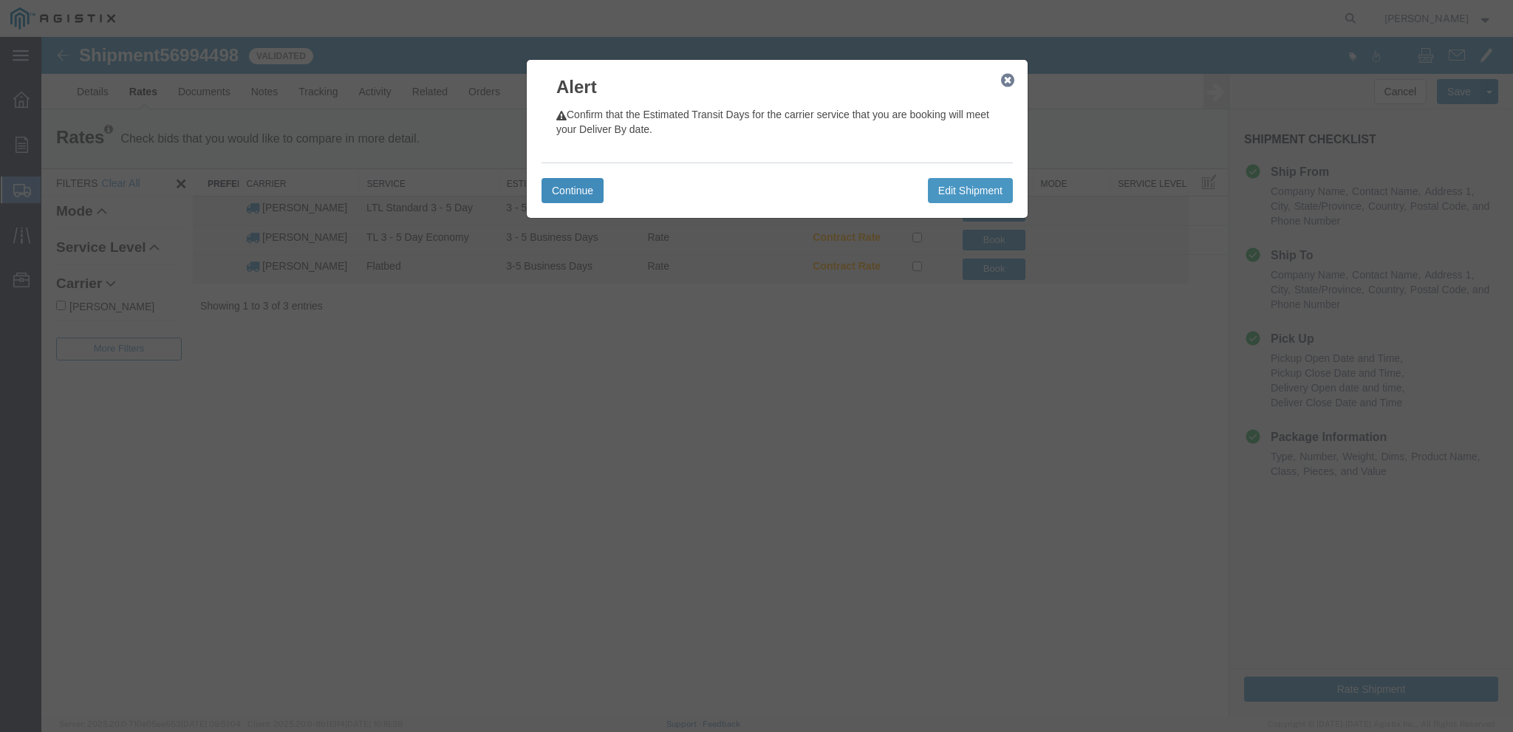
click at [584, 185] on button "Continue" at bounding box center [572, 190] width 62 height 25
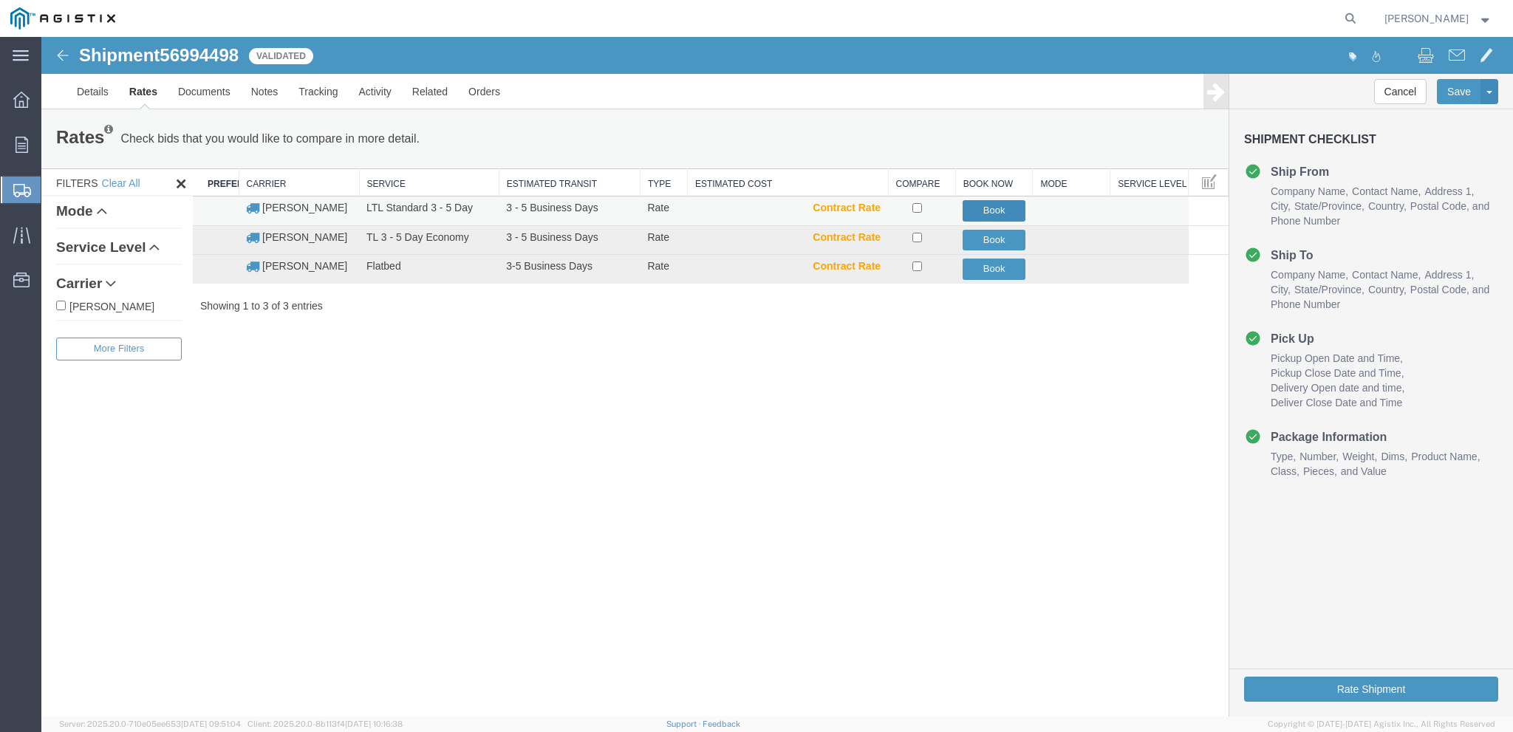
click at [984, 208] on button "Book" at bounding box center [994, 210] width 63 height 21
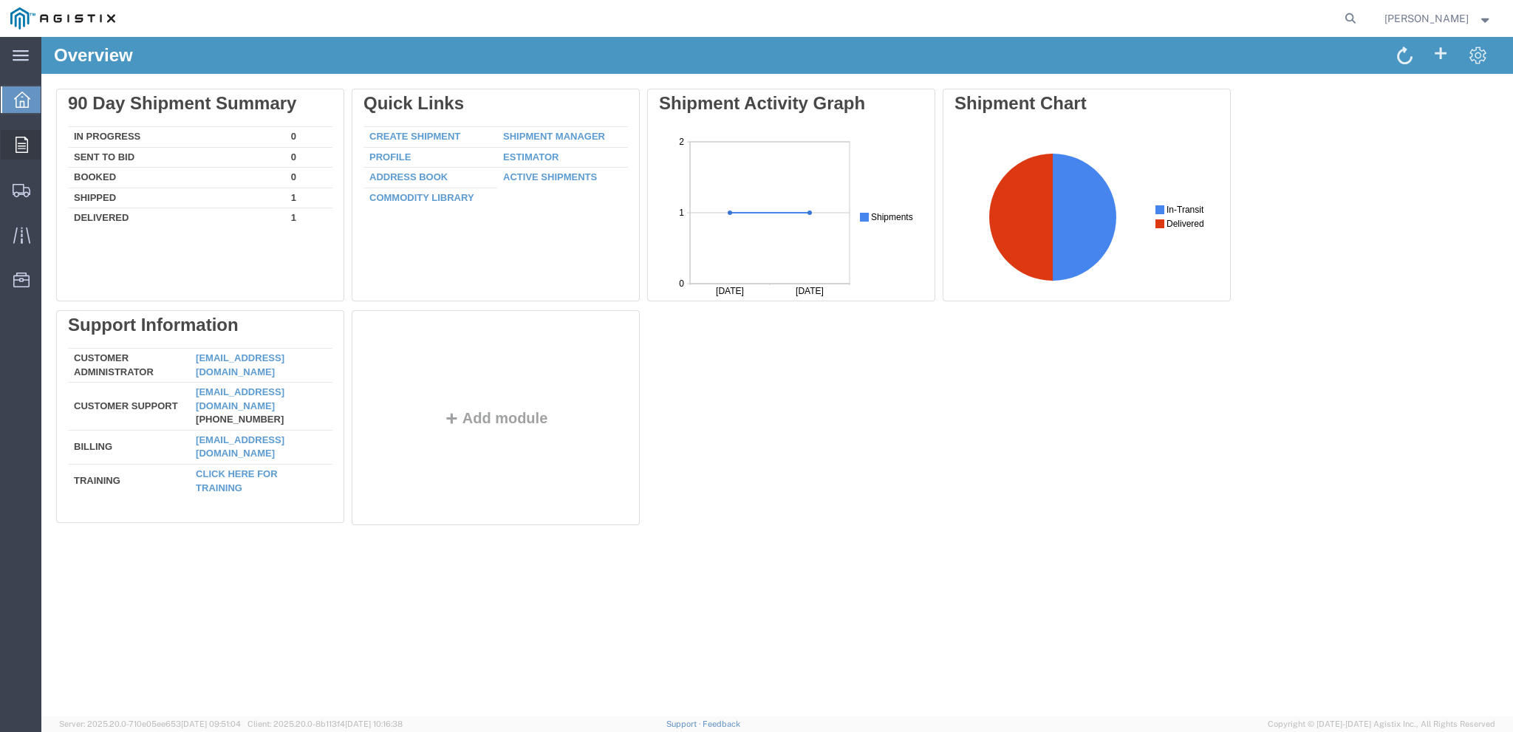
click at [27, 152] on icon at bounding box center [22, 145] width 13 height 16
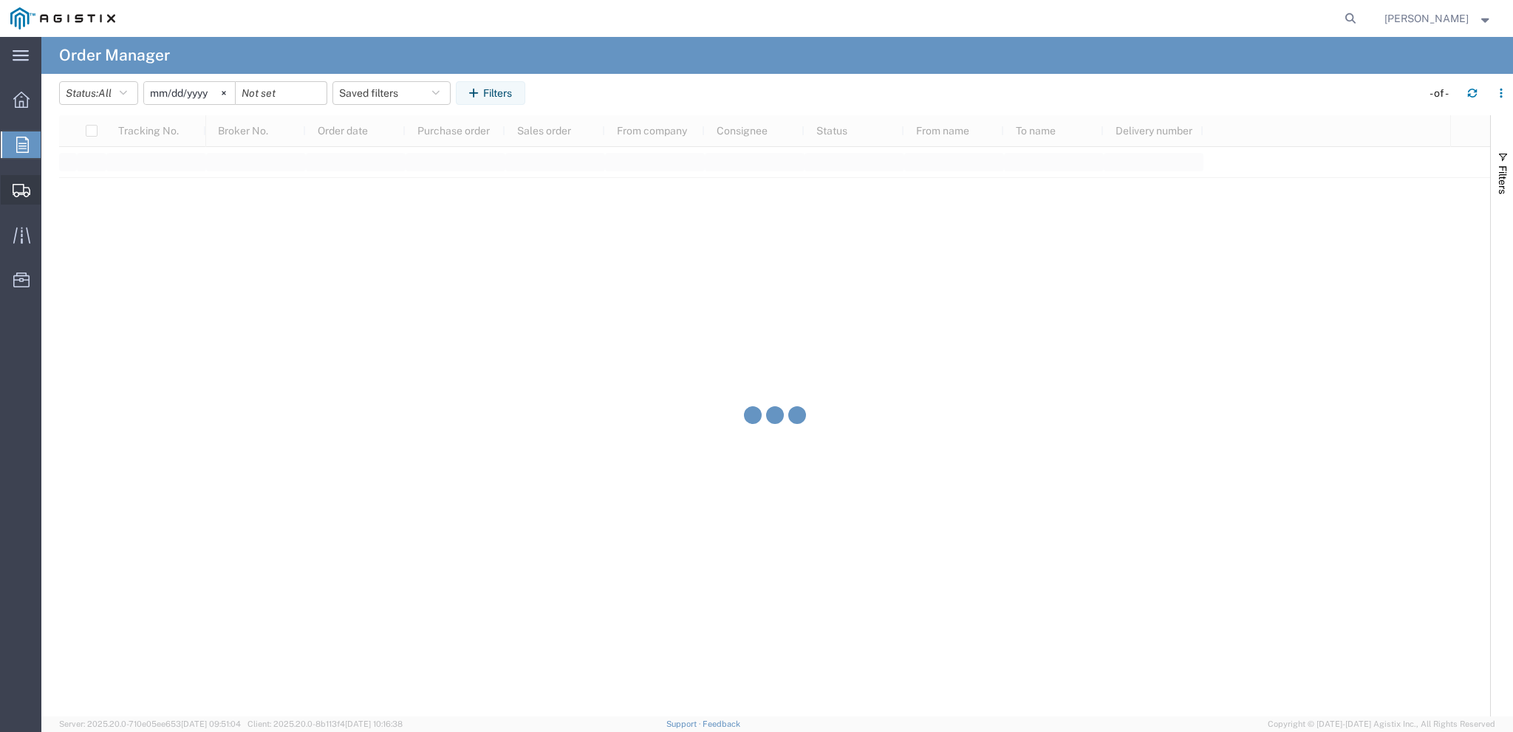
click at [0, 0] on span "Shipment Manager" at bounding box center [0, 0] width 0 height 0
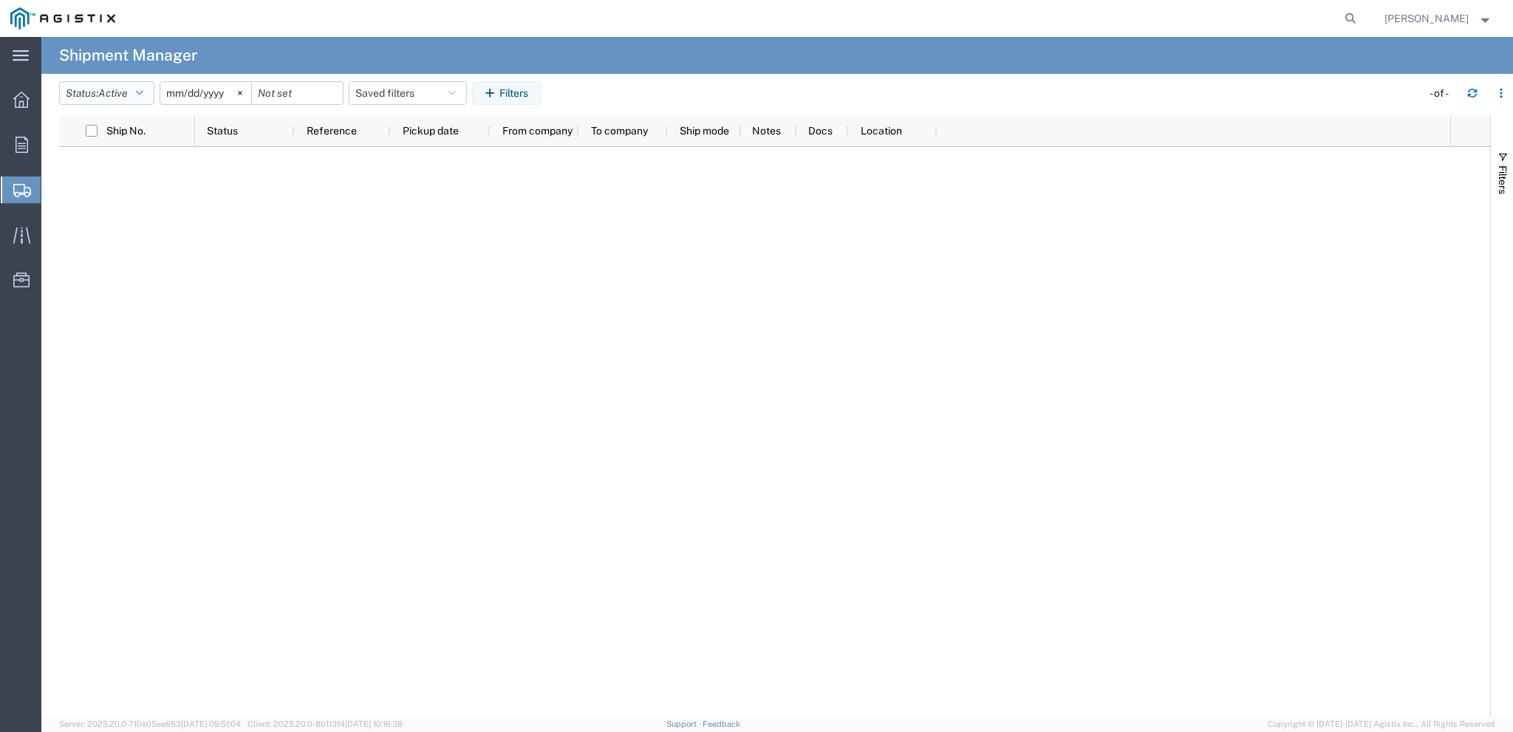
click at [154, 95] on button "Status: Active" at bounding box center [106, 93] width 95 height 24
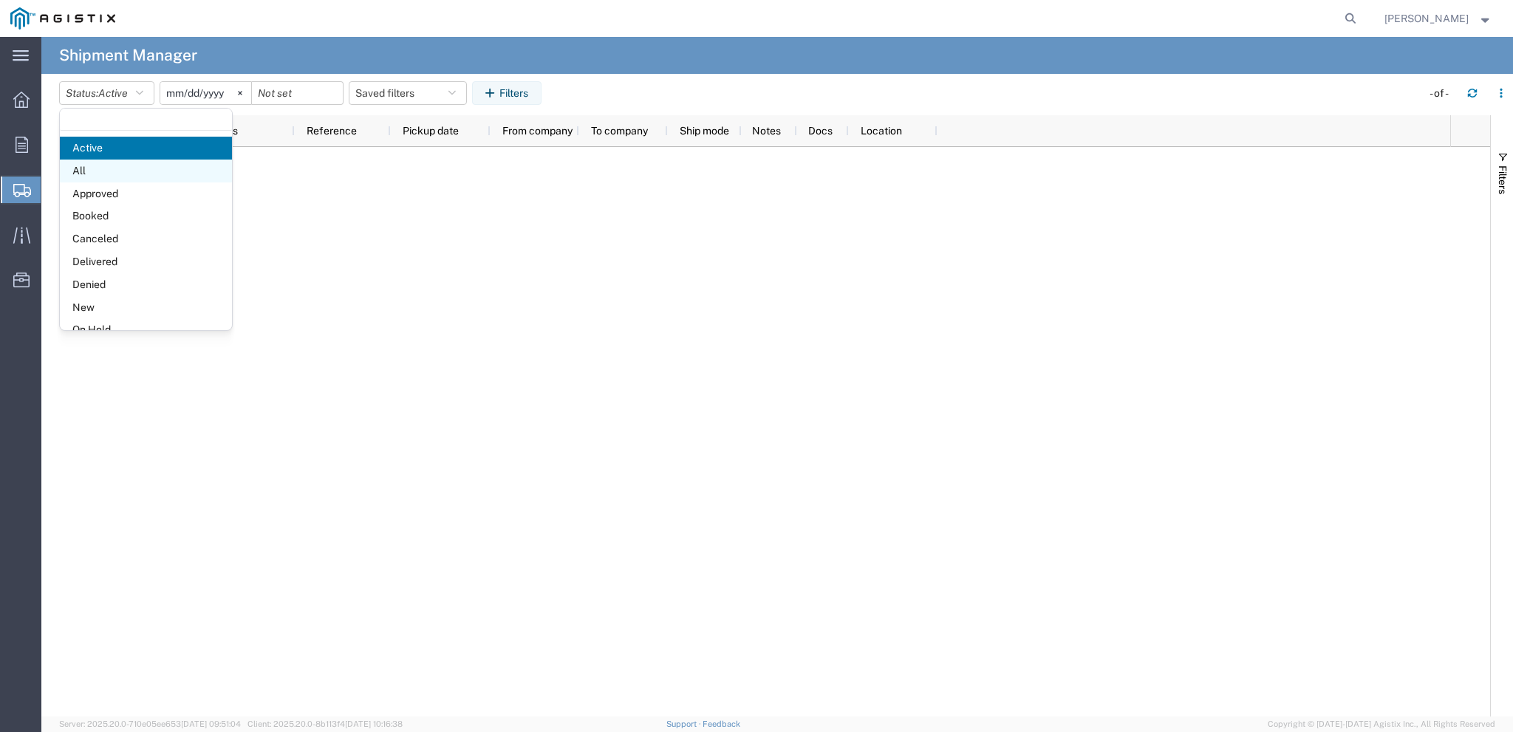
click at [162, 170] on span "All" at bounding box center [146, 171] width 172 height 23
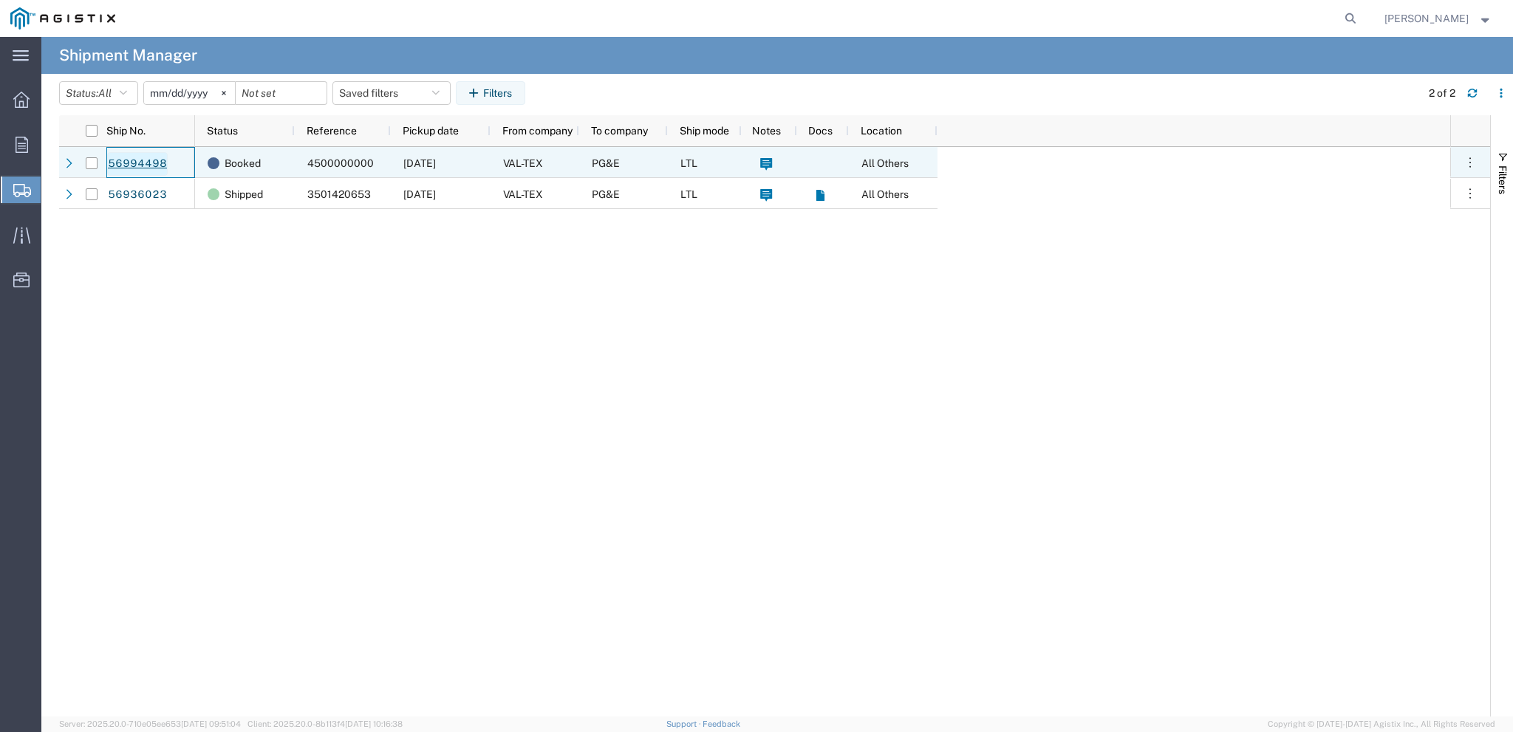
click at [125, 166] on link "56994498" at bounding box center [137, 164] width 61 height 24
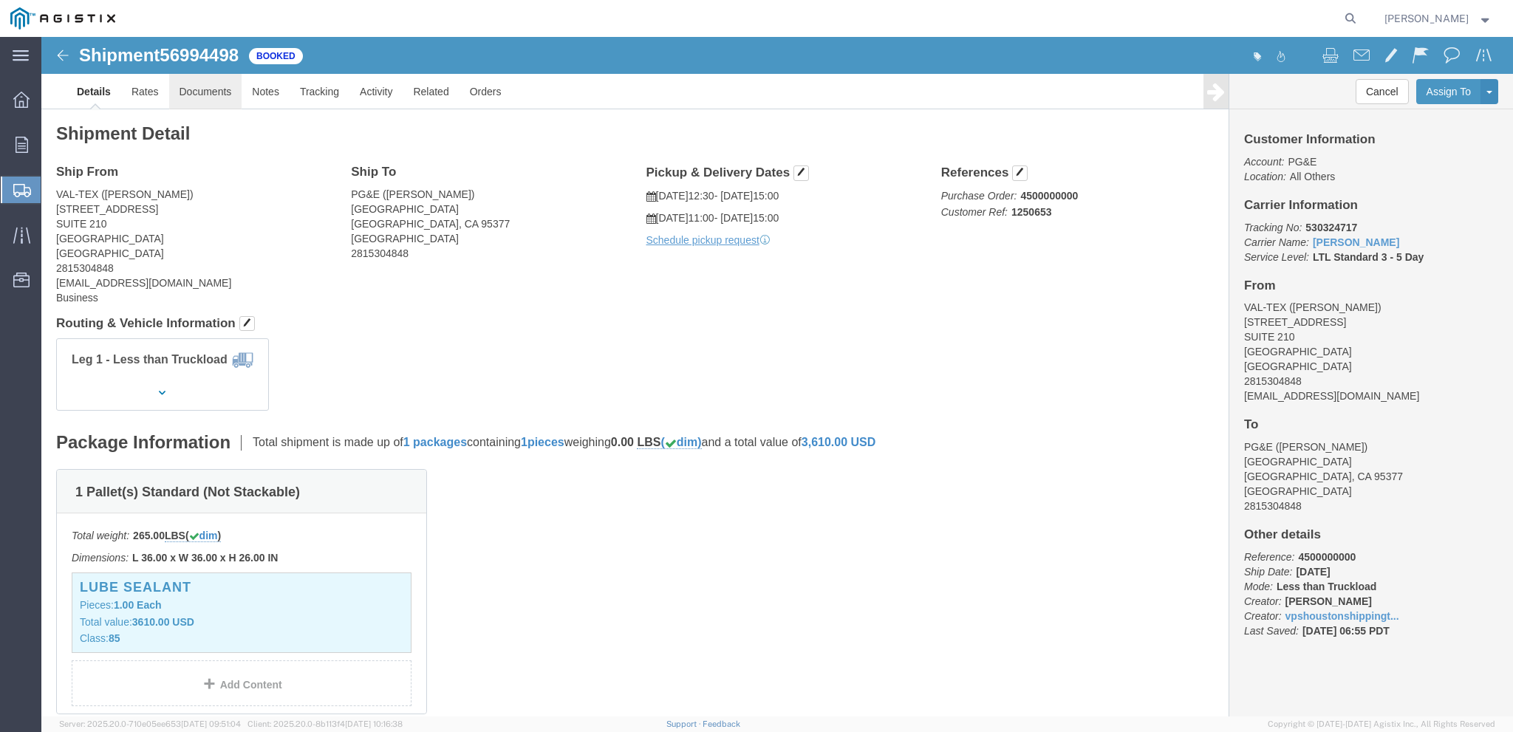
click link "Documents"
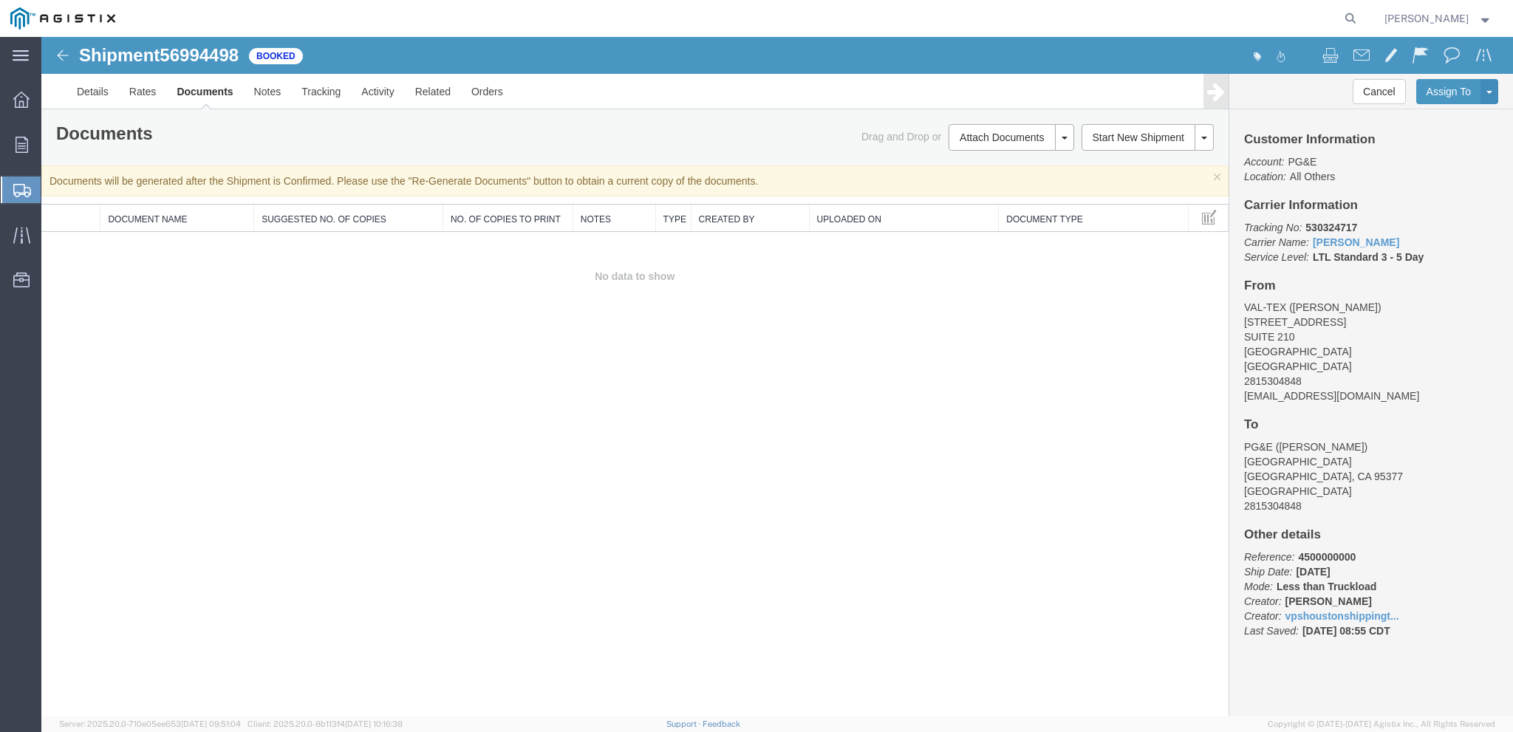
click at [58, 56] on img at bounding box center [63, 56] width 18 height 18
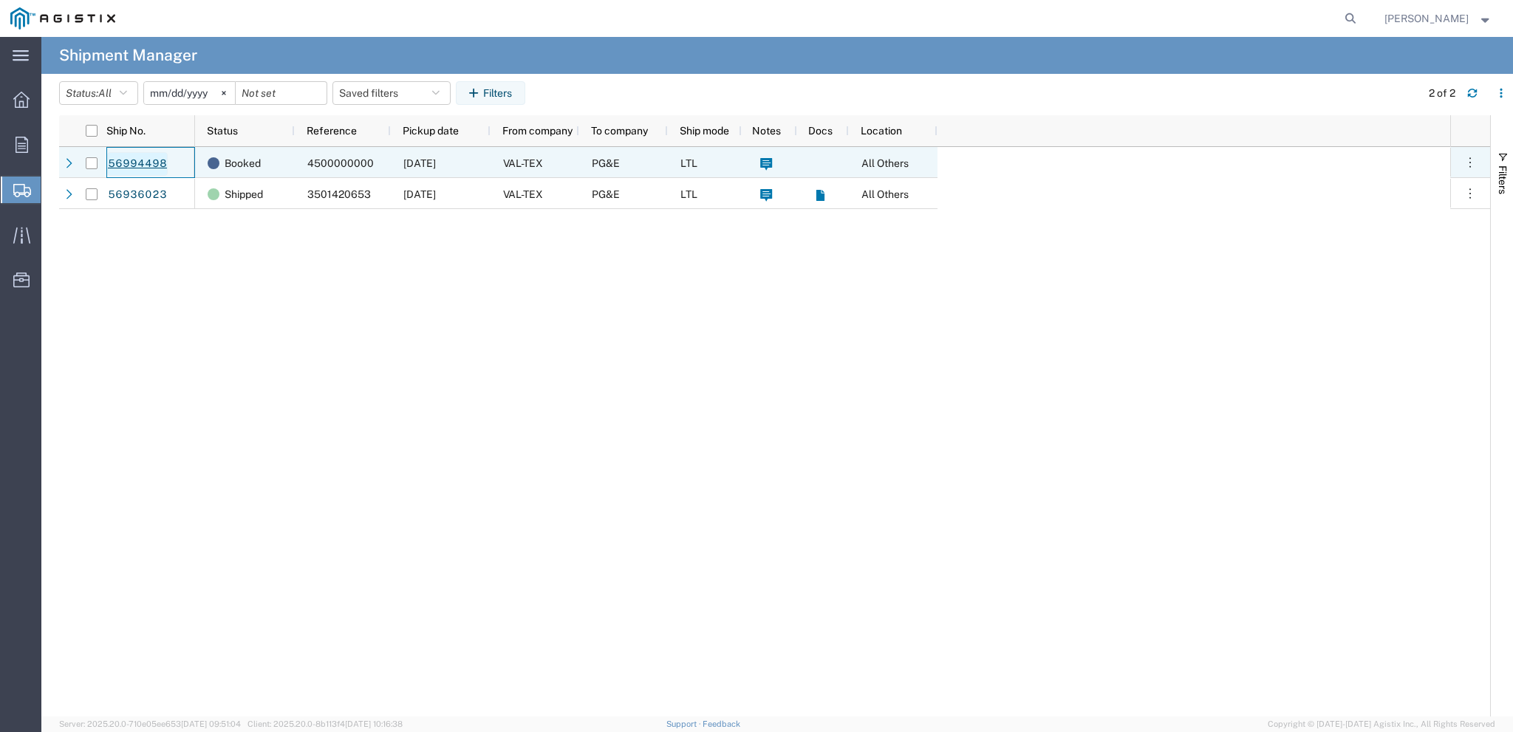
click at [150, 163] on link "56994498" at bounding box center [137, 164] width 61 height 24
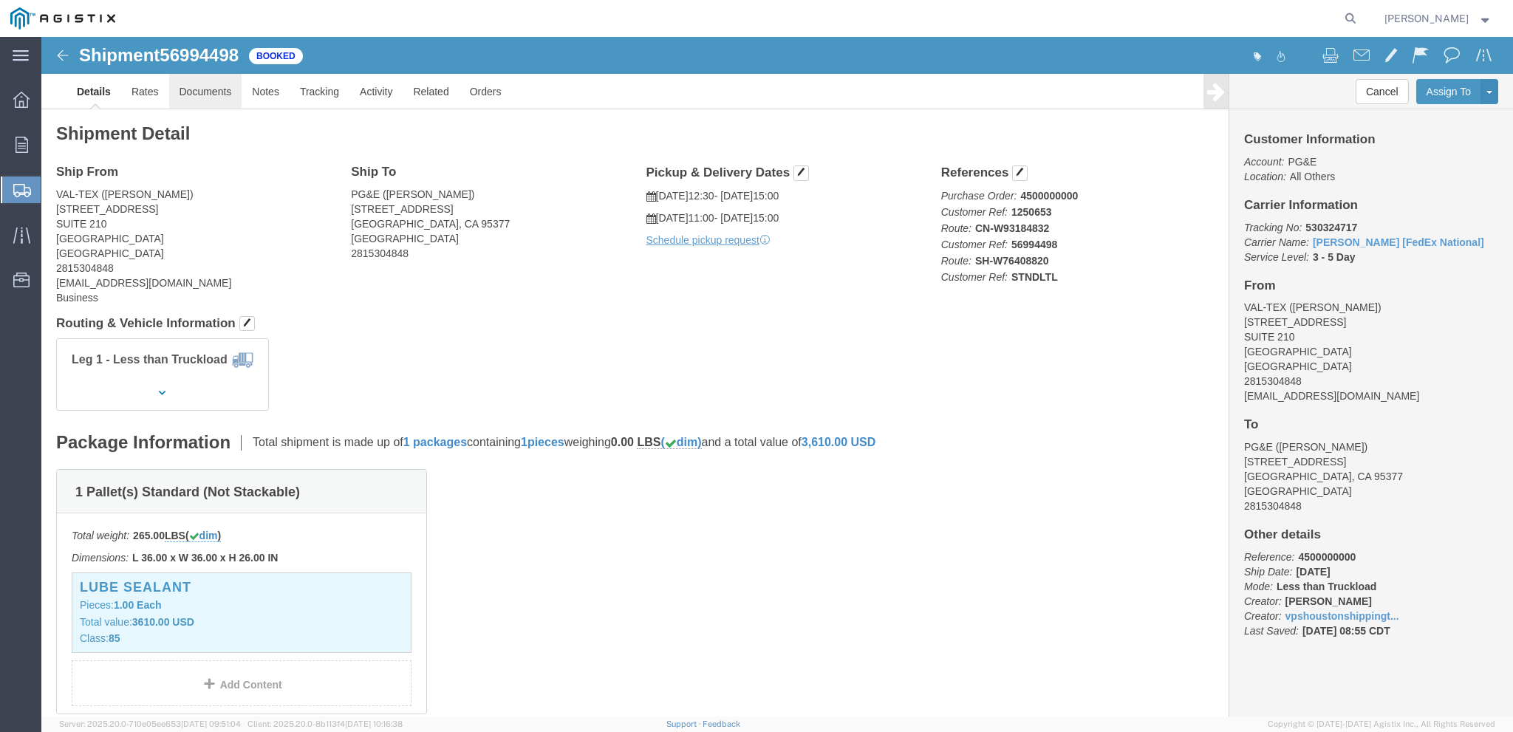
click link "Documents"
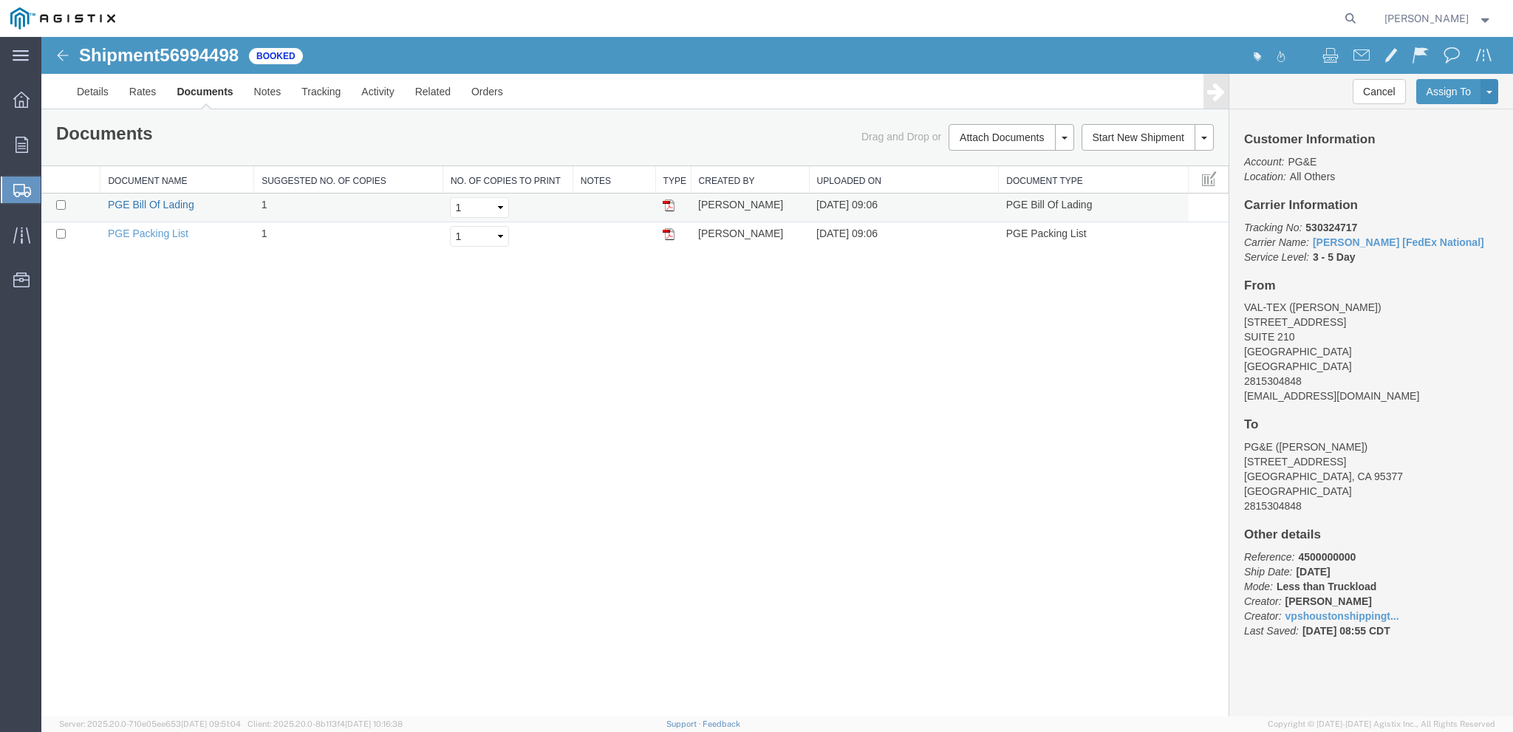
click at [177, 204] on link "PGE Bill Of Lading" at bounding box center [151, 205] width 86 height 12
